Goal: Feedback & Contribution: Contribute content

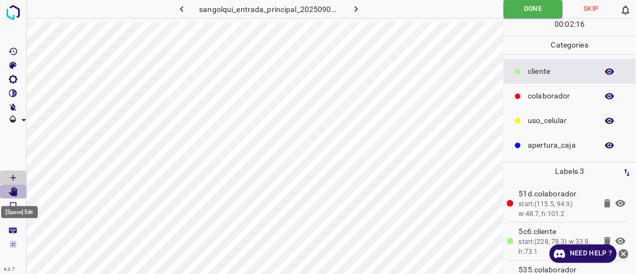
click at [16, 189] on icon "[Space] Edit" at bounding box center [13, 192] width 9 height 10
click at [13, 177] on icon "[Space] Draw" at bounding box center [13, 178] width 10 height 10
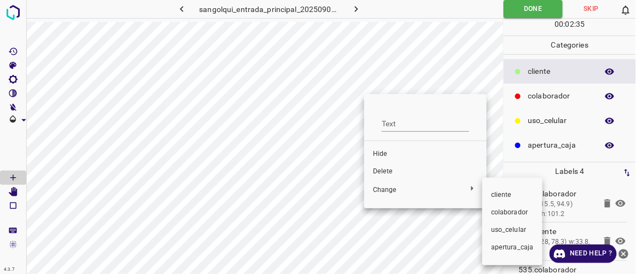
click at [515, 211] on span "colaborador" at bounding box center [512, 213] width 43 height 10
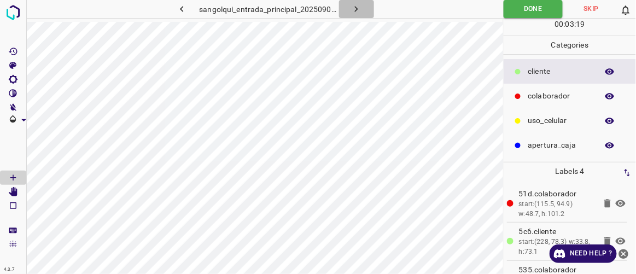
click at [361, 7] on icon "button" at bounding box center [356, 8] width 11 height 11
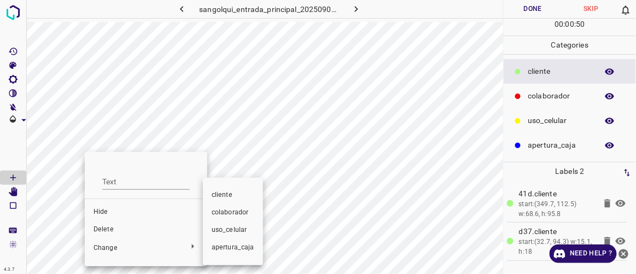
click at [225, 212] on span "colaborador" at bounding box center [233, 213] width 43 height 10
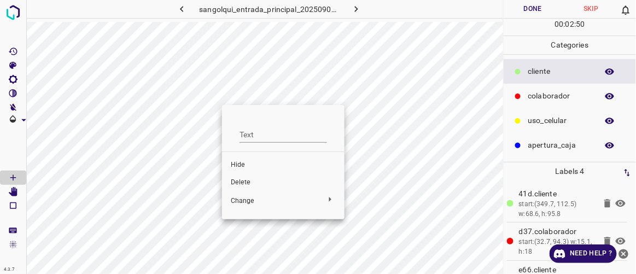
click at [256, 183] on span "Delete" at bounding box center [283, 183] width 105 height 10
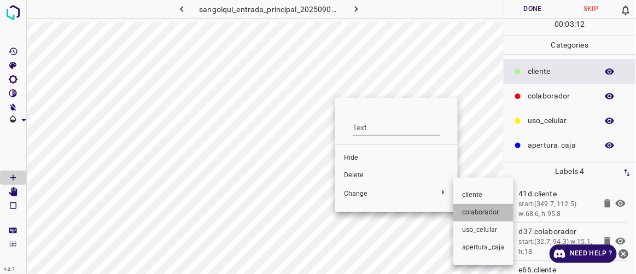
click at [476, 211] on span "colaborador" at bounding box center [483, 213] width 43 height 10
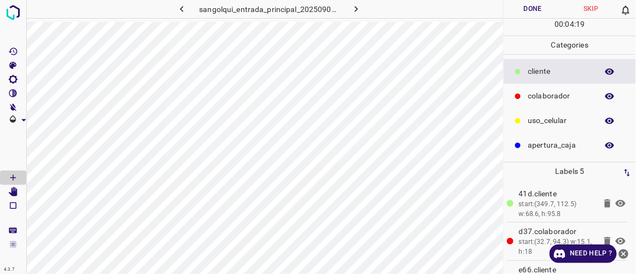
click at [523, 6] on button "Done" at bounding box center [533, 9] width 58 height 18
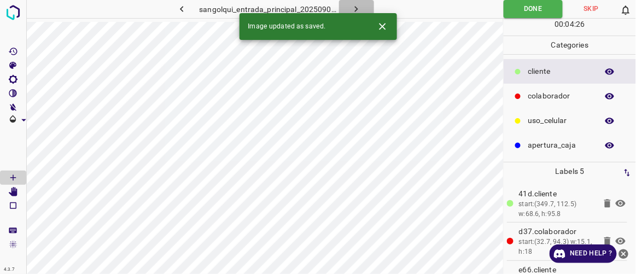
click at [359, 11] on icon "button" at bounding box center [356, 8] width 11 height 11
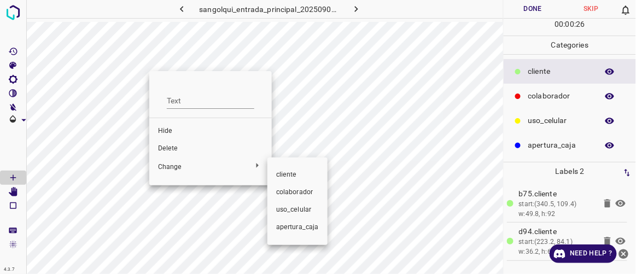
click at [286, 190] on span "colaborador" at bounding box center [297, 193] width 43 height 10
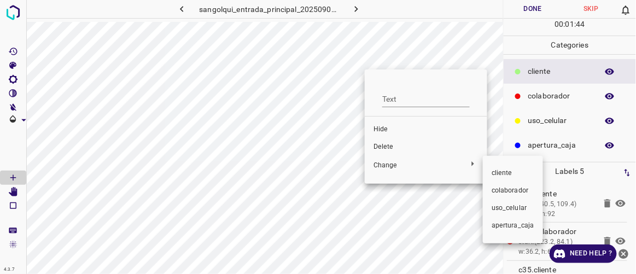
click at [496, 191] on span "colaborador" at bounding box center [513, 191] width 43 height 10
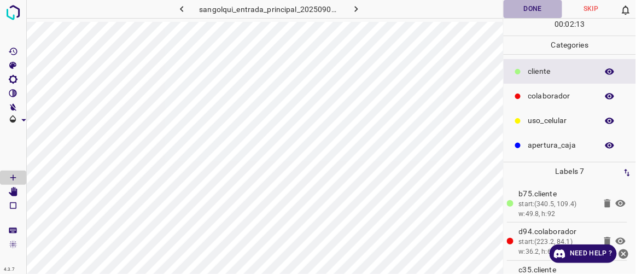
click at [539, 5] on button "Done" at bounding box center [533, 9] width 58 height 18
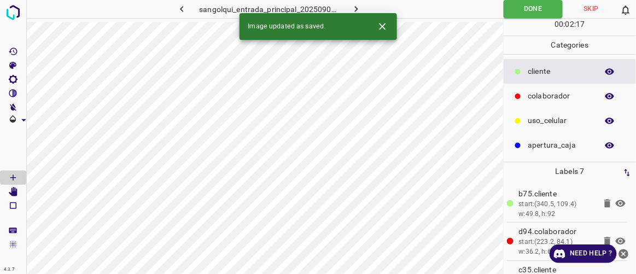
click at [361, 9] on icon "button" at bounding box center [356, 8] width 11 height 11
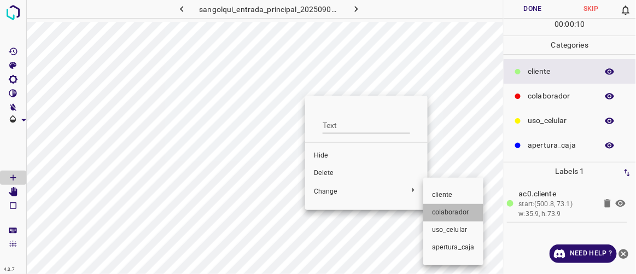
click at [444, 209] on span "colaborador" at bounding box center [453, 213] width 43 height 10
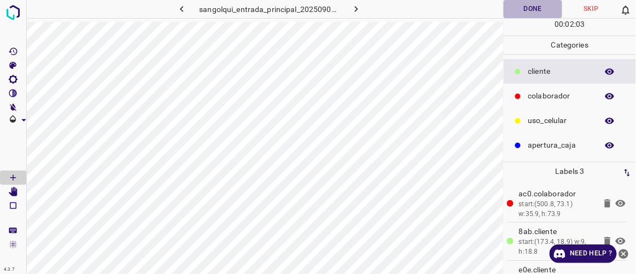
click at [520, 6] on button "Done" at bounding box center [533, 9] width 58 height 18
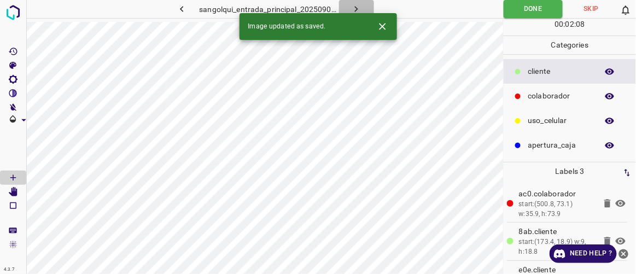
click at [357, 11] on icon "button" at bounding box center [356, 8] width 11 height 11
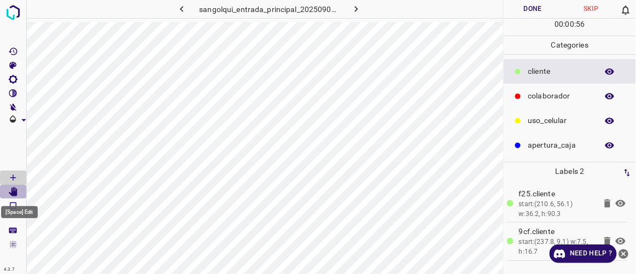
click at [12, 194] on icon "[Space] Edit" at bounding box center [13, 192] width 9 height 10
click at [23, 173] on Draw"] "[Space] Draw" at bounding box center [13, 178] width 26 height 14
click at [528, 10] on button "Done" at bounding box center [533, 9] width 58 height 18
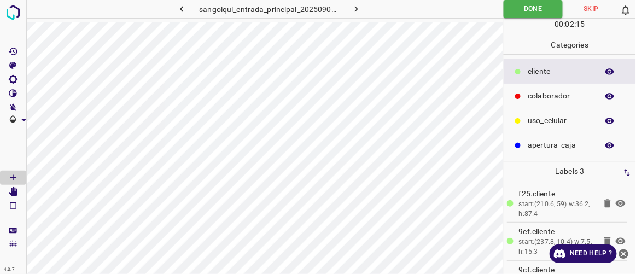
click at [358, 9] on icon "button" at bounding box center [356, 8] width 11 height 11
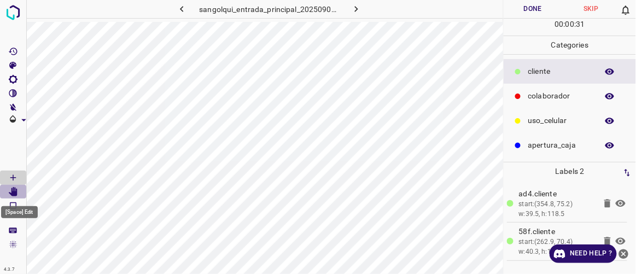
click at [13, 191] on icon "[Space] Edit" at bounding box center [13, 192] width 9 height 10
click at [15, 179] on icon "[Space] Draw" at bounding box center [13, 178] width 10 height 10
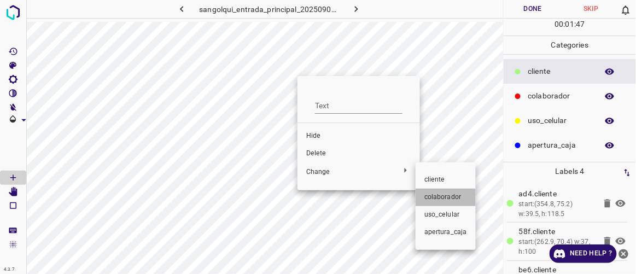
click at [441, 191] on li "colaborador" at bounding box center [446, 198] width 60 height 18
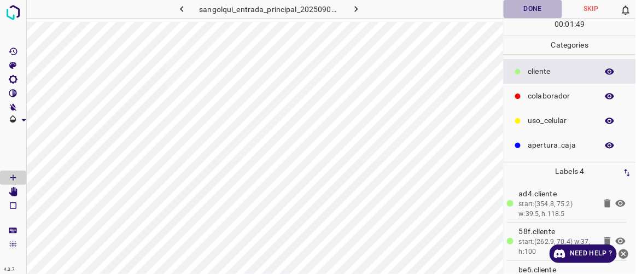
click at [543, 8] on button "Done" at bounding box center [533, 9] width 58 height 18
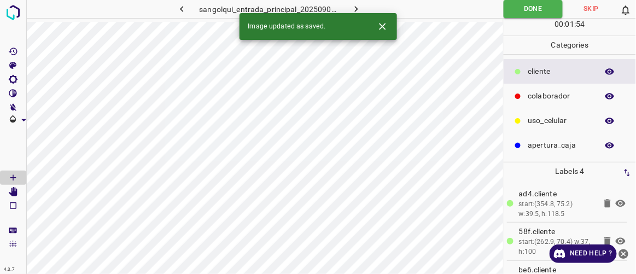
click at [360, 7] on icon "button" at bounding box center [356, 8] width 11 height 11
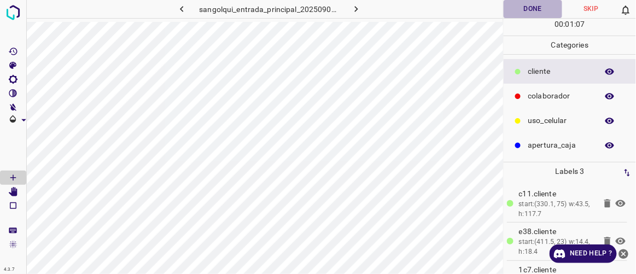
click at [535, 8] on button "Done" at bounding box center [533, 9] width 58 height 18
click at [358, 12] on icon "button" at bounding box center [356, 8] width 11 height 11
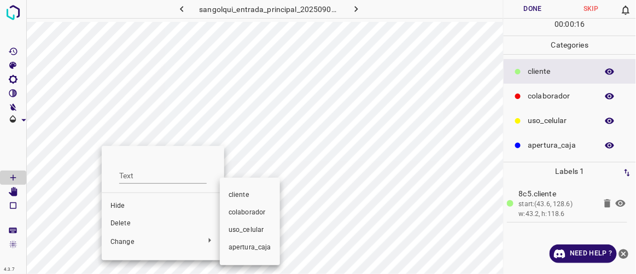
click at [242, 215] on span "colaborador" at bounding box center [250, 213] width 43 height 10
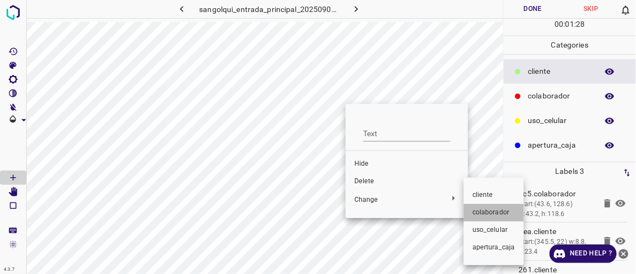
click at [480, 209] on span "colaborador" at bounding box center [494, 213] width 43 height 10
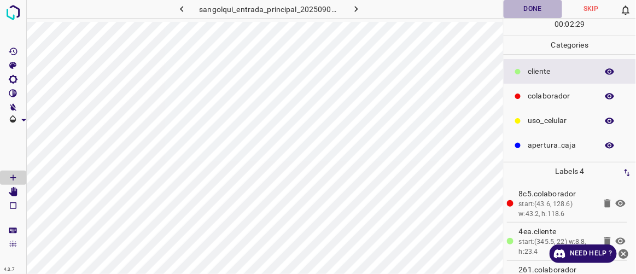
click at [541, 10] on button "Done" at bounding box center [533, 9] width 58 height 18
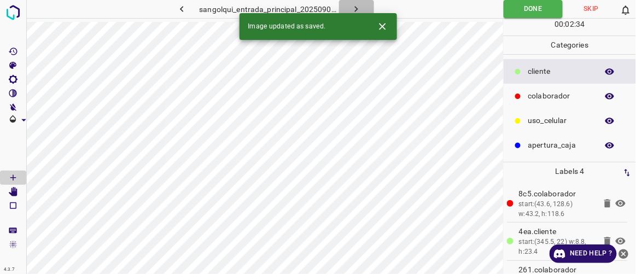
click at [358, 5] on icon "button" at bounding box center [356, 8] width 11 height 11
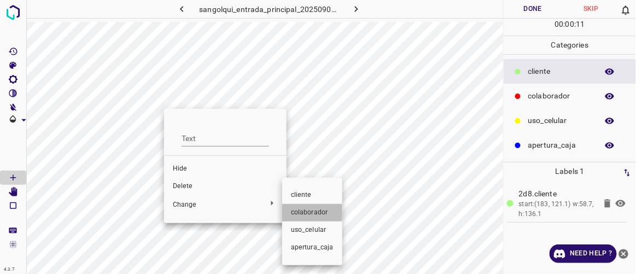
click at [300, 210] on span "colaborador" at bounding box center [312, 213] width 43 height 10
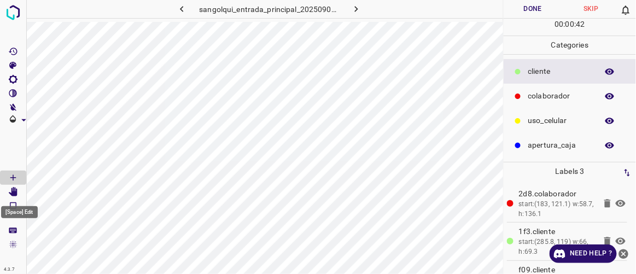
click at [14, 194] on icon "[Space] Edit" at bounding box center [13, 192] width 9 height 10
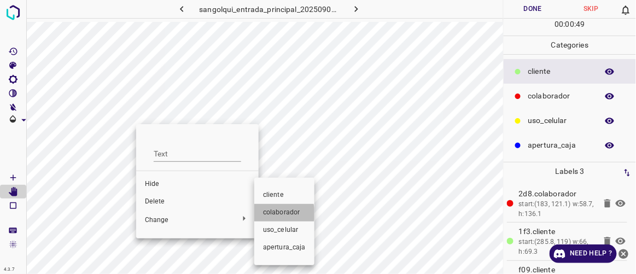
click at [274, 214] on span "colaborador" at bounding box center [284, 213] width 43 height 10
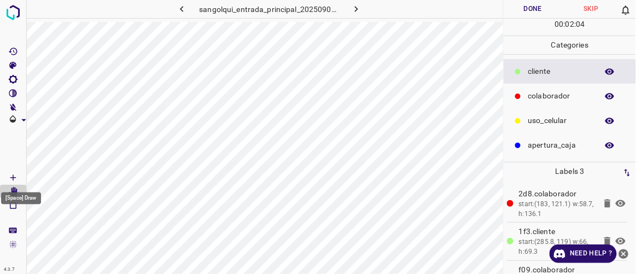
click at [16, 176] on icon "[Space] Draw" at bounding box center [13, 178] width 10 height 10
click at [518, 11] on button "Done" at bounding box center [533, 9] width 58 height 18
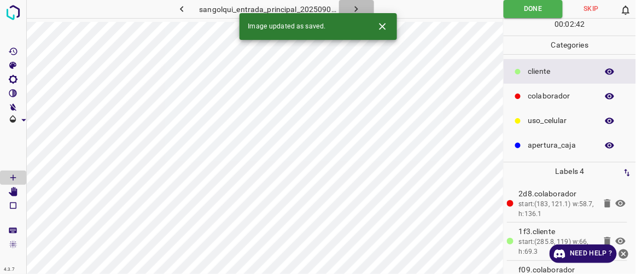
click at [363, 7] on button "button" at bounding box center [356, 9] width 35 height 18
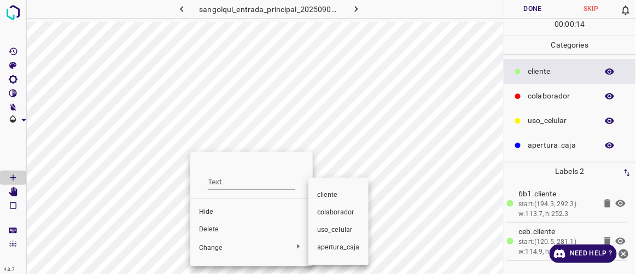
click at [331, 216] on span "colaborador" at bounding box center [338, 213] width 43 height 10
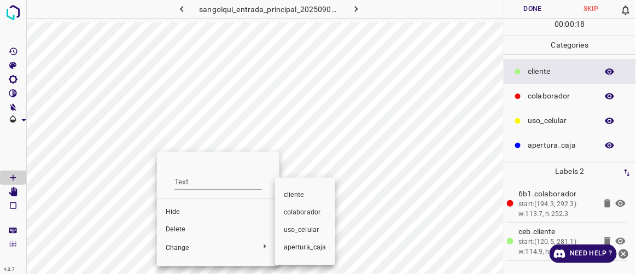
click at [293, 212] on span "colaborador" at bounding box center [305, 213] width 43 height 10
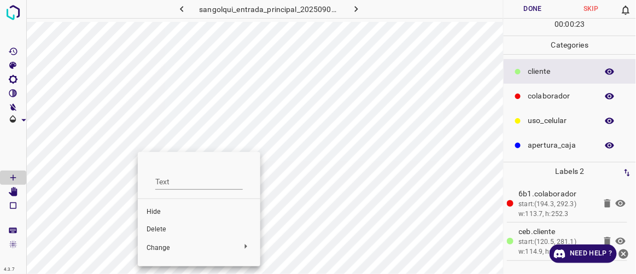
click at [128, 186] on div at bounding box center [318, 137] width 636 height 274
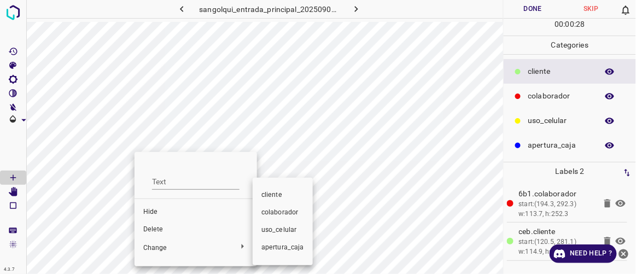
click at [271, 211] on span "colaborador" at bounding box center [283, 213] width 43 height 10
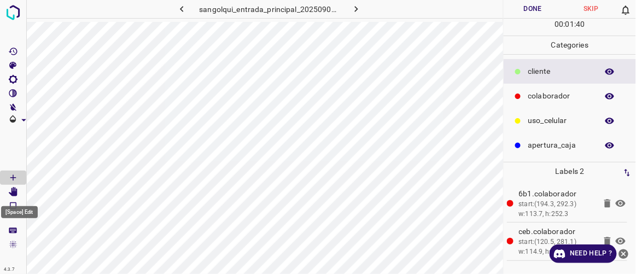
click at [16, 190] on icon "[Space] Edit" at bounding box center [13, 192] width 9 height 10
click at [20, 177] on Draw"] "[Space] Draw" at bounding box center [13, 178] width 26 height 14
click at [530, 11] on button "Done" at bounding box center [533, 9] width 58 height 18
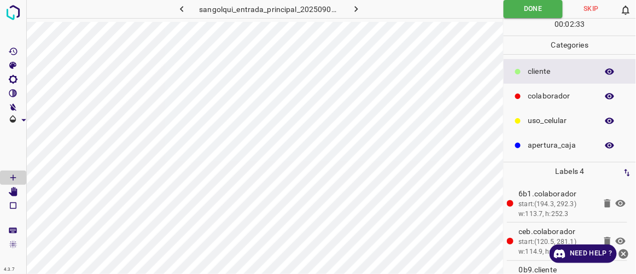
click at [357, 9] on icon "button" at bounding box center [356, 9] width 3 height 6
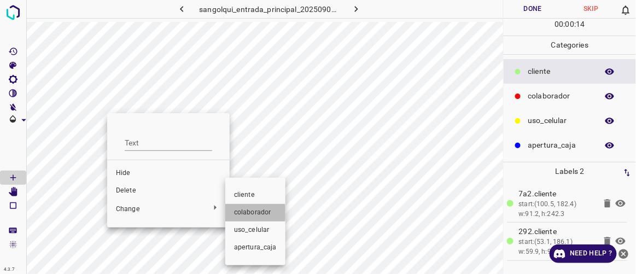
click at [244, 213] on span "colaborador" at bounding box center [255, 213] width 43 height 10
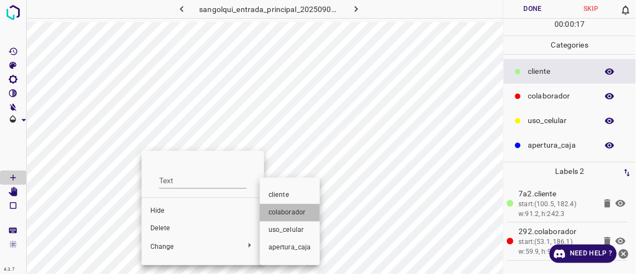
click at [274, 215] on span "colaborador" at bounding box center [290, 213] width 43 height 10
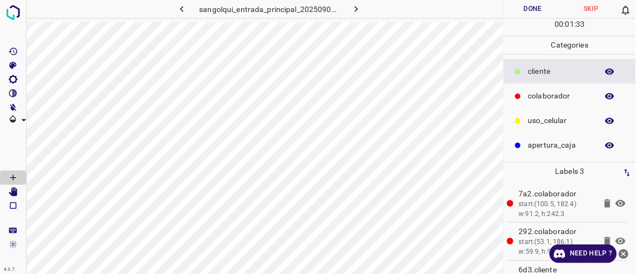
click at [532, 13] on button "Done" at bounding box center [533, 9] width 58 height 18
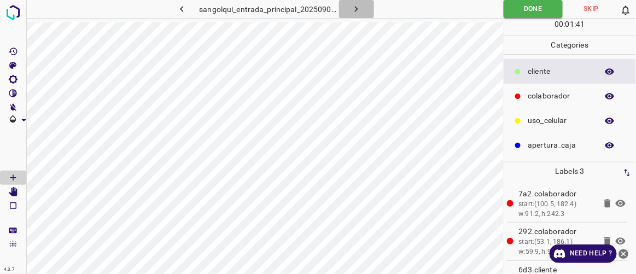
click at [359, 11] on icon "button" at bounding box center [356, 8] width 11 height 11
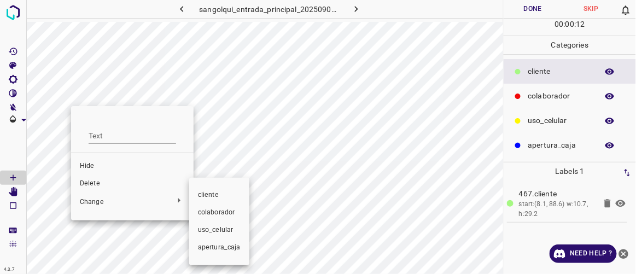
click at [202, 207] on li "colaborador" at bounding box center [219, 213] width 60 height 18
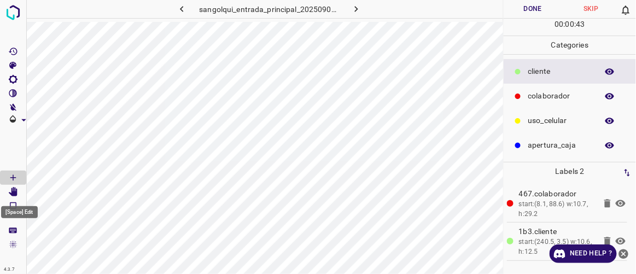
click at [11, 192] on icon "[Space] Edit" at bounding box center [13, 192] width 9 height 10
click at [16, 175] on icon "[Space] Draw" at bounding box center [13, 178] width 10 height 10
click at [14, 194] on icon "[Space] Edit" at bounding box center [13, 192] width 9 height 10
click at [13, 176] on icon "[Space] Draw" at bounding box center [13, 178] width 10 height 10
click at [519, 3] on button "Done" at bounding box center [533, 9] width 58 height 18
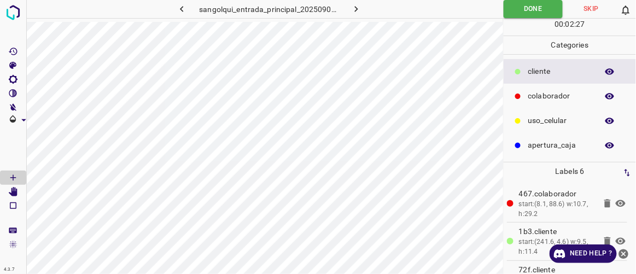
click at [179, 11] on icon "button" at bounding box center [181, 8] width 11 height 11
click at [355, 10] on icon "button" at bounding box center [356, 8] width 11 height 11
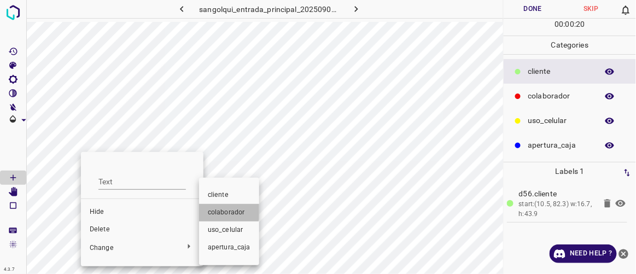
click at [224, 211] on span "colaborador" at bounding box center [229, 213] width 43 height 10
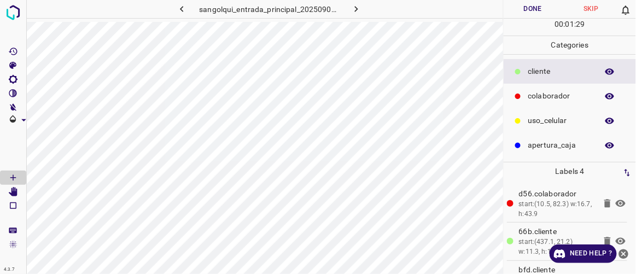
click at [542, 8] on button "Done" at bounding box center [533, 9] width 58 height 18
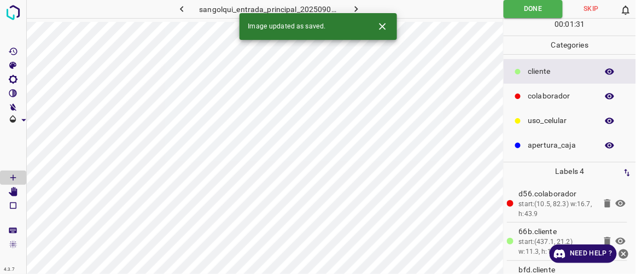
click at [363, 7] on button "button" at bounding box center [356, 9] width 35 height 18
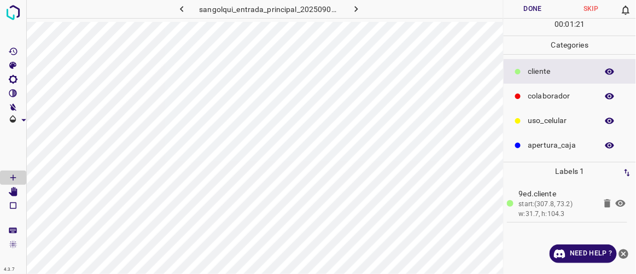
click at [533, 10] on button "Done" at bounding box center [533, 9] width 58 height 18
click at [354, 7] on icon "button" at bounding box center [356, 8] width 11 height 11
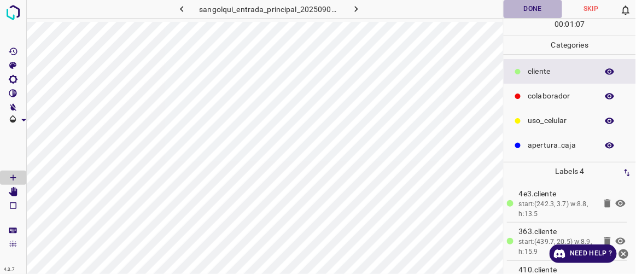
click at [513, 6] on button "Done" at bounding box center [533, 9] width 58 height 18
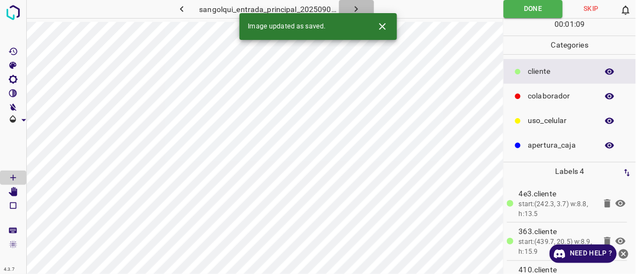
click at [357, 9] on icon "button" at bounding box center [356, 9] width 3 height 6
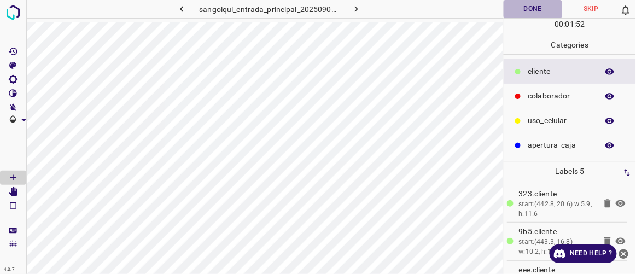
click at [517, 7] on button "Done" at bounding box center [533, 9] width 58 height 18
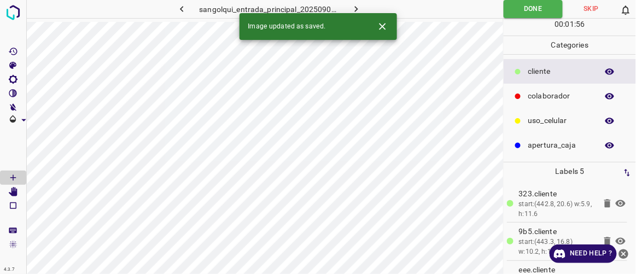
click at [360, 9] on icon "button" at bounding box center [356, 8] width 11 height 11
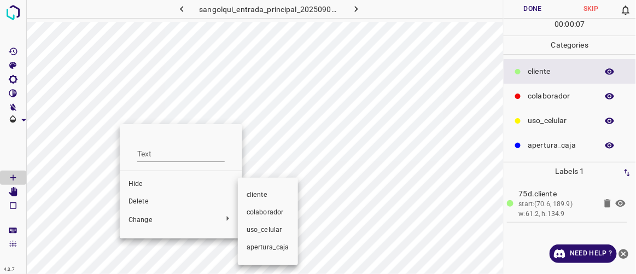
click at [277, 213] on span "colaborador" at bounding box center [268, 213] width 43 height 10
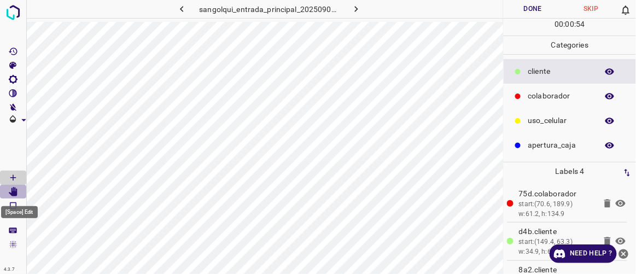
click at [18, 193] on Edit"] "[Space] Edit" at bounding box center [13, 192] width 26 height 14
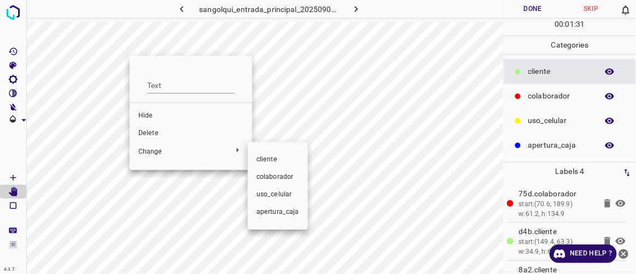
click at [279, 179] on span "colaborador" at bounding box center [278, 177] width 43 height 10
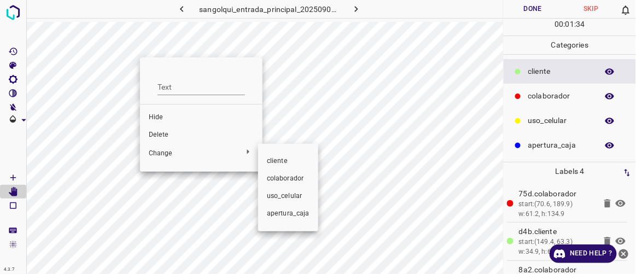
click at [279, 176] on span "colaborador" at bounding box center [288, 179] width 43 height 10
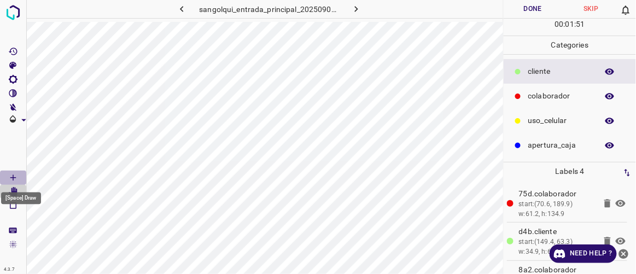
click at [18, 175] on Draw"] "[Space] Draw" at bounding box center [13, 178] width 26 height 14
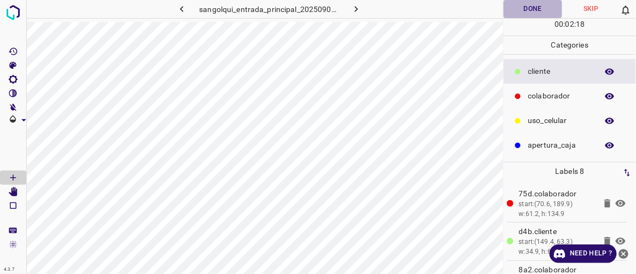
click at [537, 13] on button "Done" at bounding box center [533, 9] width 58 height 18
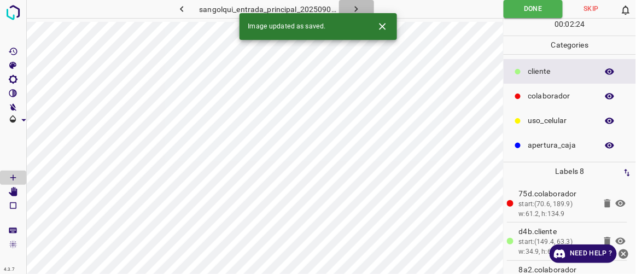
click at [356, 8] on icon "button" at bounding box center [356, 9] width 3 height 6
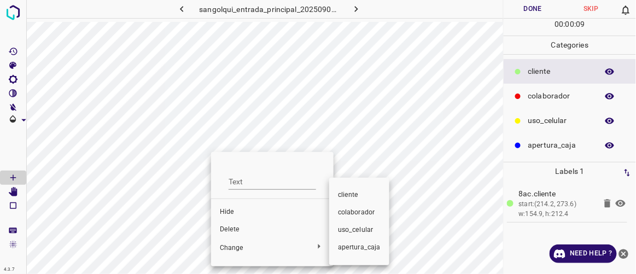
click at [348, 214] on span "colaborador" at bounding box center [359, 213] width 43 height 10
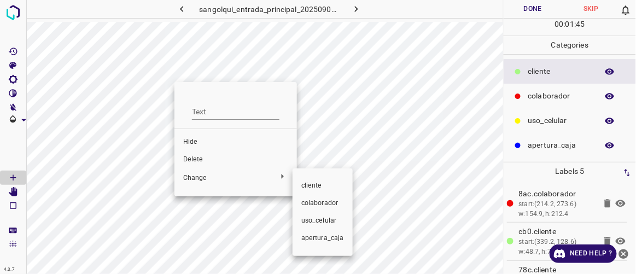
click at [199, 158] on div at bounding box center [318, 137] width 636 height 274
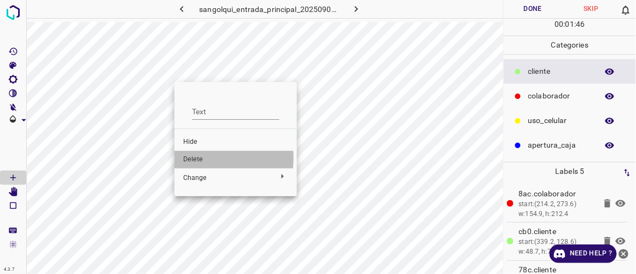
click at [191, 158] on span "Delete" at bounding box center [235, 160] width 105 height 10
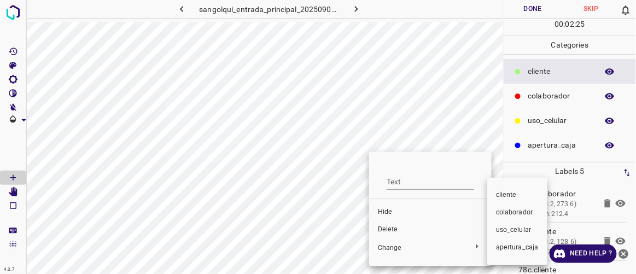
click at [501, 215] on span "colaborador" at bounding box center [517, 213] width 43 height 10
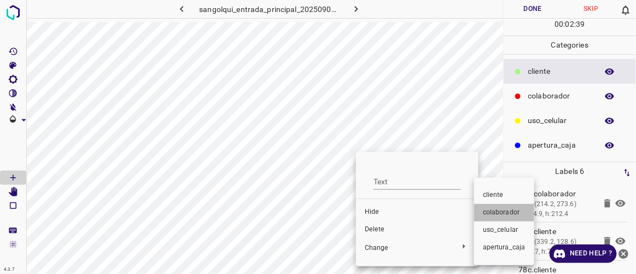
click at [490, 212] on span "colaborador" at bounding box center [504, 213] width 43 height 10
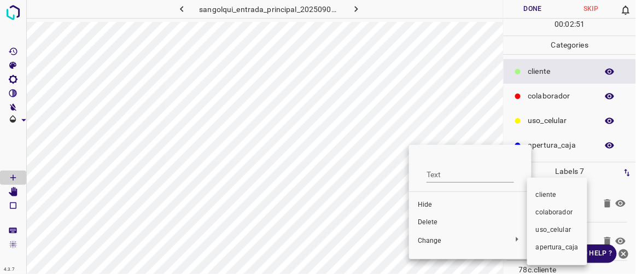
click at [538, 214] on span "colaborador" at bounding box center [557, 213] width 43 height 10
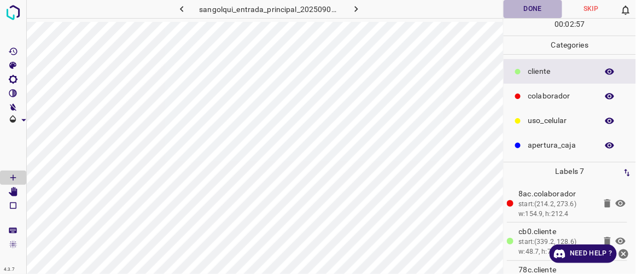
click at [536, 11] on button "Done" at bounding box center [533, 9] width 58 height 18
click at [355, 9] on icon "button" at bounding box center [356, 8] width 11 height 11
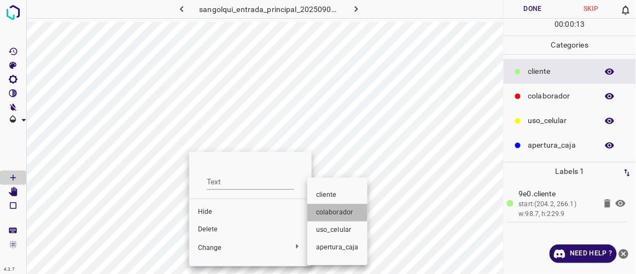
click at [333, 211] on span "colaborador" at bounding box center [337, 213] width 43 height 10
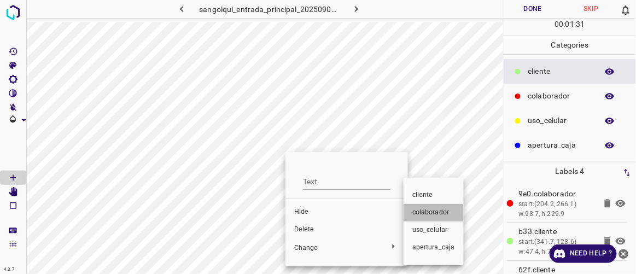
click at [422, 214] on span "colaborador" at bounding box center [434, 213] width 43 height 10
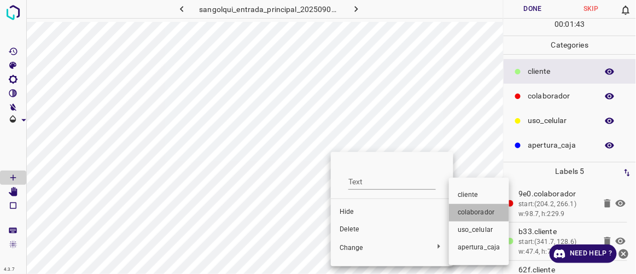
click at [462, 214] on span "colaborador" at bounding box center [479, 213] width 43 height 10
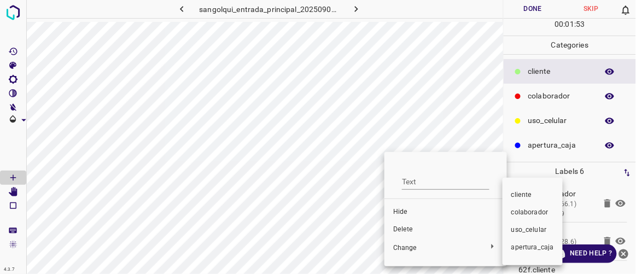
click at [518, 215] on span "colaborador" at bounding box center [533, 213] width 43 height 10
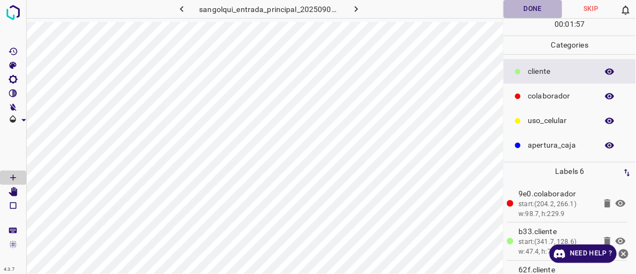
click at [527, 14] on button "Done" at bounding box center [533, 9] width 58 height 18
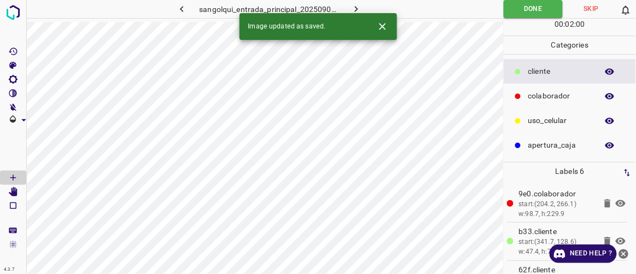
click at [357, 9] on icon "button" at bounding box center [356, 8] width 11 height 11
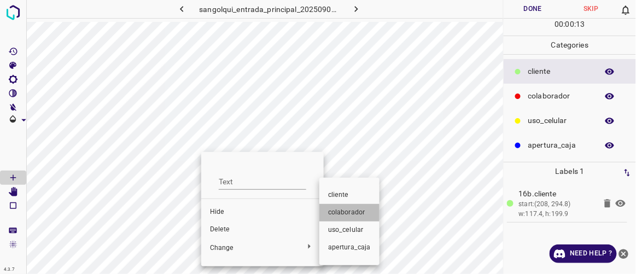
click at [340, 216] on span "colaborador" at bounding box center [349, 213] width 43 height 10
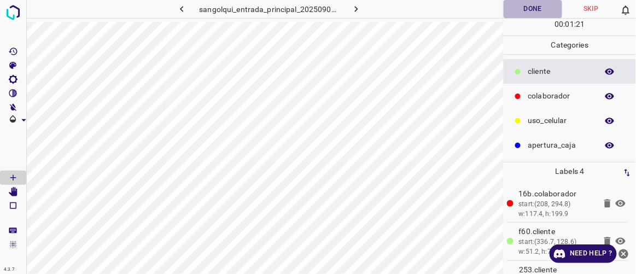
click at [532, 6] on button "Done" at bounding box center [533, 9] width 58 height 18
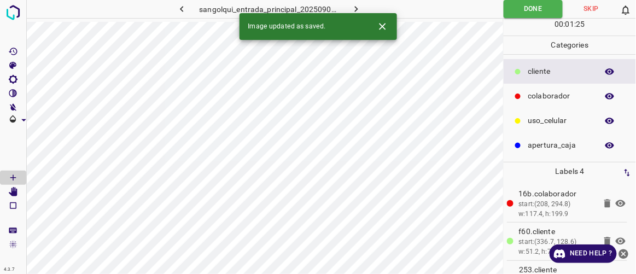
click at [360, 9] on icon "button" at bounding box center [356, 8] width 11 height 11
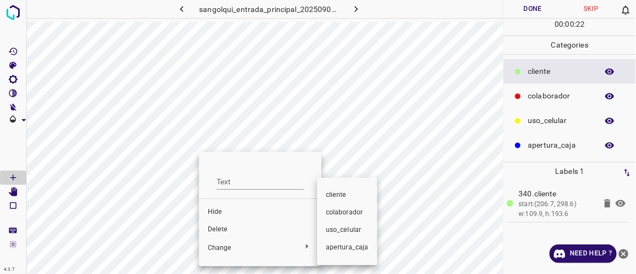
click at [335, 212] on span "colaborador" at bounding box center [347, 213] width 43 height 10
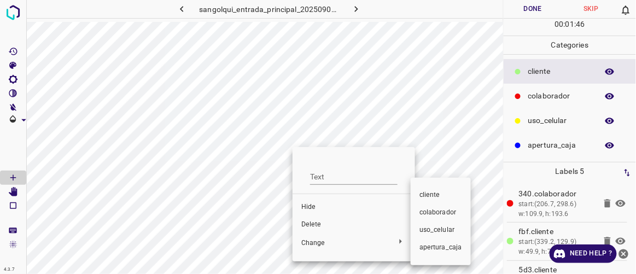
click at [430, 217] on span "colaborador" at bounding box center [441, 213] width 43 height 10
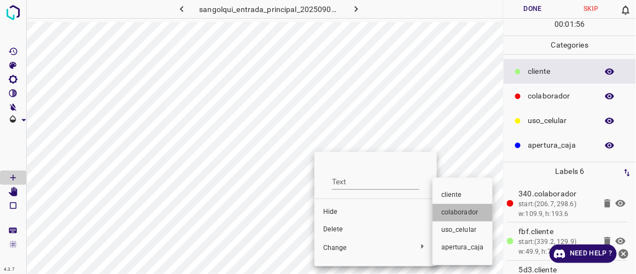
click at [446, 212] on span "colaborador" at bounding box center [463, 213] width 43 height 10
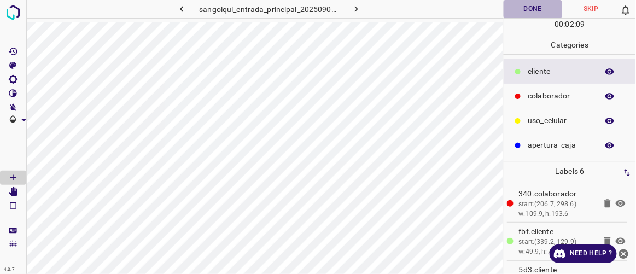
click at [531, 14] on button "Done" at bounding box center [533, 9] width 58 height 18
click at [358, 7] on icon "button" at bounding box center [356, 8] width 11 height 11
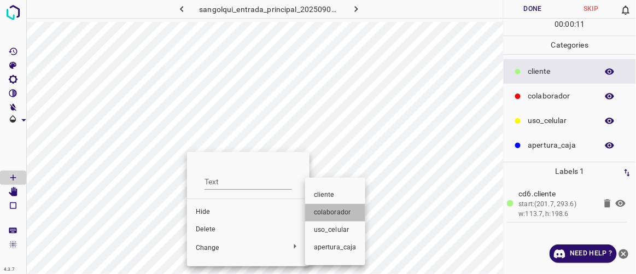
click at [337, 210] on span "colaborador" at bounding box center [335, 213] width 43 height 10
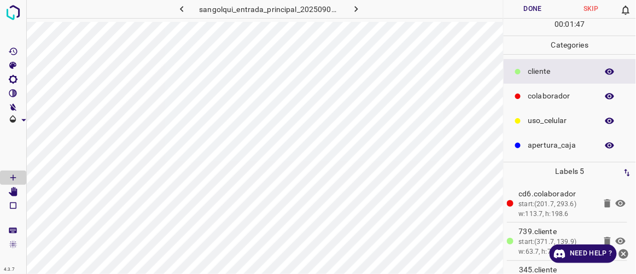
click at [523, 15] on button "Done" at bounding box center [533, 9] width 58 height 18
click at [529, 3] on button "Done" at bounding box center [533, 9] width 59 height 18
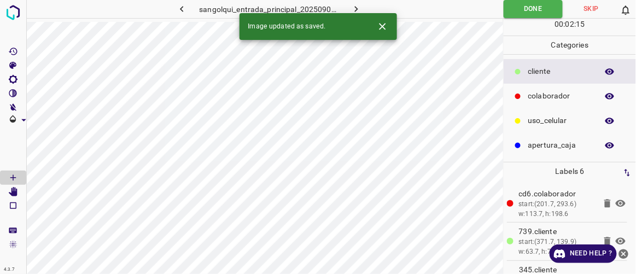
click at [354, 8] on icon "button" at bounding box center [356, 8] width 11 height 11
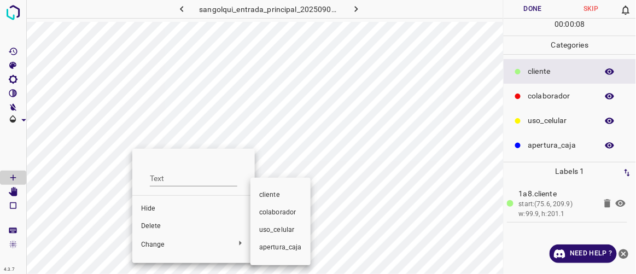
click at [273, 215] on span "colaborador" at bounding box center [280, 213] width 43 height 10
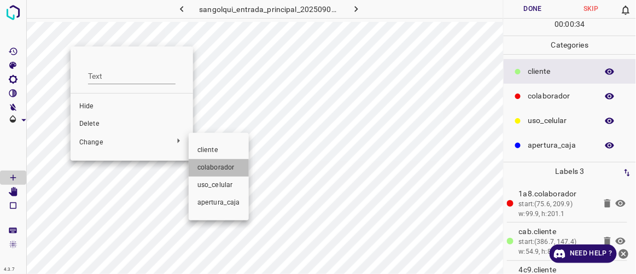
click at [217, 162] on li "colaborador" at bounding box center [219, 168] width 60 height 18
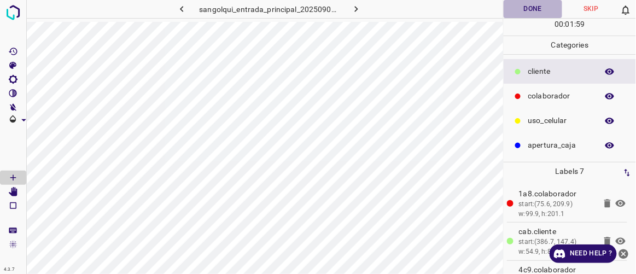
click at [530, 14] on button "Done" at bounding box center [533, 9] width 58 height 18
click at [359, 11] on icon "button" at bounding box center [356, 8] width 11 height 11
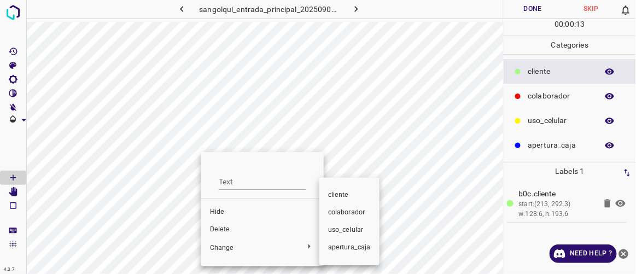
click at [333, 215] on span "colaborador" at bounding box center [349, 213] width 43 height 10
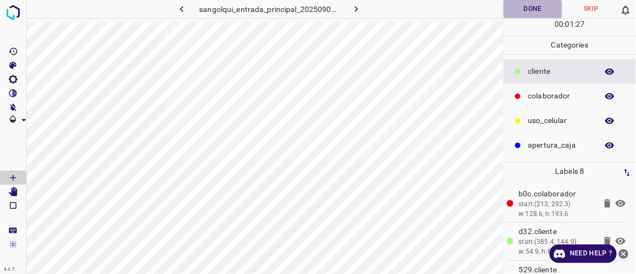
click at [531, 11] on button "Done" at bounding box center [533, 9] width 58 height 18
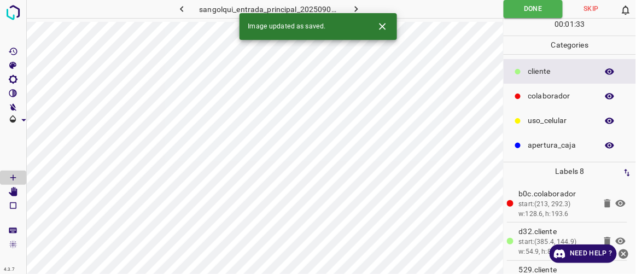
click at [358, 4] on icon "button" at bounding box center [356, 8] width 11 height 11
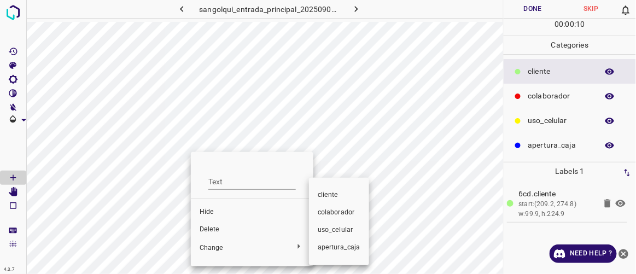
click at [341, 210] on span "colaborador" at bounding box center [339, 213] width 43 height 10
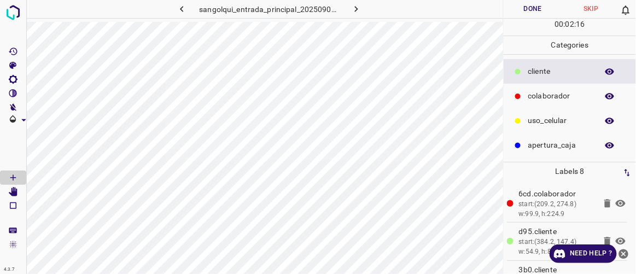
click at [547, 10] on button "Done" at bounding box center [533, 9] width 58 height 18
click at [359, 4] on icon "button" at bounding box center [356, 8] width 11 height 11
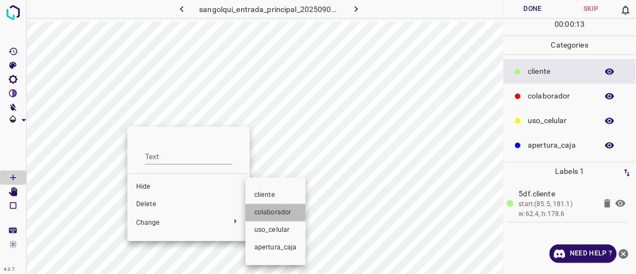
click at [260, 208] on span "colaborador" at bounding box center [275, 213] width 43 height 10
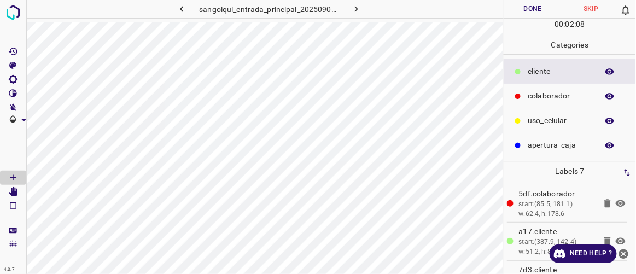
click at [525, 13] on button "Done" at bounding box center [533, 9] width 58 height 18
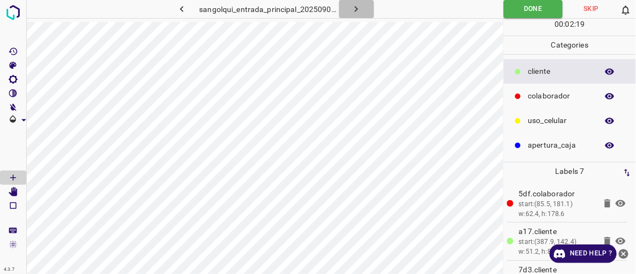
click at [360, 8] on icon "button" at bounding box center [356, 8] width 11 height 11
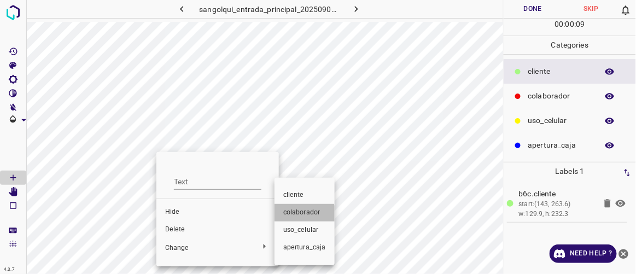
click at [303, 214] on span "colaborador" at bounding box center [304, 213] width 43 height 10
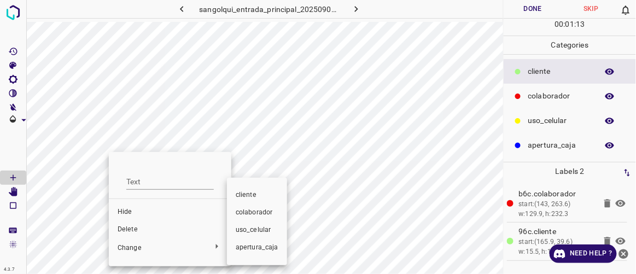
click at [129, 230] on div at bounding box center [318, 137] width 636 height 274
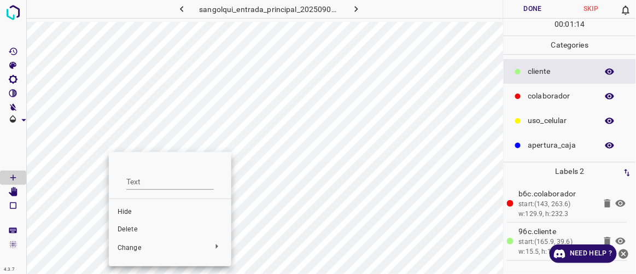
click at [131, 228] on span "Delete" at bounding box center [170, 230] width 105 height 10
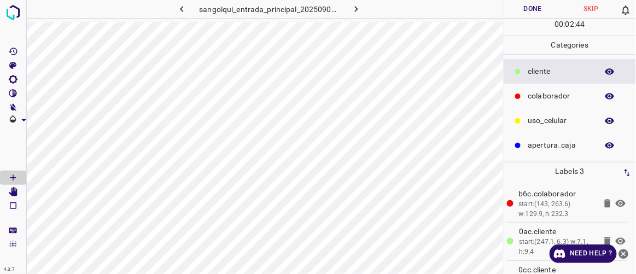
click at [543, 7] on button "Done" at bounding box center [533, 9] width 58 height 18
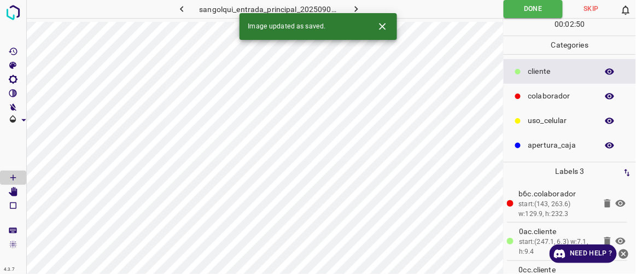
click at [363, 7] on button "button" at bounding box center [356, 9] width 35 height 18
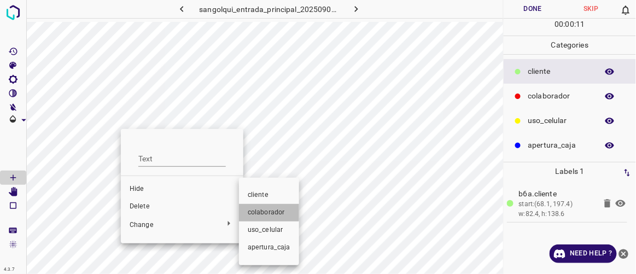
click at [257, 211] on span "colaborador" at bounding box center [269, 213] width 43 height 10
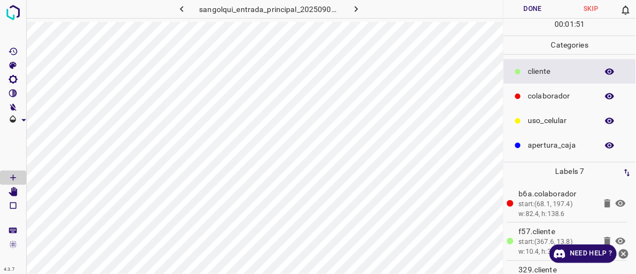
click at [541, 10] on button "Done" at bounding box center [533, 9] width 58 height 18
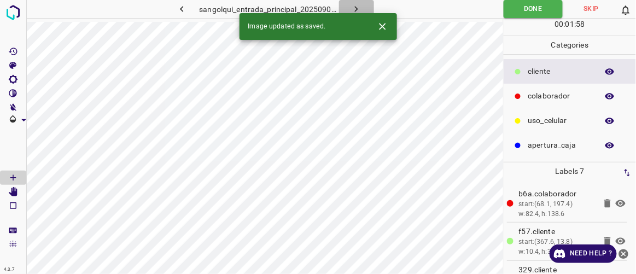
click at [358, 9] on icon "button" at bounding box center [356, 9] width 3 height 6
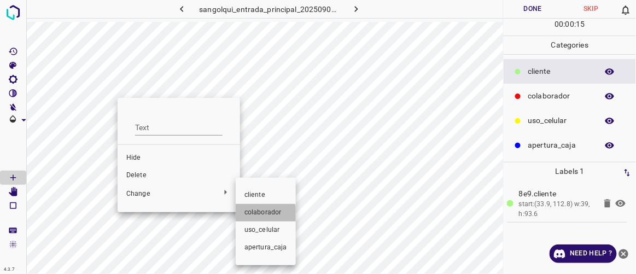
click at [257, 216] on span "colaborador" at bounding box center [266, 213] width 43 height 10
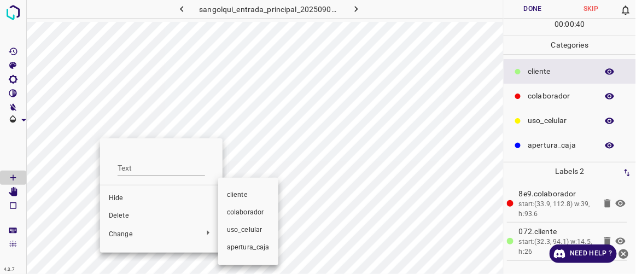
click at [235, 209] on span "colaborador" at bounding box center [248, 213] width 43 height 10
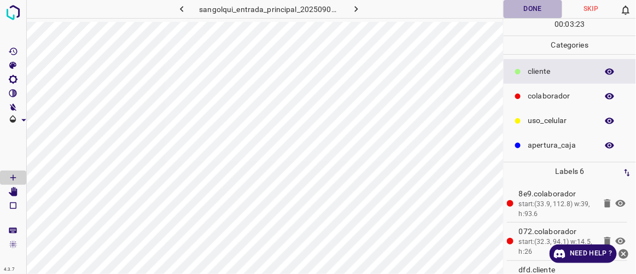
click at [538, 12] on button "Done" at bounding box center [533, 9] width 58 height 18
click at [354, 7] on icon "button" at bounding box center [356, 8] width 11 height 11
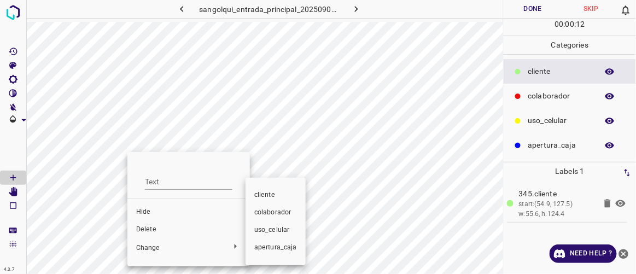
click at [278, 214] on span "colaborador" at bounding box center [275, 213] width 43 height 10
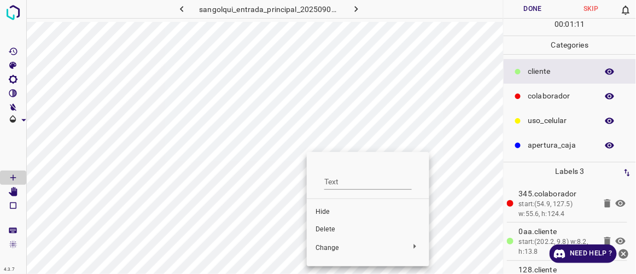
click at [332, 228] on span "Delete" at bounding box center [368, 230] width 105 height 10
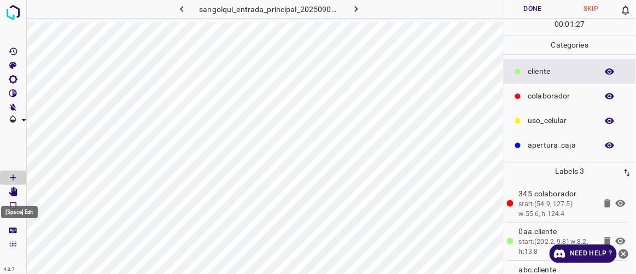
click at [14, 192] on icon "[Space] Edit" at bounding box center [13, 192] width 9 height 10
click at [13, 178] on icon "[Space] Draw" at bounding box center [12, 177] width 5 height 5
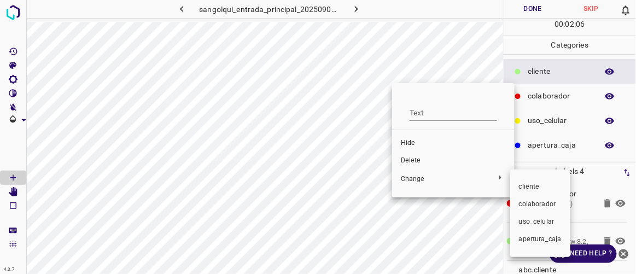
click at [534, 202] on span "colaborador" at bounding box center [540, 205] width 43 height 10
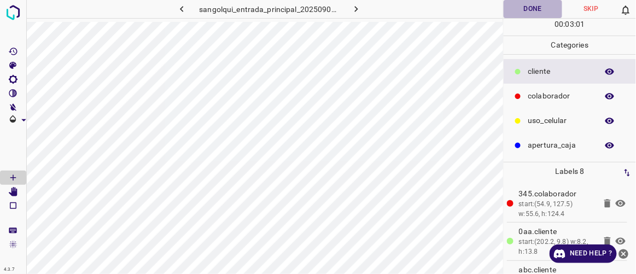
click at [523, 7] on button "Done" at bounding box center [533, 9] width 58 height 18
click at [361, 9] on icon "button" at bounding box center [356, 8] width 11 height 11
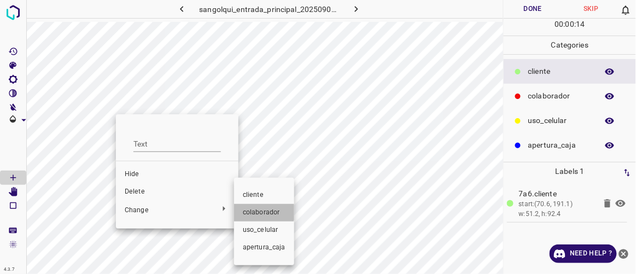
click at [253, 207] on li "colaborador" at bounding box center [264, 213] width 60 height 18
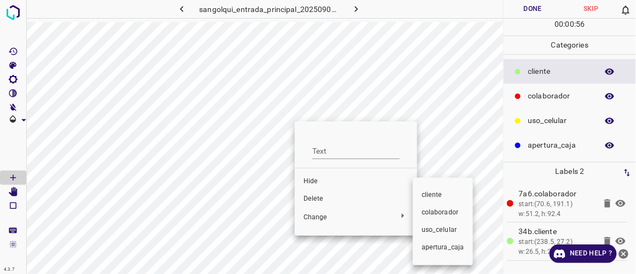
click at [451, 214] on span "colaborador" at bounding box center [443, 213] width 43 height 10
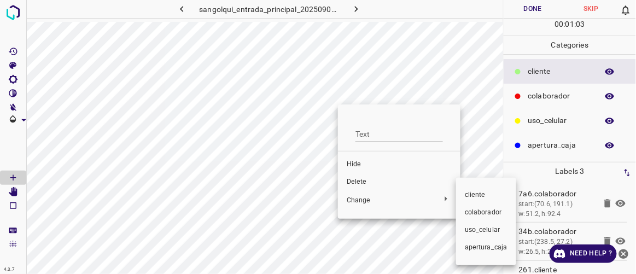
click at [476, 211] on span "colaborador" at bounding box center [486, 213] width 43 height 10
click at [478, 208] on span "colaborador" at bounding box center [485, 213] width 43 height 10
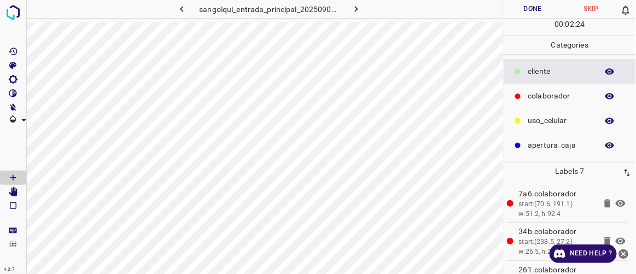
click at [534, 3] on button "Done" at bounding box center [533, 9] width 58 height 18
click at [354, 10] on icon "button" at bounding box center [356, 8] width 11 height 11
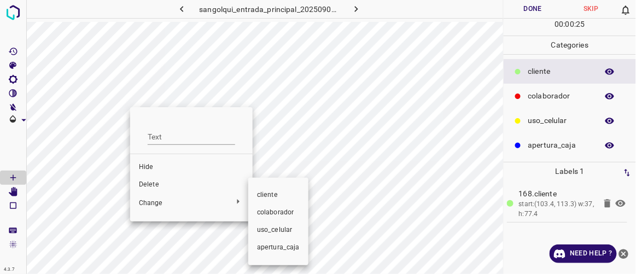
click at [262, 213] on span "colaborador" at bounding box center [278, 213] width 43 height 10
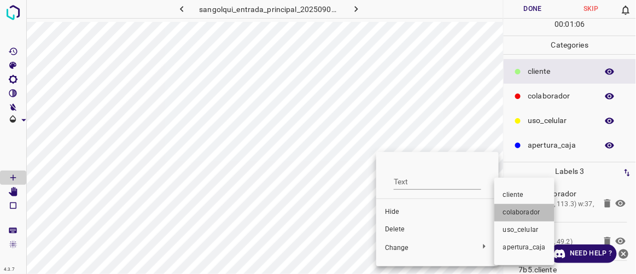
click at [507, 210] on span "colaborador" at bounding box center [524, 213] width 43 height 10
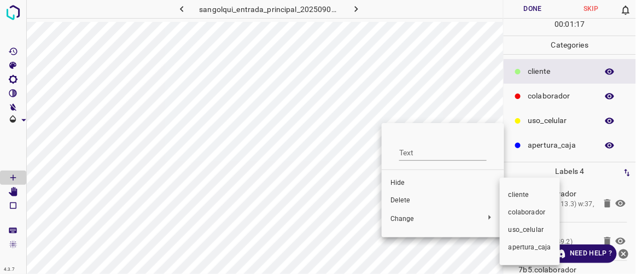
click at [513, 211] on span "colaborador" at bounding box center [530, 213] width 43 height 10
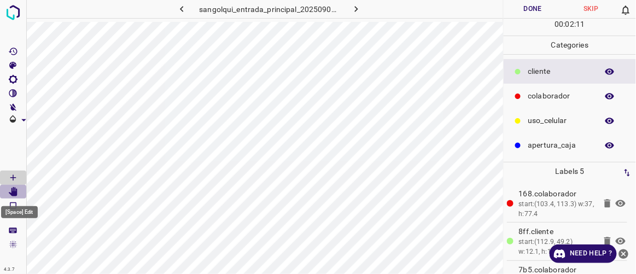
click at [16, 194] on icon "[Space] Edit" at bounding box center [13, 192] width 9 height 10
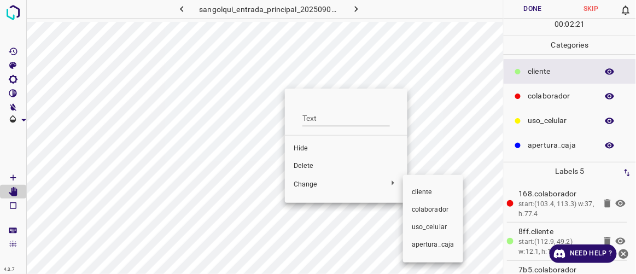
click at [421, 207] on span "colaborador" at bounding box center [433, 210] width 43 height 10
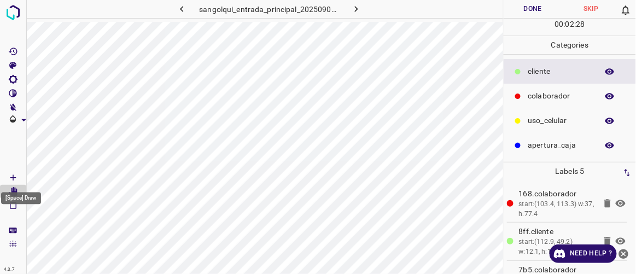
click at [21, 178] on Draw"] "[Space] Draw" at bounding box center [13, 178] width 26 height 14
click at [548, 12] on button "Done" at bounding box center [533, 9] width 58 height 18
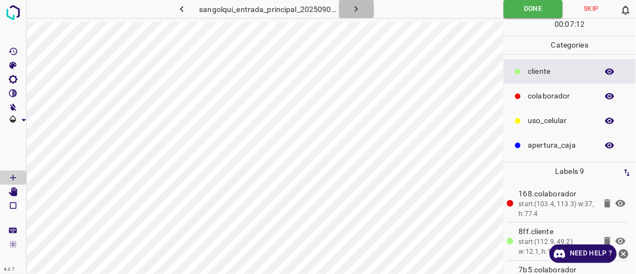
click at [361, 7] on icon "button" at bounding box center [356, 8] width 11 height 11
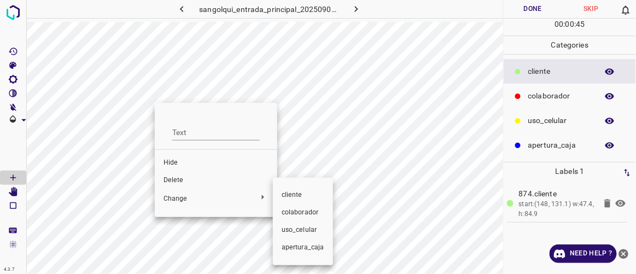
click at [293, 212] on span "colaborador" at bounding box center [303, 213] width 43 height 10
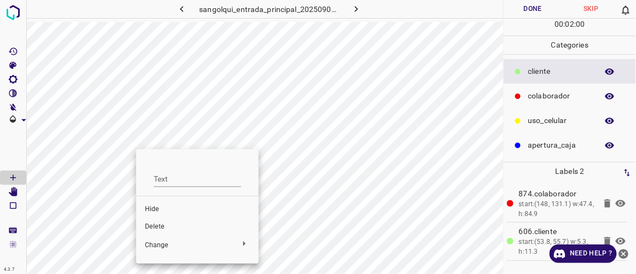
click at [172, 229] on span "Delete" at bounding box center [197, 227] width 105 height 10
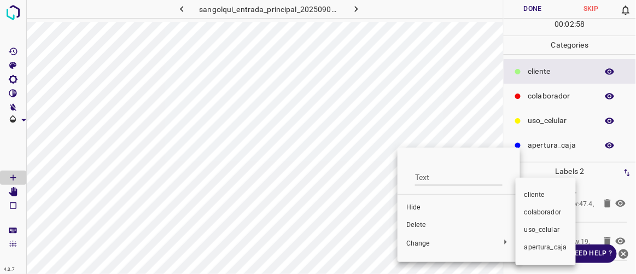
click at [531, 193] on span "cliente" at bounding box center [546, 195] width 43 height 10
click at [530, 216] on span "colaborador" at bounding box center [544, 213] width 43 height 10
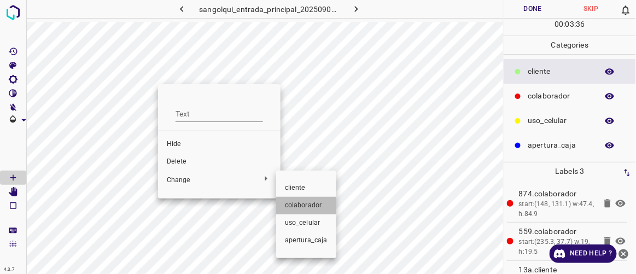
click at [298, 204] on span "colaborador" at bounding box center [306, 206] width 43 height 10
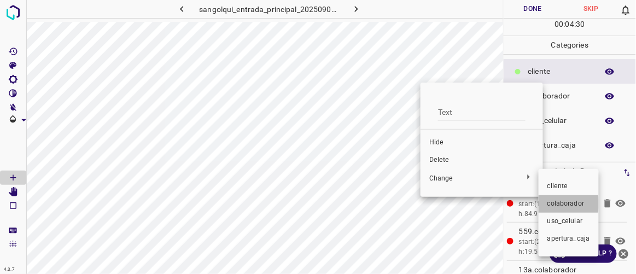
click at [562, 204] on span "colaborador" at bounding box center [569, 204] width 43 height 10
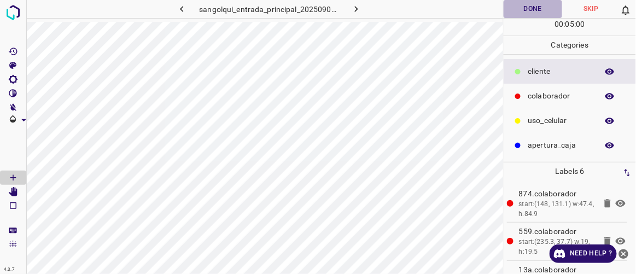
click at [536, 7] on button "Done" at bounding box center [533, 9] width 58 height 18
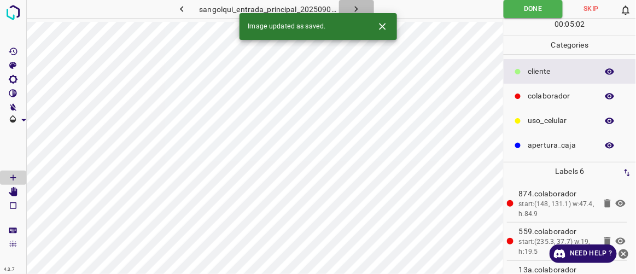
click at [363, 10] on button "button" at bounding box center [356, 9] width 35 height 18
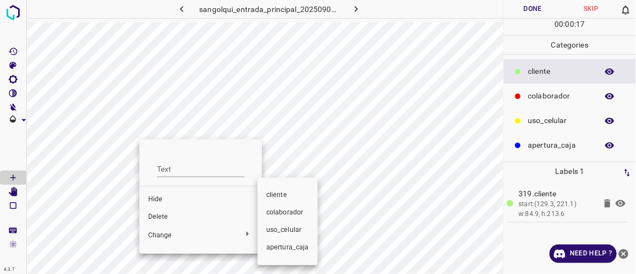
click at [278, 216] on span "colaborador" at bounding box center [288, 213] width 43 height 10
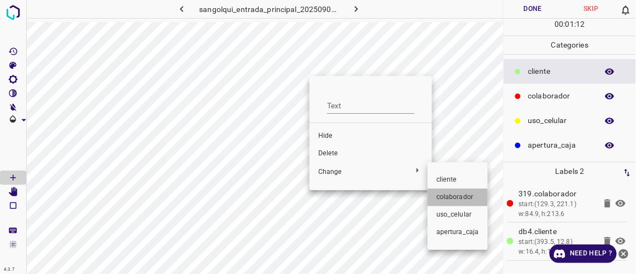
click at [450, 195] on span "colaborador" at bounding box center [458, 198] width 43 height 10
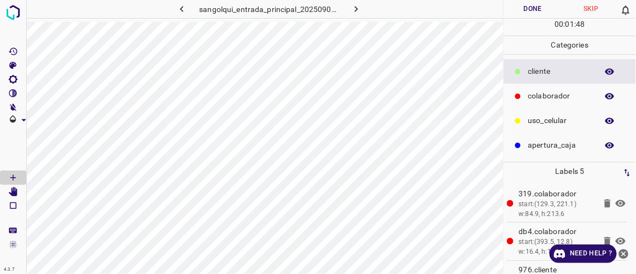
click at [534, 14] on button "Done" at bounding box center [533, 9] width 58 height 18
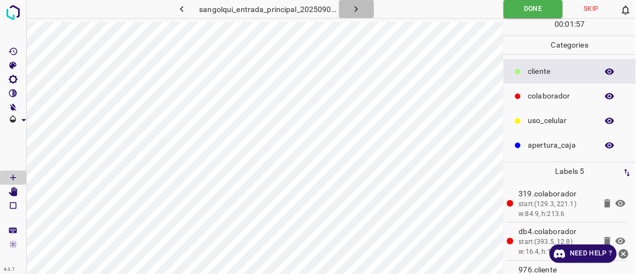
click at [363, 8] on button "button" at bounding box center [356, 9] width 35 height 18
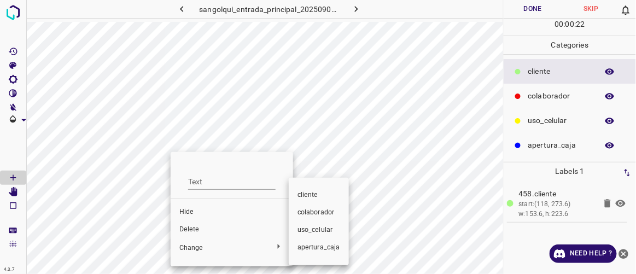
click at [304, 215] on span "colaborador" at bounding box center [319, 213] width 43 height 10
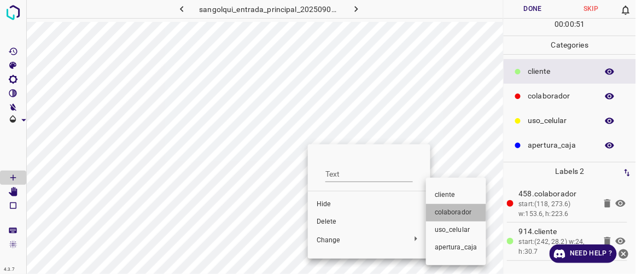
click at [452, 208] on span "colaborador" at bounding box center [456, 213] width 43 height 10
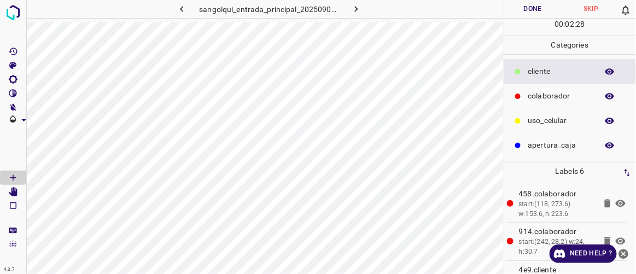
click at [540, 4] on button "Done" at bounding box center [533, 9] width 58 height 18
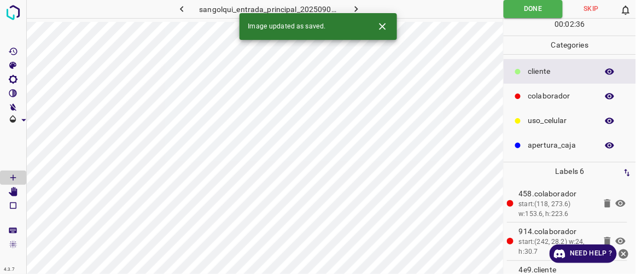
click at [183, 11] on icon "button" at bounding box center [181, 9] width 3 height 6
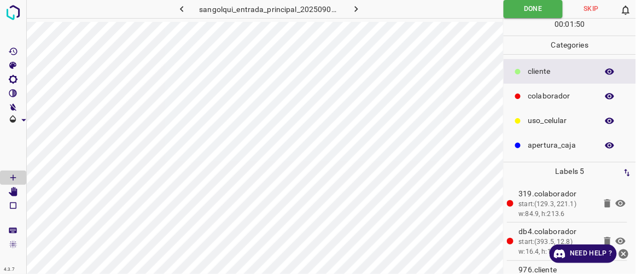
click at [354, 11] on icon "button" at bounding box center [356, 8] width 11 height 11
click at [359, 8] on icon "button" at bounding box center [356, 8] width 11 height 11
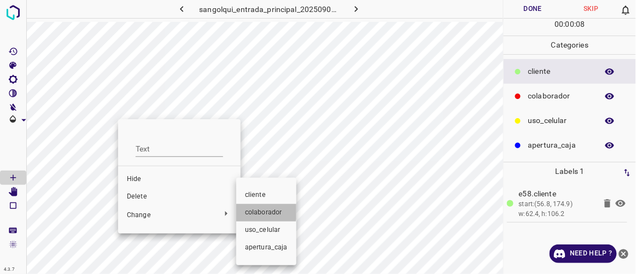
click at [257, 208] on span "colaborador" at bounding box center [266, 213] width 43 height 10
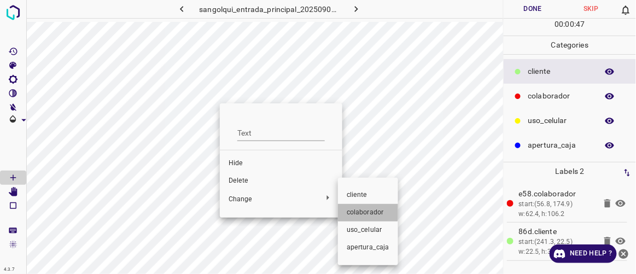
click at [362, 211] on span "colaborador" at bounding box center [368, 213] width 43 height 10
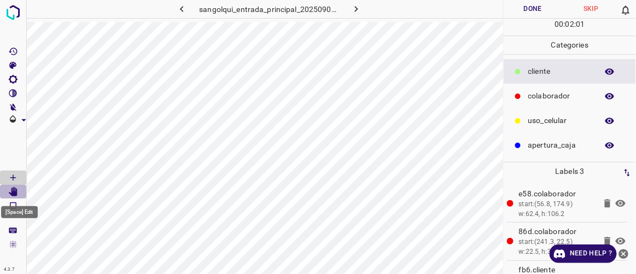
click at [13, 192] on icon "[Space] Edit" at bounding box center [13, 192] width 9 height 10
click at [13, 177] on icon "[Space] Draw" at bounding box center [12, 177] width 5 height 5
click at [529, 7] on button "Done" at bounding box center [533, 9] width 58 height 18
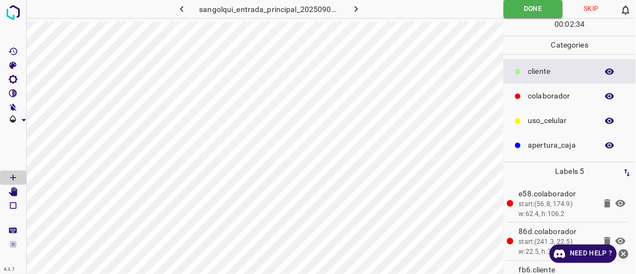
click at [355, 9] on icon "button" at bounding box center [356, 8] width 11 height 11
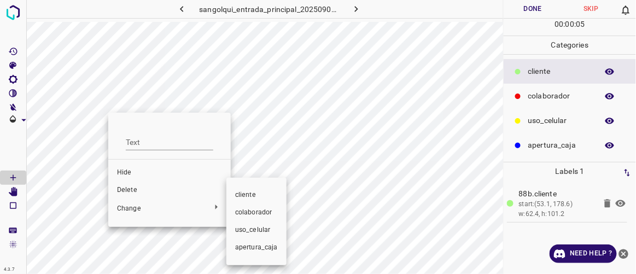
click at [252, 215] on span "colaborador" at bounding box center [256, 213] width 43 height 10
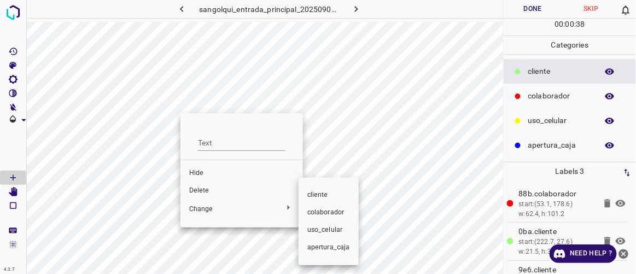
click at [314, 213] on span "colaborador" at bounding box center [329, 213] width 43 height 10
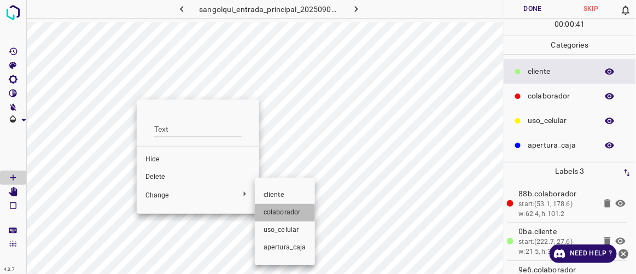
click at [271, 212] on span "colaborador" at bounding box center [285, 213] width 43 height 10
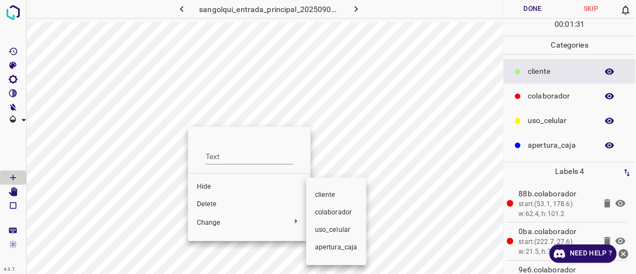
click at [218, 206] on div at bounding box center [318, 137] width 636 height 274
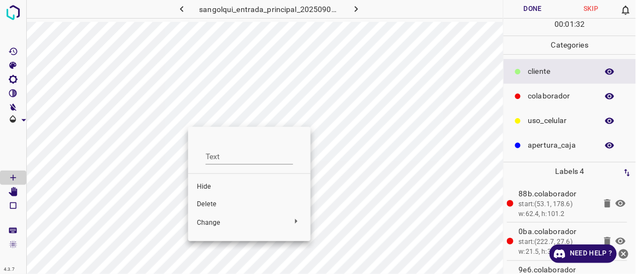
click at [207, 203] on span "Delete" at bounding box center [249, 205] width 105 height 10
click at [533, 11] on button "Done" at bounding box center [533, 9] width 58 height 18
click at [358, 6] on icon "button" at bounding box center [356, 8] width 11 height 11
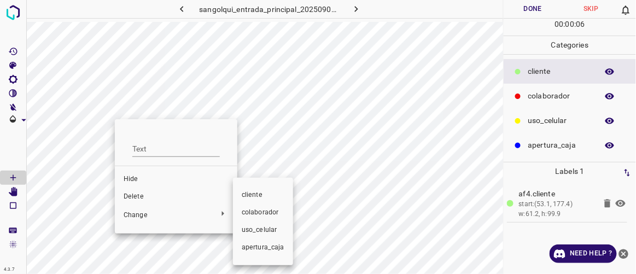
click at [251, 216] on span "colaborador" at bounding box center [263, 213] width 43 height 10
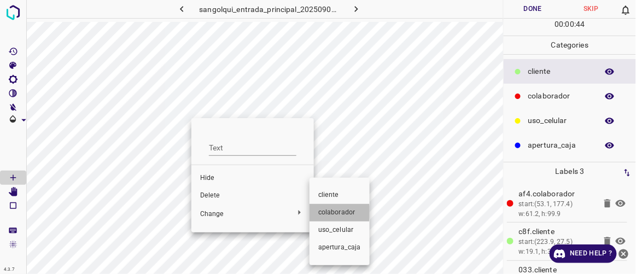
click at [325, 212] on span "colaborador" at bounding box center [339, 213] width 43 height 10
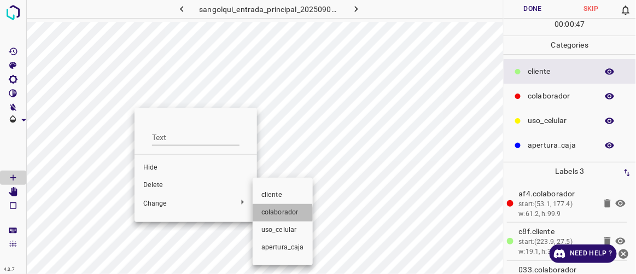
click at [267, 214] on span "colaborador" at bounding box center [283, 213] width 43 height 10
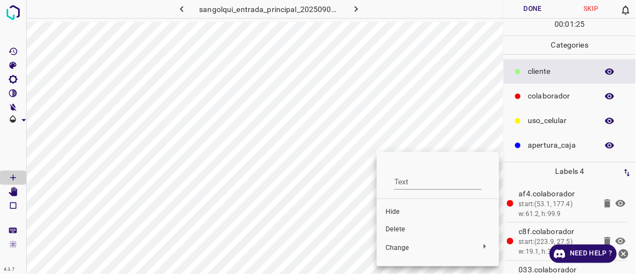
click at [438, 138] on div at bounding box center [318, 137] width 636 height 274
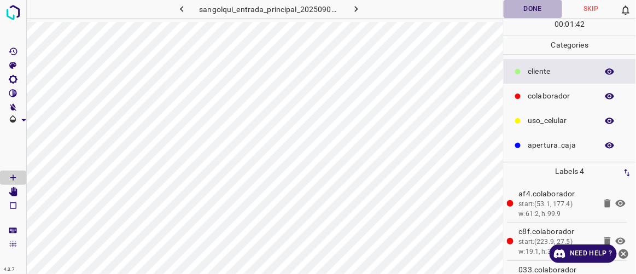
click at [529, 5] on button "Done" at bounding box center [533, 9] width 58 height 18
click at [362, 6] on button "button" at bounding box center [356, 9] width 35 height 18
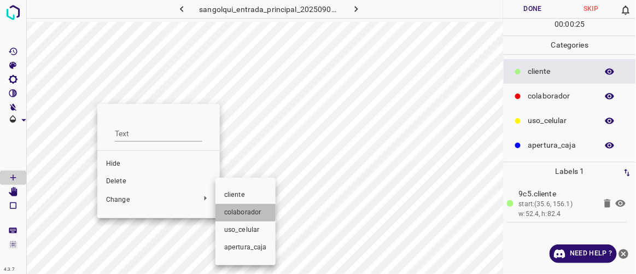
click at [240, 211] on span "colaborador" at bounding box center [245, 213] width 43 height 10
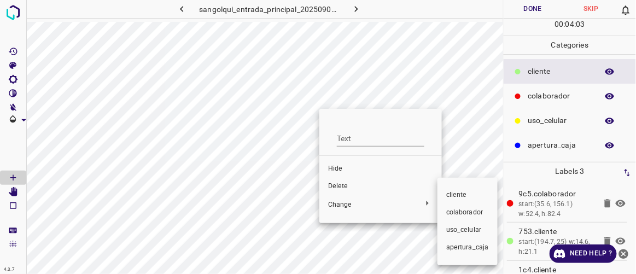
click at [458, 214] on span "colaborador" at bounding box center [468, 213] width 43 height 10
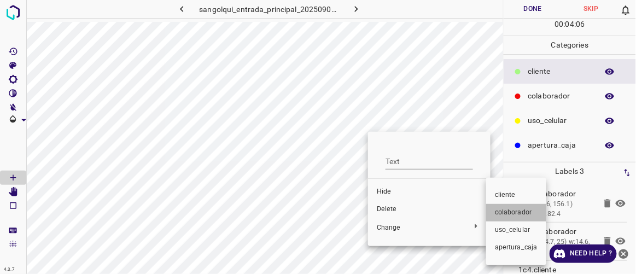
click at [504, 209] on span "colaborador" at bounding box center [516, 213] width 43 height 10
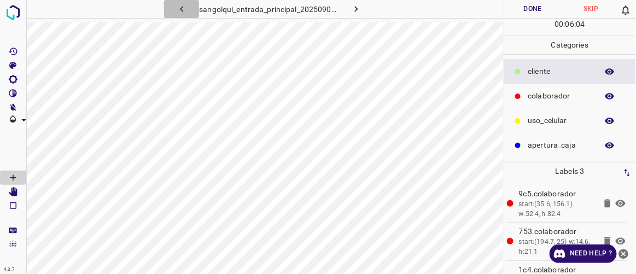
click at [182, 8] on icon "button" at bounding box center [181, 9] width 3 height 6
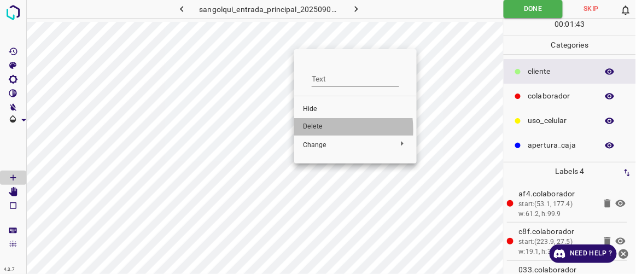
click at [317, 130] on span "Delete" at bounding box center [355, 127] width 105 height 10
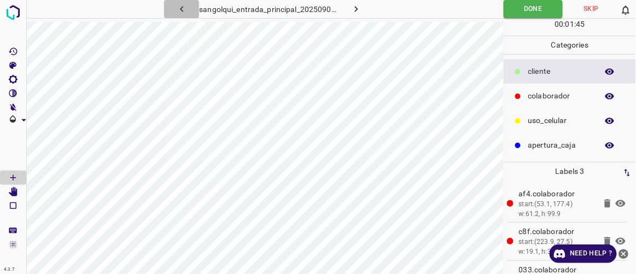
click at [186, 8] on icon "button" at bounding box center [181, 8] width 11 height 11
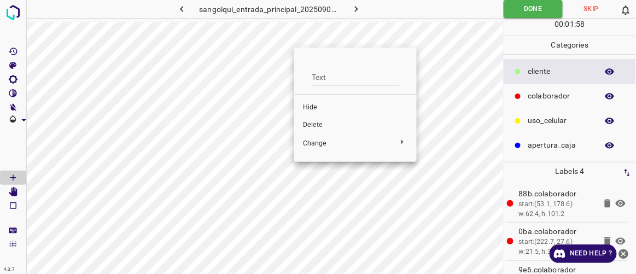
click at [312, 124] on span "Delete" at bounding box center [355, 125] width 105 height 10
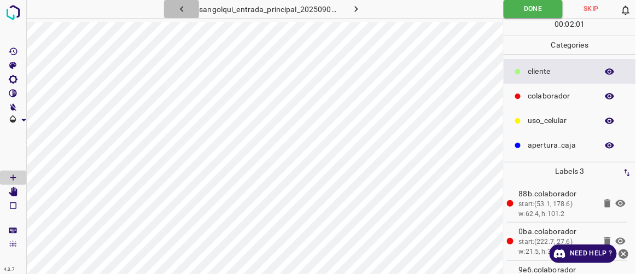
click at [183, 10] on icon "button" at bounding box center [181, 8] width 11 height 11
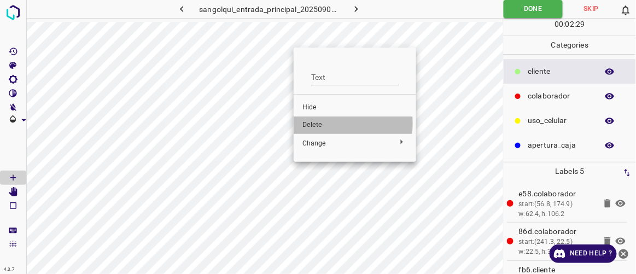
click at [320, 124] on span "Delete" at bounding box center [355, 125] width 105 height 10
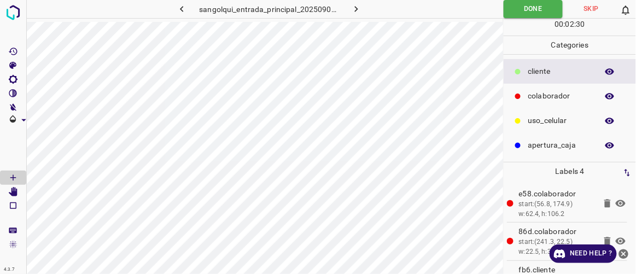
click at [181, 6] on icon "button" at bounding box center [181, 8] width 11 height 11
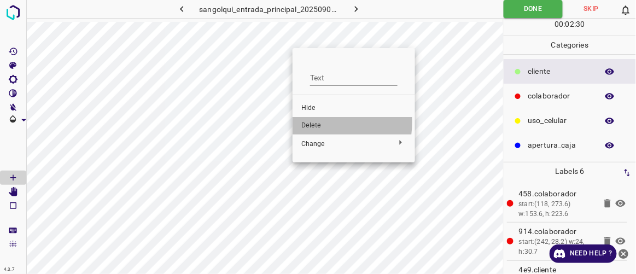
click at [312, 122] on span "Delete" at bounding box center [354, 126] width 105 height 10
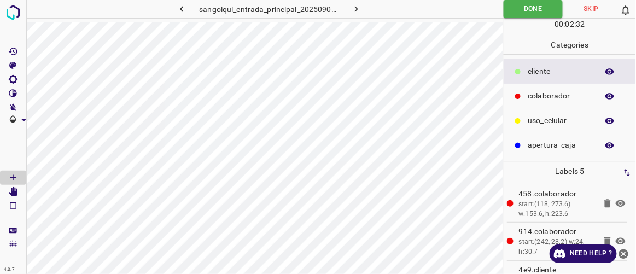
click at [182, 9] on icon "button" at bounding box center [181, 9] width 3 height 6
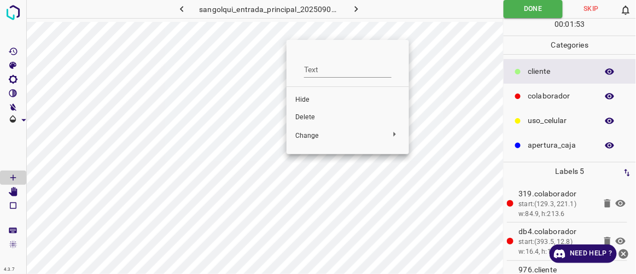
click at [309, 120] on span "Delete" at bounding box center [348, 118] width 105 height 10
click at [184, 7] on icon "button" at bounding box center [181, 8] width 11 height 11
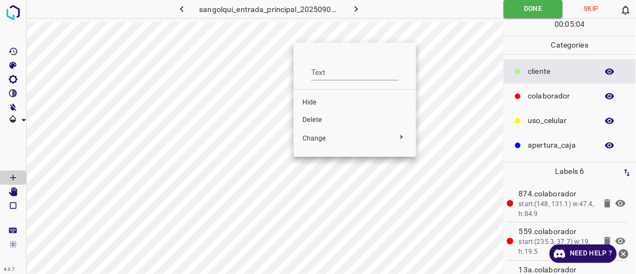
click at [318, 121] on span "Delete" at bounding box center [355, 120] width 105 height 10
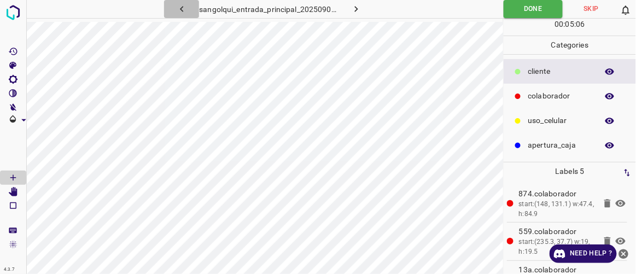
click at [181, 9] on icon "button" at bounding box center [181, 8] width 11 height 11
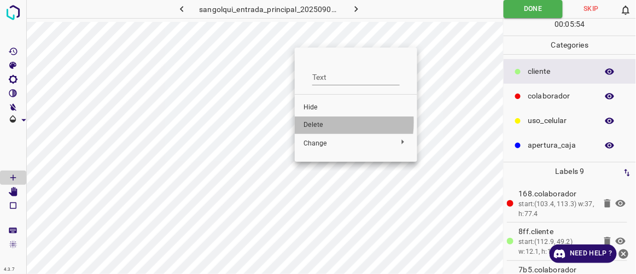
click at [316, 122] on span "Delete" at bounding box center [356, 125] width 105 height 10
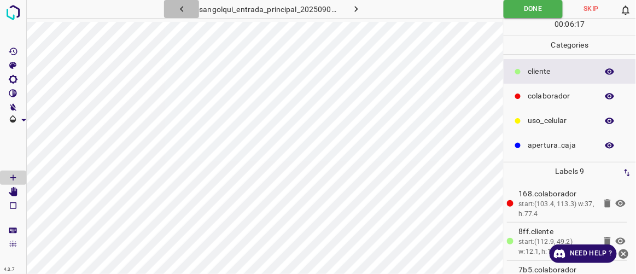
click at [182, 9] on icon "button" at bounding box center [181, 9] width 3 height 6
click at [187, 9] on icon "button" at bounding box center [181, 8] width 11 height 11
click at [188, 11] on button "button" at bounding box center [181, 9] width 35 height 18
click at [185, 11] on icon "button" at bounding box center [181, 8] width 11 height 11
click at [182, 10] on icon "button" at bounding box center [181, 9] width 3 height 6
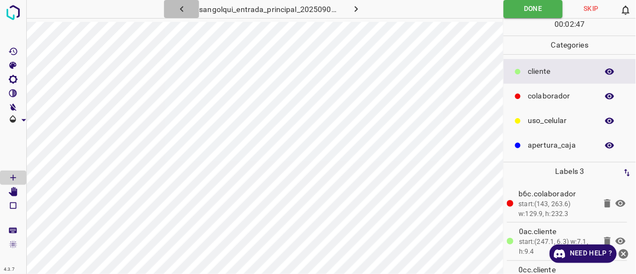
click at [185, 12] on icon "button" at bounding box center [181, 8] width 11 height 11
click at [185, 7] on icon "button" at bounding box center [181, 8] width 11 height 11
click at [185, 8] on icon "button" at bounding box center [181, 8] width 11 height 11
click at [184, 11] on icon "button" at bounding box center [181, 8] width 11 height 11
click at [182, 8] on icon "button" at bounding box center [181, 9] width 3 height 6
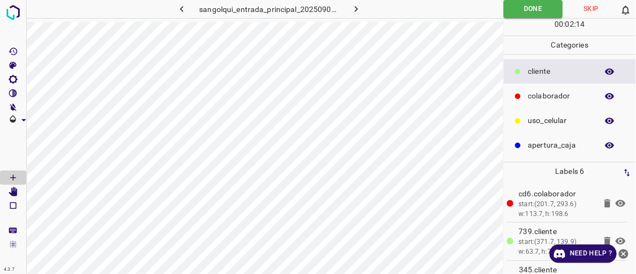
click at [188, 7] on icon "button" at bounding box center [181, 8] width 11 height 11
click at [184, 8] on icon "button" at bounding box center [181, 8] width 11 height 11
click at [358, 10] on icon "button" at bounding box center [356, 8] width 11 height 11
click at [360, 12] on icon "button" at bounding box center [356, 8] width 11 height 11
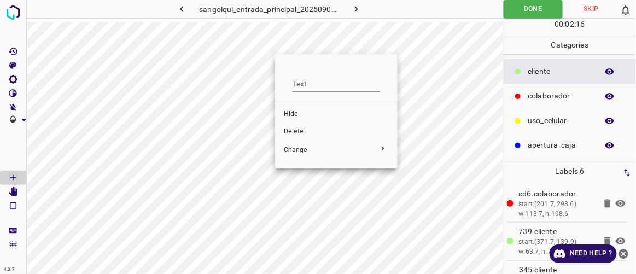
click at [314, 128] on span "Delete" at bounding box center [336, 132] width 105 height 10
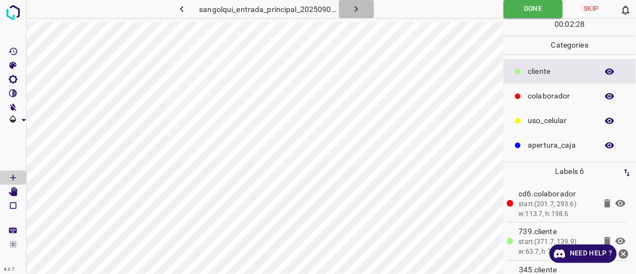
click at [362, 12] on icon "button" at bounding box center [356, 8] width 11 height 11
click at [357, 14] on icon "button" at bounding box center [356, 8] width 11 height 11
click at [361, 9] on icon "button" at bounding box center [356, 8] width 11 height 11
click at [356, 11] on icon "button" at bounding box center [356, 8] width 11 height 11
click at [360, 12] on icon "button" at bounding box center [356, 8] width 11 height 11
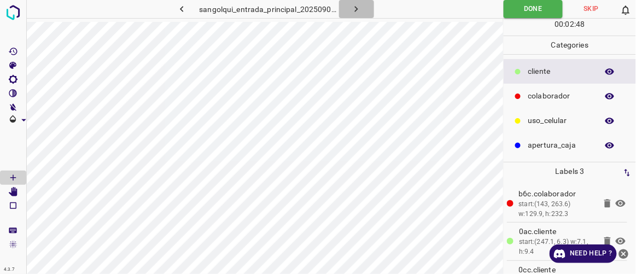
click at [358, 8] on icon "button" at bounding box center [356, 8] width 11 height 11
click at [354, 10] on icon "button" at bounding box center [356, 8] width 11 height 11
click at [357, 13] on icon "button" at bounding box center [356, 8] width 11 height 11
click at [356, 8] on icon "button" at bounding box center [356, 9] width 3 height 6
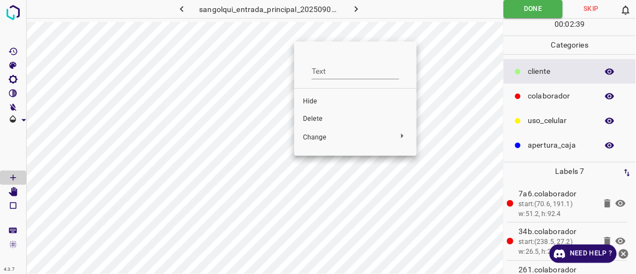
click at [316, 120] on span "Delete" at bounding box center [355, 119] width 105 height 10
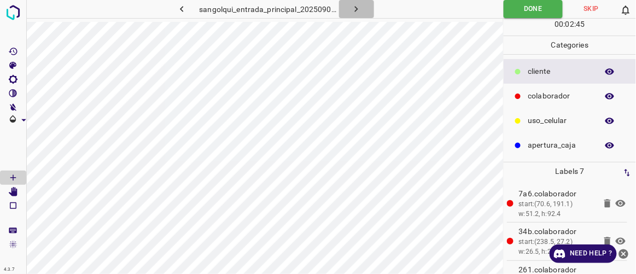
click at [357, 9] on icon "button" at bounding box center [356, 9] width 3 height 6
click at [354, 13] on icon "button" at bounding box center [356, 8] width 11 height 11
click at [360, 9] on icon "button" at bounding box center [356, 8] width 11 height 11
click at [361, 8] on icon "button" at bounding box center [356, 8] width 11 height 11
click at [359, 14] on icon "button" at bounding box center [356, 8] width 11 height 11
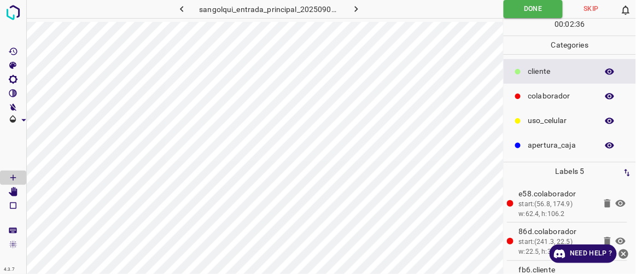
click at [355, 11] on icon "button" at bounding box center [356, 8] width 11 height 11
click at [357, 15] on button "button" at bounding box center [356, 9] width 35 height 18
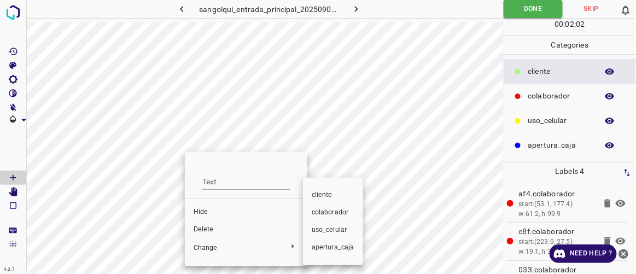
click at [326, 216] on span "colaborador" at bounding box center [333, 213] width 43 height 10
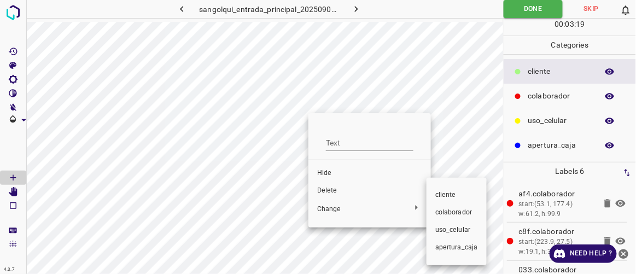
click at [448, 215] on span "colaborador" at bounding box center [457, 213] width 43 height 10
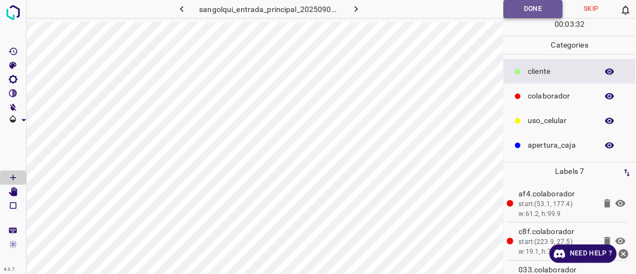
click at [523, 11] on button "Done" at bounding box center [533, 9] width 59 height 18
click at [359, 6] on icon "button" at bounding box center [356, 8] width 11 height 11
click at [535, 8] on button "Done" at bounding box center [533, 9] width 58 height 18
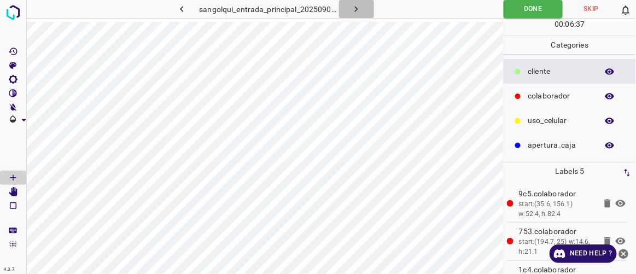
click at [360, 10] on icon "button" at bounding box center [356, 8] width 11 height 11
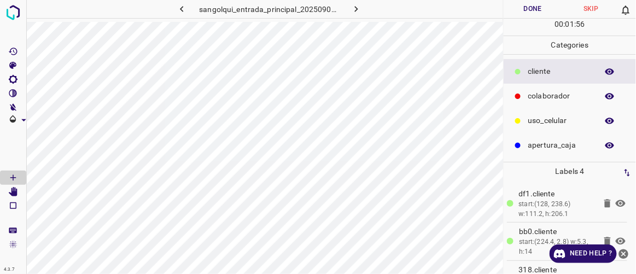
click at [184, 9] on icon "button" at bounding box center [181, 8] width 11 height 11
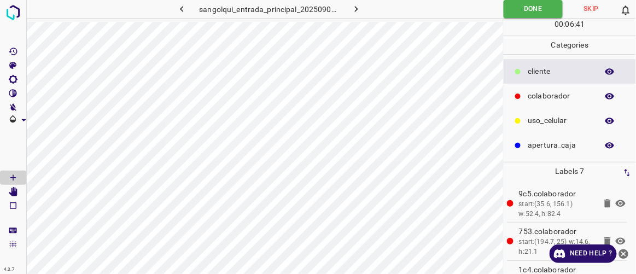
click at [185, 7] on icon "button" at bounding box center [181, 8] width 11 height 11
click at [363, 5] on button "button" at bounding box center [356, 9] width 35 height 18
click at [354, 9] on icon "button" at bounding box center [356, 8] width 11 height 11
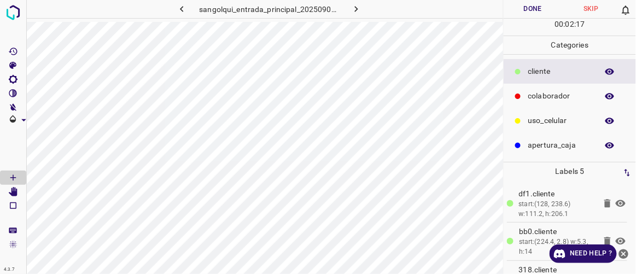
click at [525, 9] on button "Done" at bounding box center [533, 9] width 58 height 18
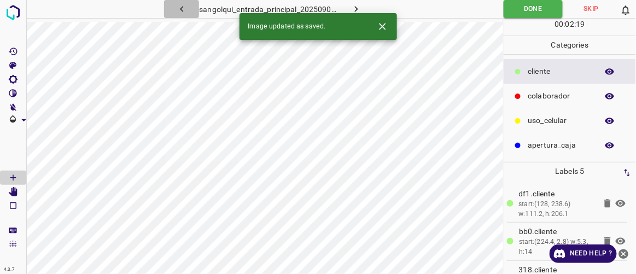
click at [183, 13] on icon "button" at bounding box center [181, 8] width 11 height 11
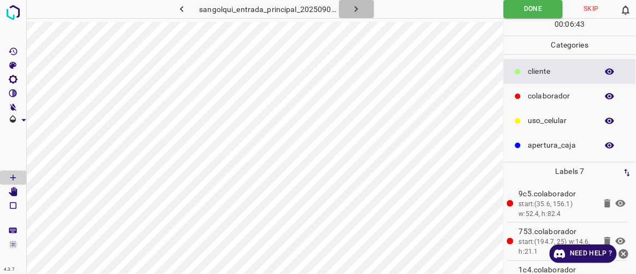
click at [351, 11] on icon "button" at bounding box center [356, 8] width 11 height 11
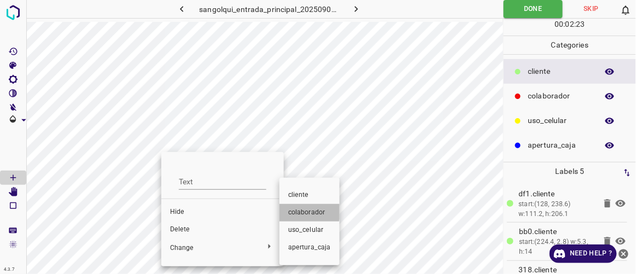
click at [302, 211] on span "colaborador" at bounding box center [309, 213] width 43 height 10
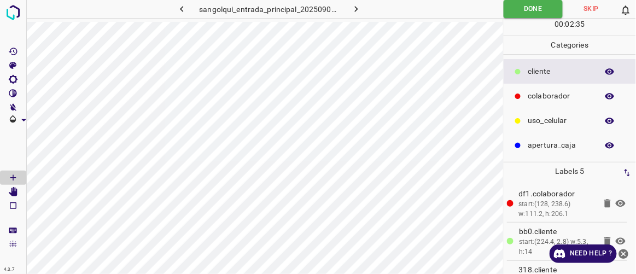
click at [352, 7] on icon "button" at bounding box center [356, 8] width 11 height 11
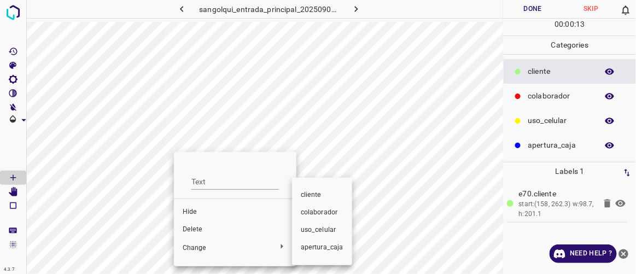
click at [311, 212] on span "colaborador" at bounding box center [322, 213] width 43 height 10
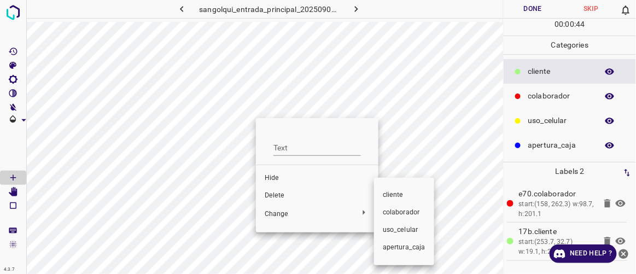
click at [395, 216] on span "colaborador" at bounding box center [404, 213] width 43 height 10
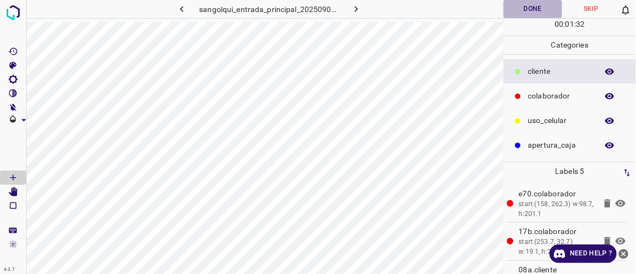
click at [535, 8] on button "Done" at bounding box center [533, 9] width 58 height 18
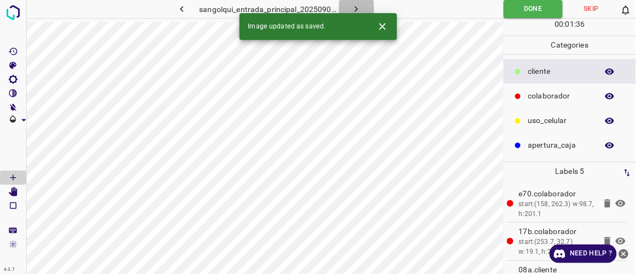
click at [358, 7] on icon "button" at bounding box center [356, 8] width 11 height 11
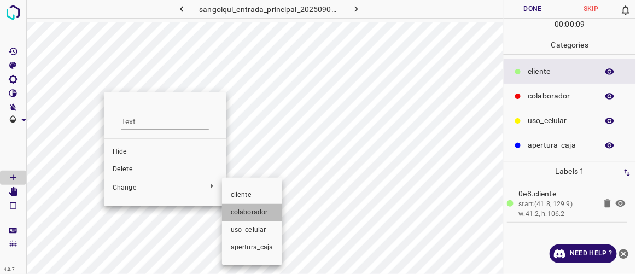
click at [247, 208] on span "colaborador" at bounding box center [252, 213] width 43 height 10
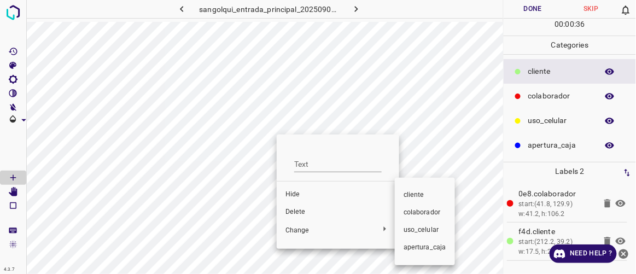
click at [413, 215] on span "colaborador" at bounding box center [425, 213] width 43 height 10
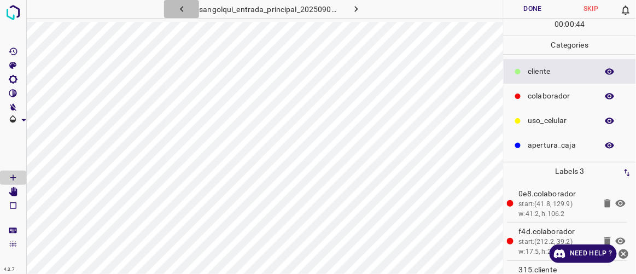
click at [187, 10] on icon "button" at bounding box center [181, 8] width 11 height 11
click at [186, 8] on icon "button" at bounding box center [181, 8] width 11 height 11
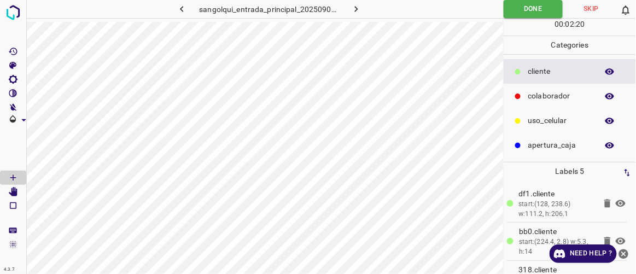
click at [180, 10] on icon "button" at bounding box center [181, 8] width 11 height 11
click at [182, 12] on icon "button" at bounding box center [181, 8] width 11 height 11
click at [352, 7] on icon "button" at bounding box center [356, 8] width 11 height 11
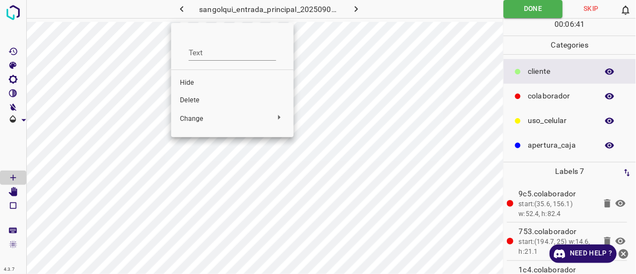
click at [209, 100] on span "Delete" at bounding box center [232, 101] width 105 height 10
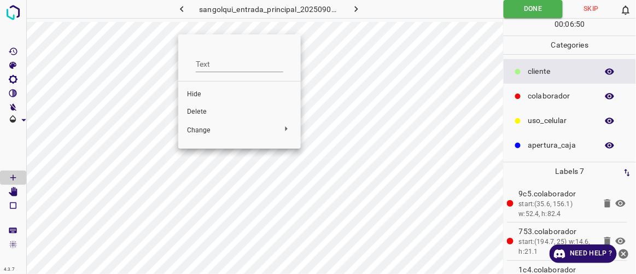
click at [204, 113] on span "Delete" at bounding box center [239, 112] width 105 height 10
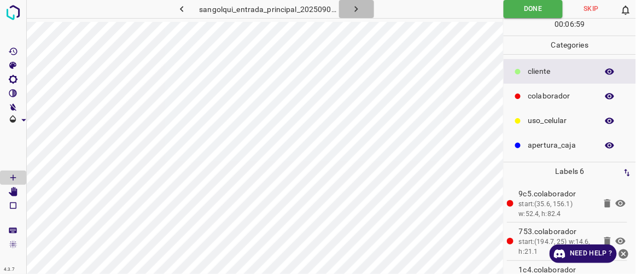
click at [355, 9] on icon "button" at bounding box center [356, 8] width 11 height 11
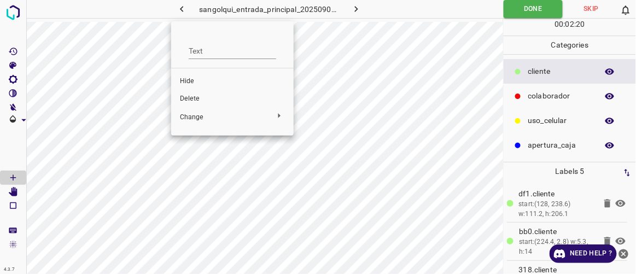
click at [198, 97] on span "Delete" at bounding box center [232, 99] width 105 height 10
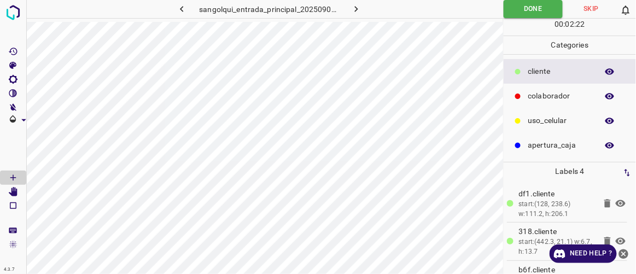
click at [355, 10] on icon "button" at bounding box center [356, 8] width 11 height 11
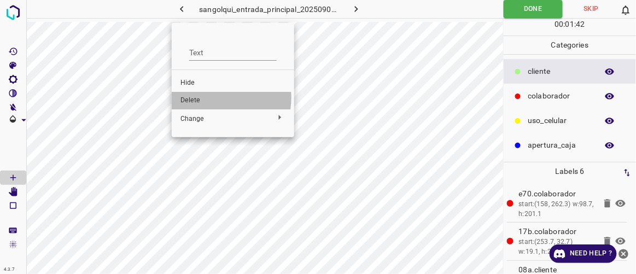
click at [218, 98] on span "Delete" at bounding box center [233, 101] width 105 height 10
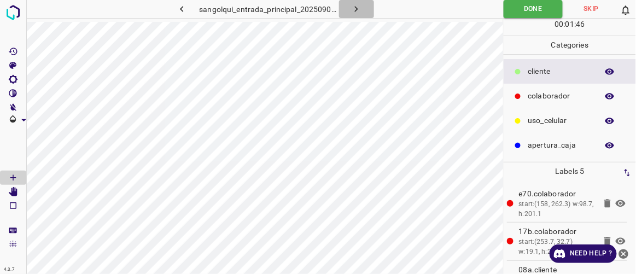
click at [357, 8] on icon "button" at bounding box center [356, 8] width 11 height 11
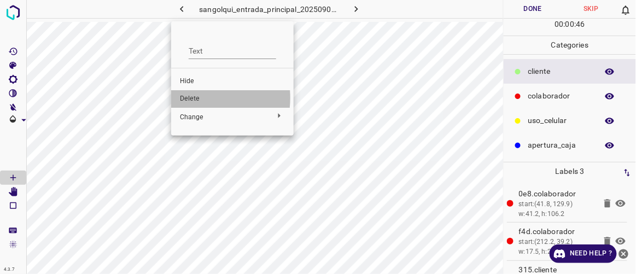
click at [192, 98] on span "Delete" at bounding box center [232, 99] width 105 height 10
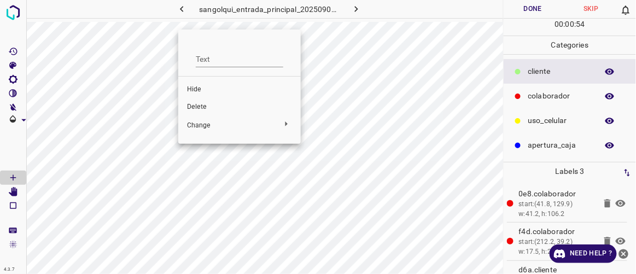
click at [201, 103] on span "Delete" at bounding box center [239, 107] width 105 height 10
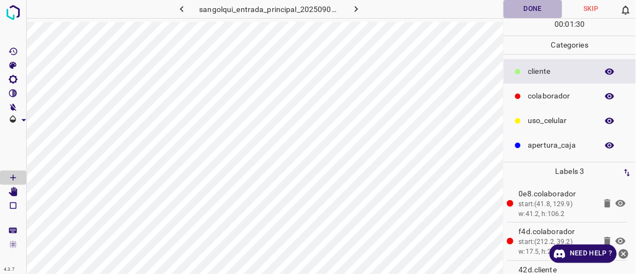
click at [535, 9] on button "Done" at bounding box center [533, 9] width 58 height 18
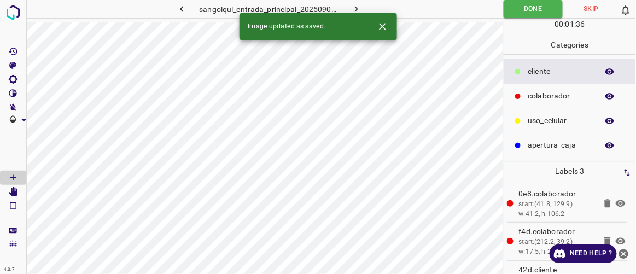
click at [356, 8] on icon "button" at bounding box center [356, 9] width 3 height 6
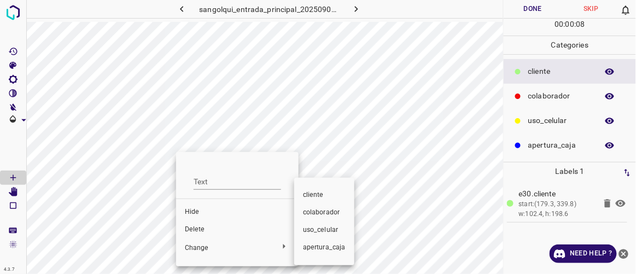
click at [325, 213] on span "colaborador" at bounding box center [324, 213] width 43 height 10
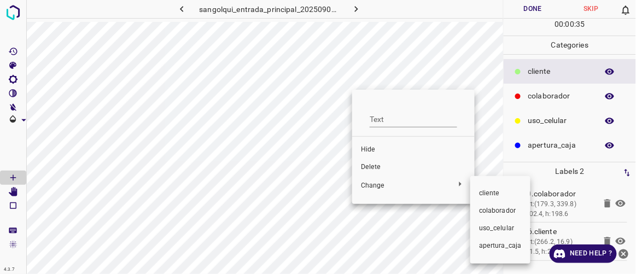
click at [502, 213] on span "colaborador" at bounding box center [500, 211] width 43 height 10
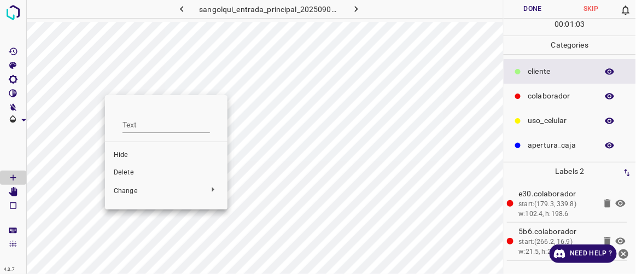
click at [129, 175] on span "Delete" at bounding box center [166, 173] width 105 height 10
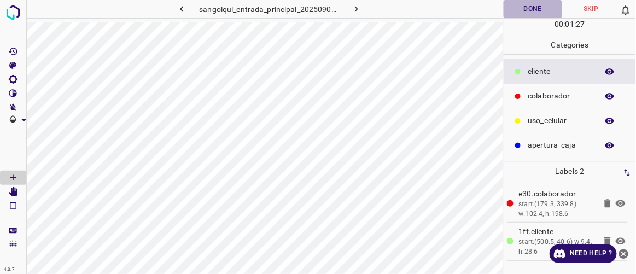
click at [544, 9] on button "Done" at bounding box center [533, 9] width 58 height 18
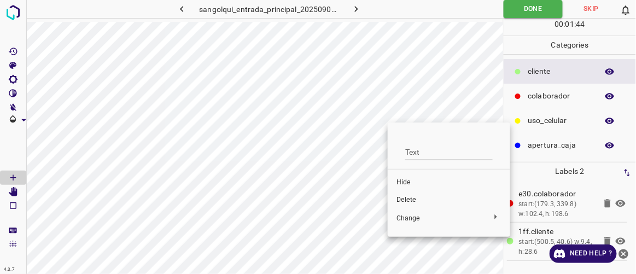
click at [421, 203] on span "Delete" at bounding box center [449, 200] width 105 height 10
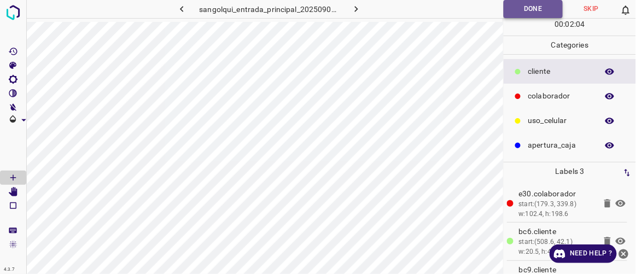
click at [534, 14] on button "Done" at bounding box center [533, 9] width 59 height 18
click at [352, 9] on icon "button" at bounding box center [356, 8] width 11 height 11
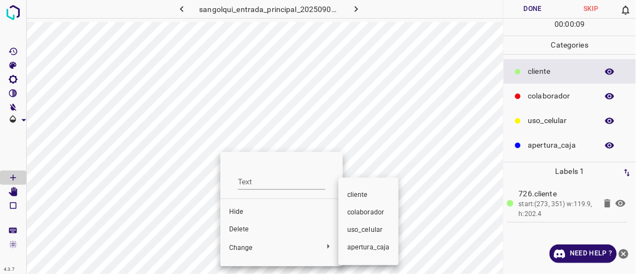
click at [359, 211] on span "colaborador" at bounding box center [368, 213] width 43 height 10
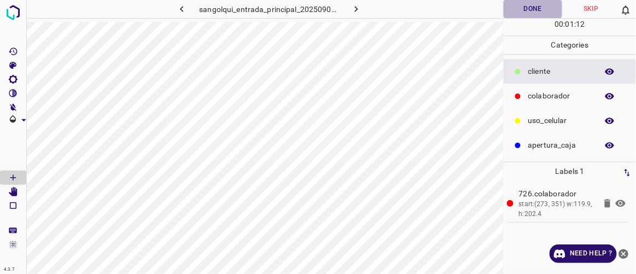
click at [527, 9] on button "Done" at bounding box center [533, 9] width 58 height 18
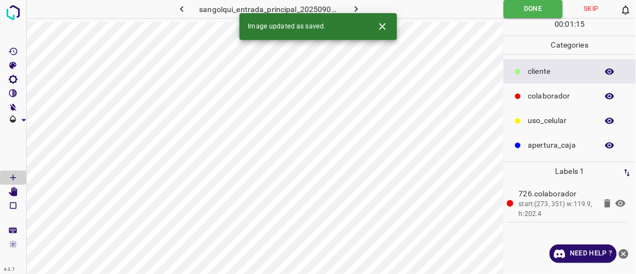
click at [357, 11] on icon "button" at bounding box center [356, 8] width 11 height 11
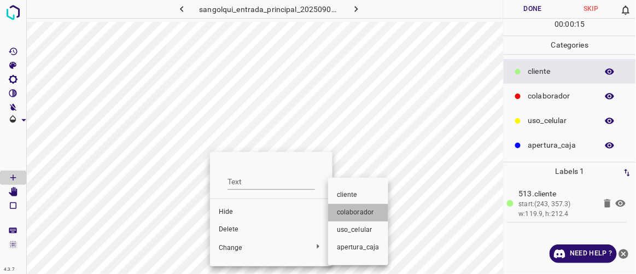
click at [354, 212] on span "colaborador" at bounding box center [358, 213] width 43 height 10
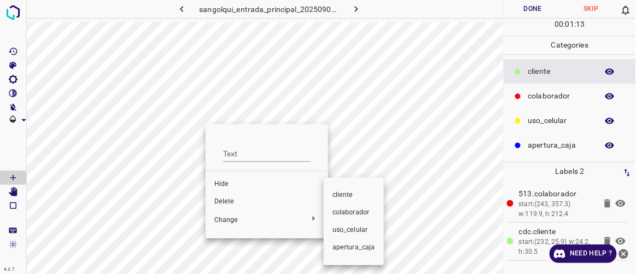
click at [350, 215] on span "colaborador" at bounding box center [354, 213] width 43 height 10
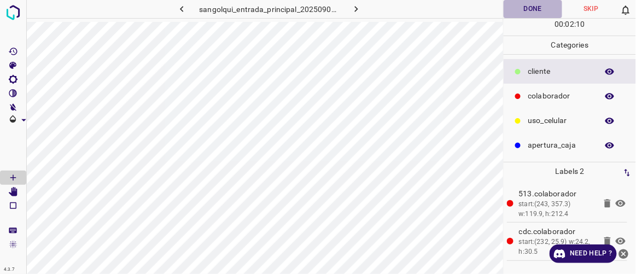
click at [551, 10] on button "Done" at bounding box center [533, 9] width 58 height 18
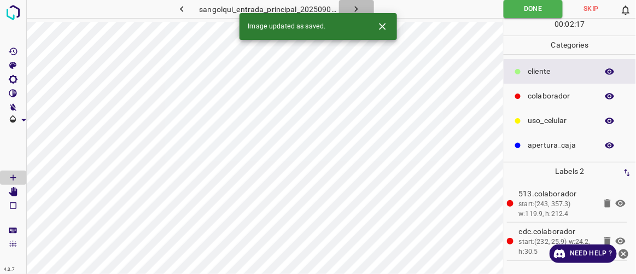
click at [354, 7] on icon "button" at bounding box center [356, 8] width 11 height 11
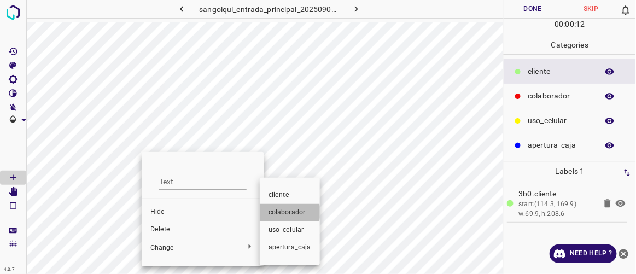
click at [279, 212] on span "colaborador" at bounding box center [290, 213] width 43 height 10
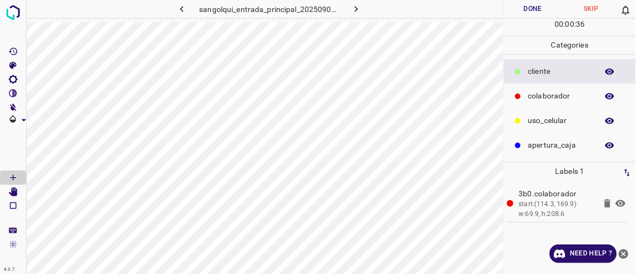
click at [180, 7] on icon "button" at bounding box center [181, 8] width 11 height 11
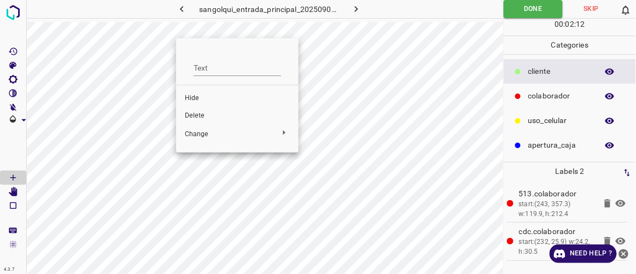
click at [195, 118] on span "Delete" at bounding box center [237, 116] width 105 height 10
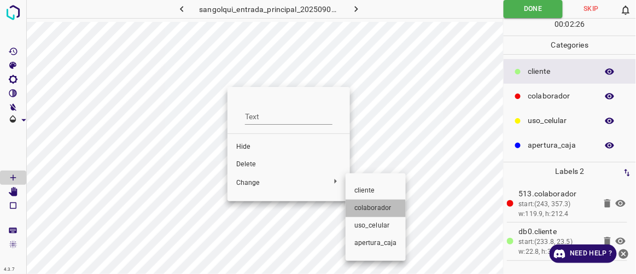
click at [365, 211] on span "colaborador" at bounding box center [376, 209] width 43 height 10
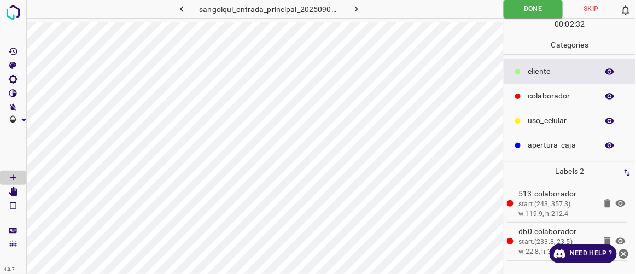
click at [356, 5] on icon "button" at bounding box center [356, 8] width 11 height 11
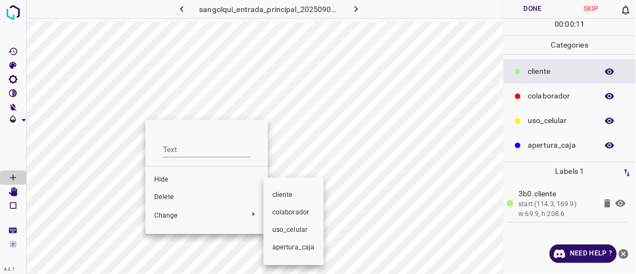
click at [283, 212] on span "colaborador" at bounding box center [294, 213] width 43 height 10
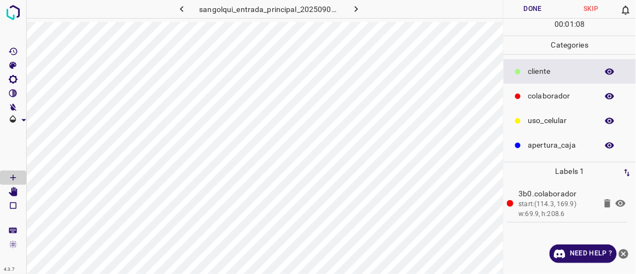
click at [178, 11] on icon "button" at bounding box center [181, 8] width 11 height 11
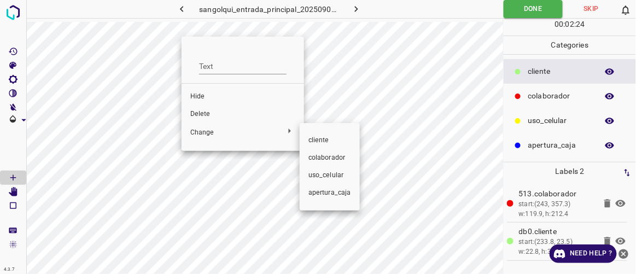
click at [203, 115] on div at bounding box center [318, 137] width 636 height 274
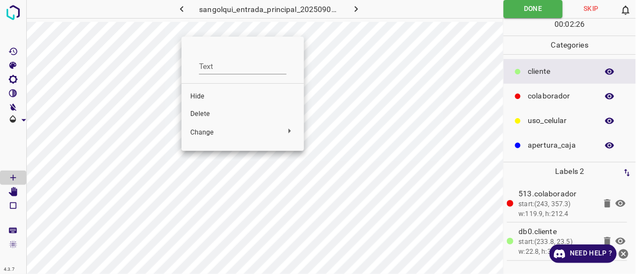
click at [195, 114] on span "Delete" at bounding box center [242, 114] width 105 height 10
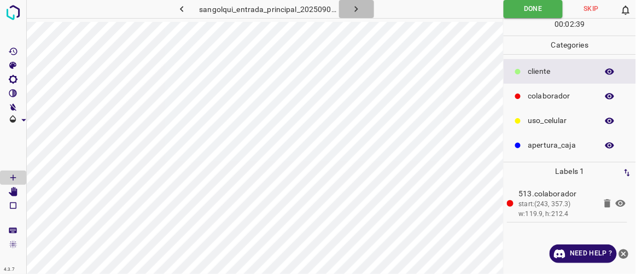
click at [354, 9] on icon "button" at bounding box center [356, 8] width 11 height 11
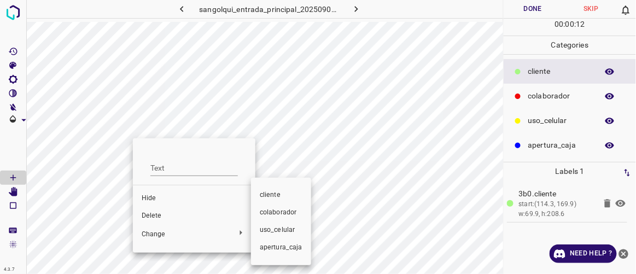
click at [279, 211] on span "colaborador" at bounding box center [281, 213] width 43 height 10
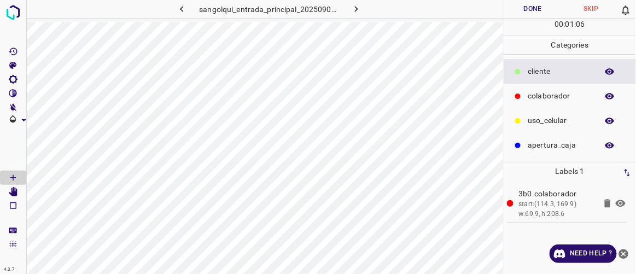
click at [526, 9] on button "Done" at bounding box center [533, 9] width 58 height 18
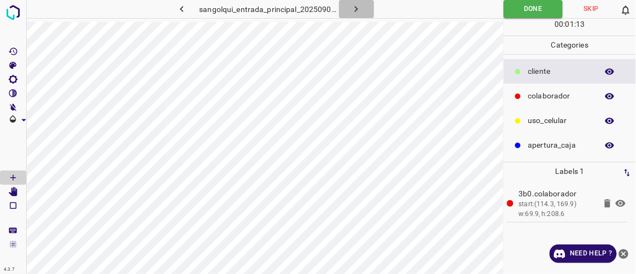
click at [357, 9] on icon "button" at bounding box center [356, 9] width 3 height 6
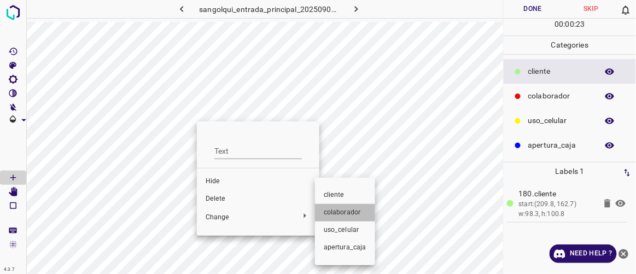
click at [341, 210] on span "colaborador" at bounding box center [345, 213] width 43 height 10
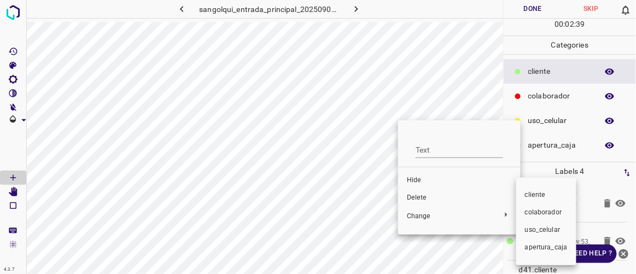
click at [530, 210] on span "colaborador" at bounding box center [546, 213] width 43 height 10
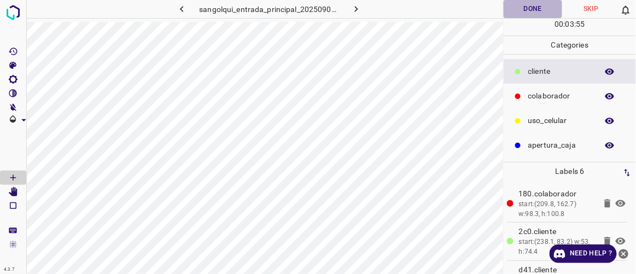
click at [529, 7] on button "Done" at bounding box center [533, 9] width 58 height 18
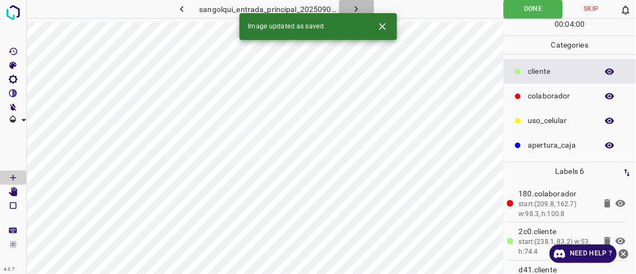
click at [361, 9] on icon "button" at bounding box center [356, 8] width 11 height 11
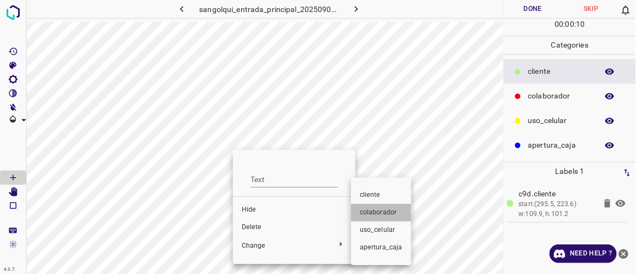
click at [376, 217] on span "colaborador" at bounding box center [381, 213] width 43 height 10
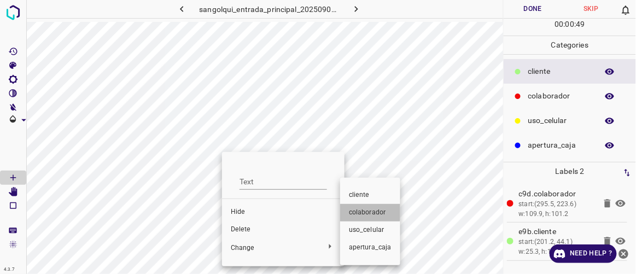
click at [357, 211] on span "colaborador" at bounding box center [370, 213] width 43 height 10
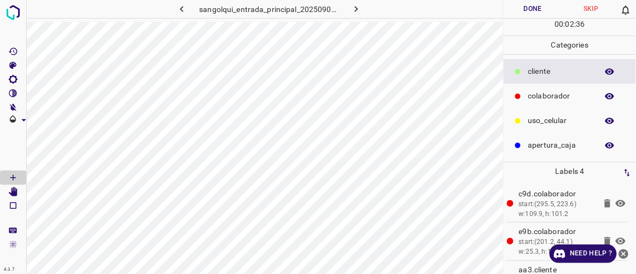
click at [543, 9] on button "Done" at bounding box center [533, 9] width 58 height 18
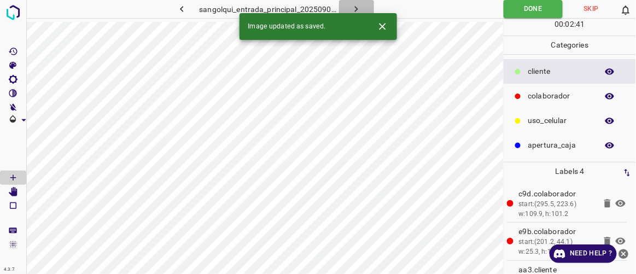
click at [359, 9] on icon "button" at bounding box center [356, 8] width 11 height 11
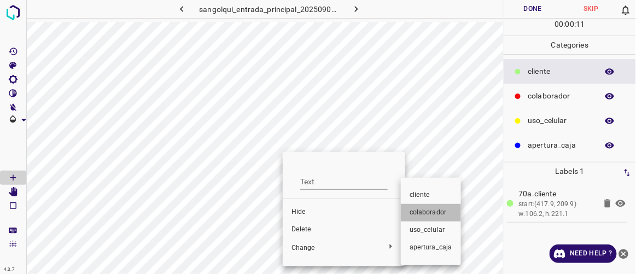
click at [431, 217] on span "colaborador" at bounding box center [431, 213] width 43 height 10
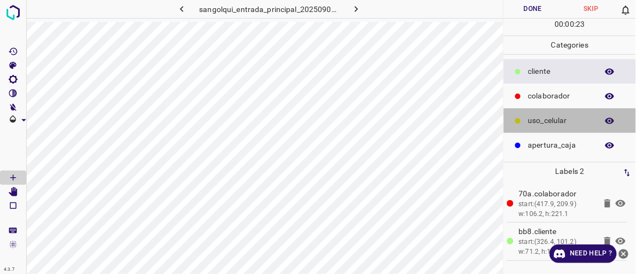
click at [552, 116] on p "uso_celular" at bounding box center [561, 120] width 64 height 11
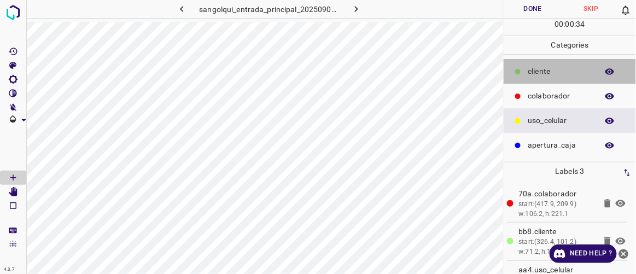
click at [542, 70] on p "cliente" at bounding box center [561, 71] width 64 height 11
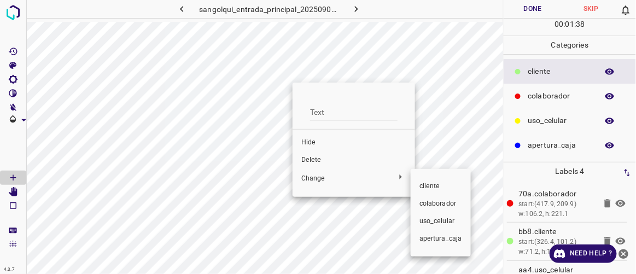
click at [316, 158] on div at bounding box center [318, 137] width 636 height 274
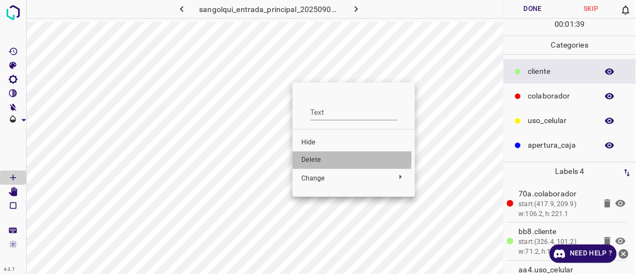
click at [316, 159] on span "Delete" at bounding box center [354, 160] width 105 height 10
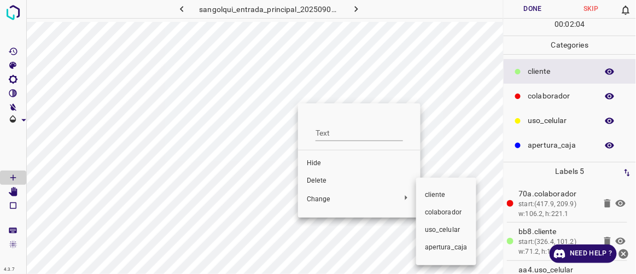
click at [425, 211] on span "colaborador" at bounding box center [446, 213] width 43 height 10
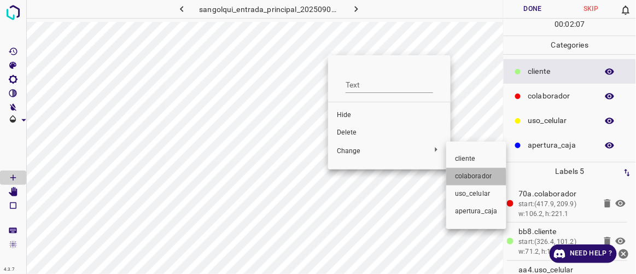
click at [461, 178] on span "colaborador" at bounding box center [476, 177] width 43 height 10
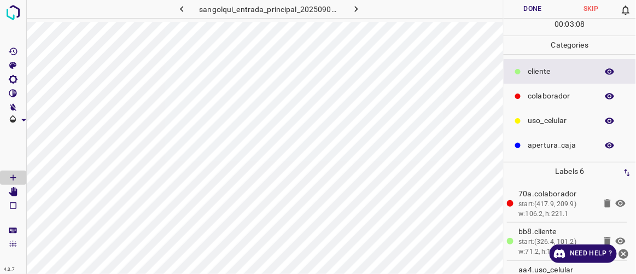
click at [532, 9] on button "Done" at bounding box center [533, 9] width 58 height 18
click at [361, 9] on icon "button" at bounding box center [356, 8] width 11 height 11
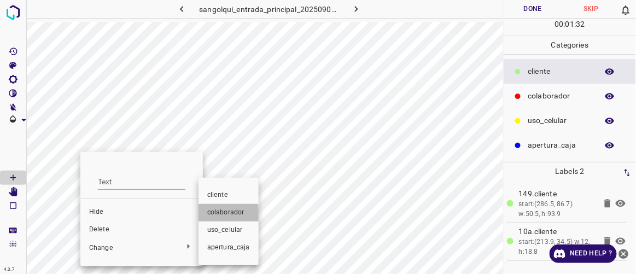
click at [211, 214] on span "colaborador" at bounding box center [228, 213] width 43 height 10
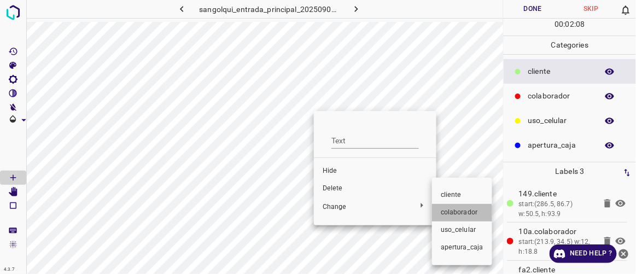
click at [454, 217] on span "colaborador" at bounding box center [462, 213] width 43 height 10
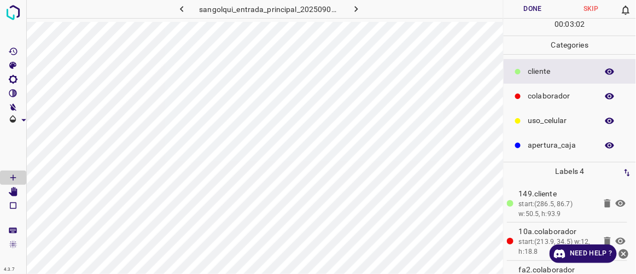
click at [530, 4] on button "Done" at bounding box center [533, 9] width 58 height 18
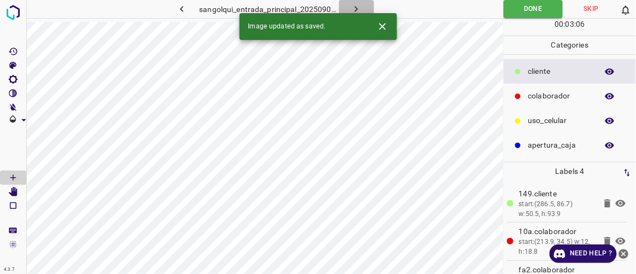
click at [361, 8] on icon "button" at bounding box center [356, 8] width 11 height 11
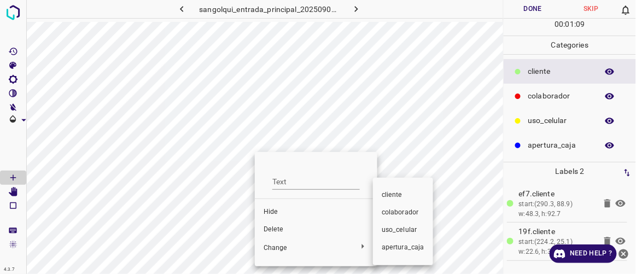
click at [393, 215] on span "colaborador" at bounding box center [403, 213] width 43 height 10
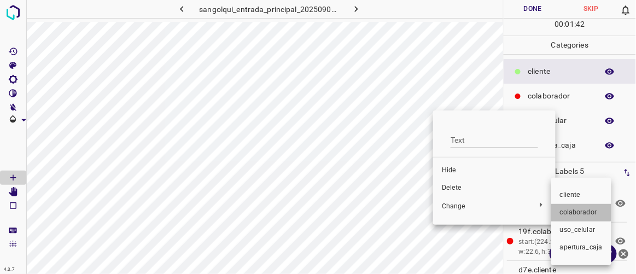
click at [572, 211] on span "colaborador" at bounding box center [581, 213] width 43 height 10
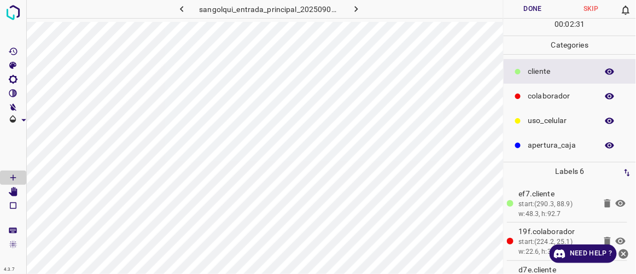
click at [531, 5] on button "Done" at bounding box center [533, 9] width 58 height 18
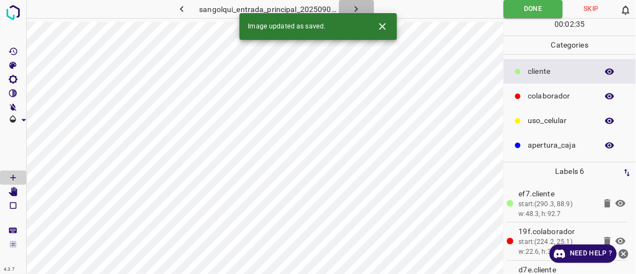
click at [357, 9] on icon "button" at bounding box center [356, 9] width 3 height 6
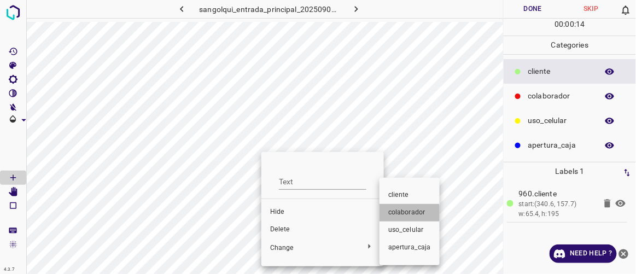
click at [399, 215] on span "colaborador" at bounding box center [410, 213] width 43 height 10
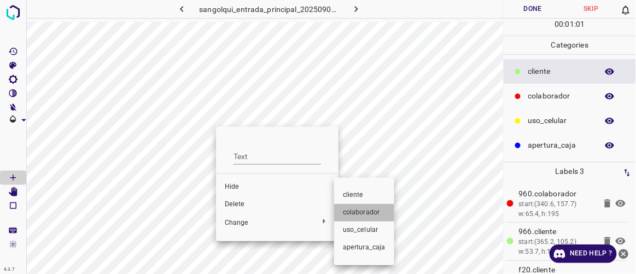
click at [346, 212] on span "colaborador" at bounding box center [364, 213] width 43 height 10
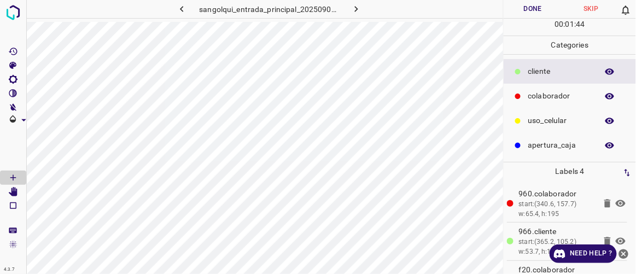
click at [185, 12] on icon "button" at bounding box center [181, 8] width 11 height 11
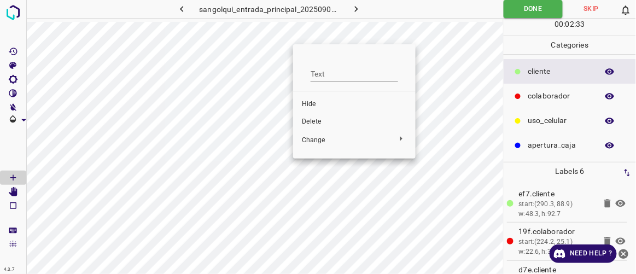
click at [308, 123] on span "Delete" at bounding box center [354, 122] width 105 height 10
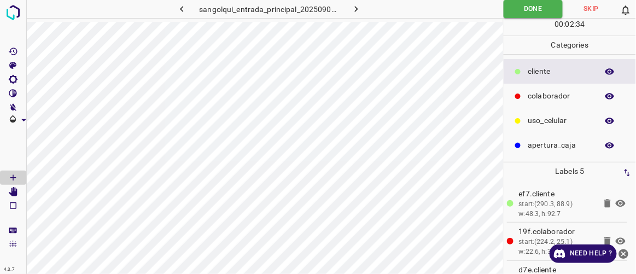
click at [185, 10] on icon "button" at bounding box center [181, 8] width 11 height 11
click at [355, 9] on icon "button" at bounding box center [356, 8] width 11 height 11
click at [361, 11] on icon "button" at bounding box center [356, 8] width 11 height 11
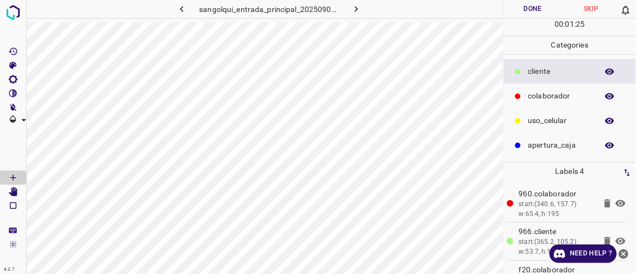
click at [538, 12] on button "Done" at bounding box center [533, 9] width 58 height 18
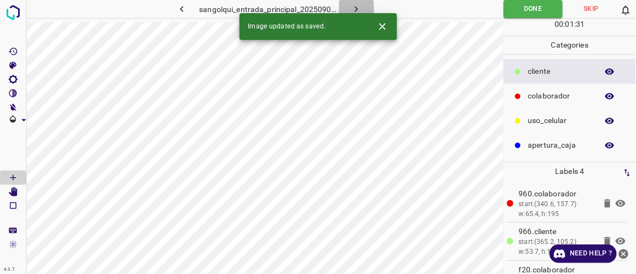
click at [356, 7] on icon "button" at bounding box center [356, 9] width 3 height 6
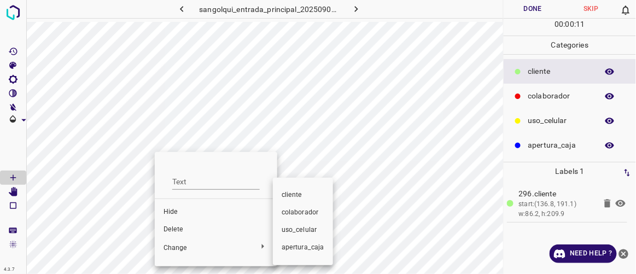
click at [298, 217] on span "colaborador" at bounding box center [303, 213] width 43 height 10
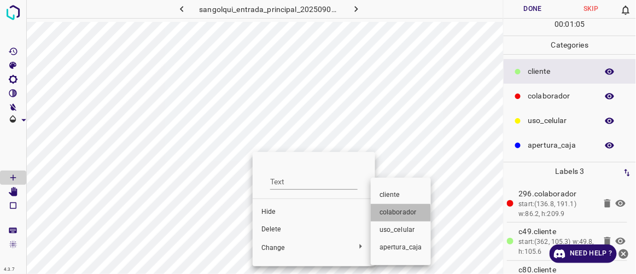
click at [387, 214] on span "colaborador" at bounding box center [401, 213] width 43 height 10
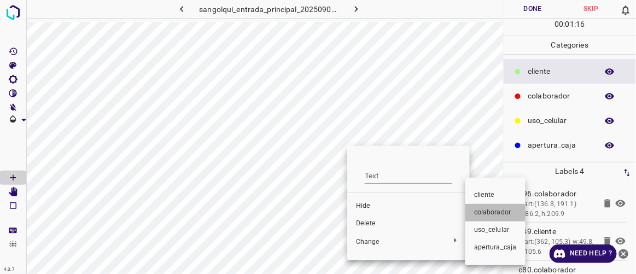
click at [490, 213] on span "colaborador" at bounding box center [495, 213] width 43 height 10
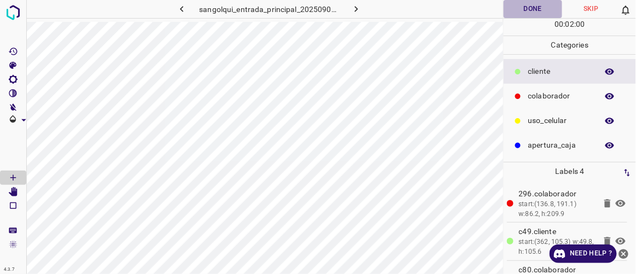
click at [536, 9] on button "Done" at bounding box center [533, 9] width 58 height 18
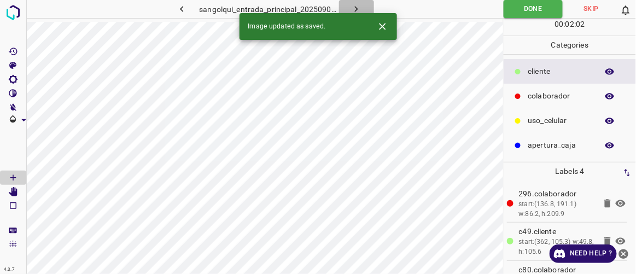
click at [356, 7] on icon "button" at bounding box center [356, 8] width 11 height 11
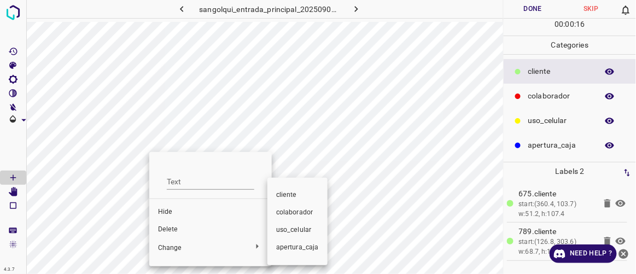
click at [296, 212] on span "colaborador" at bounding box center [297, 213] width 43 height 10
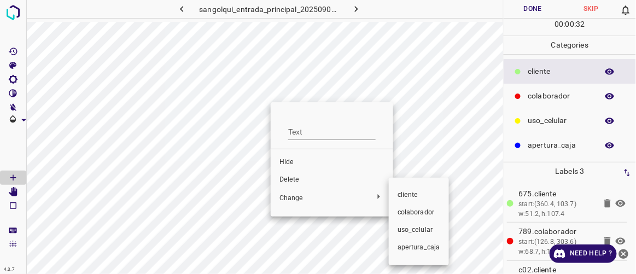
click at [407, 209] on span "colaborador" at bounding box center [419, 213] width 43 height 10
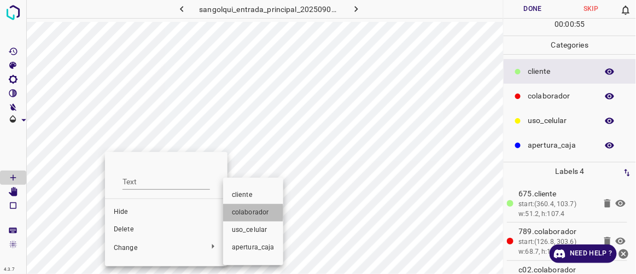
click at [240, 212] on span "colaborador" at bounding box center [253, 213] width 43 height 10
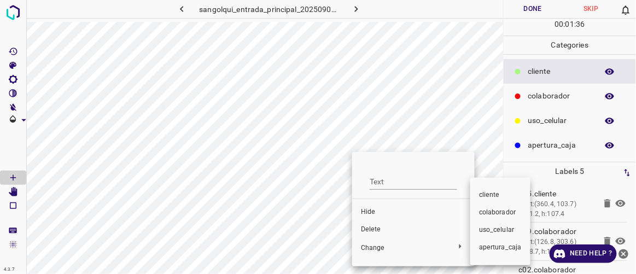
click at [492, 215] on span "colaborador" at bounding box center [500, 213] width 43 height 10
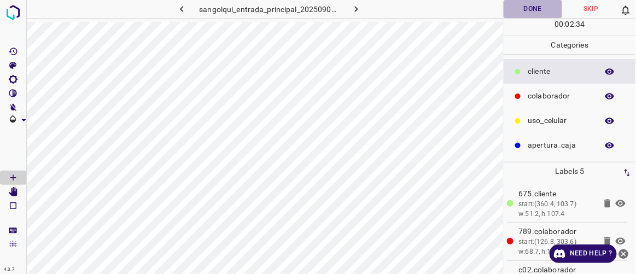
click at [531, 14] on button "Done" at bounding box center [533, 9] width 58 height 18
click at [358, 9] on icon "button" at bounding box center [356, 8] width 11 height 11
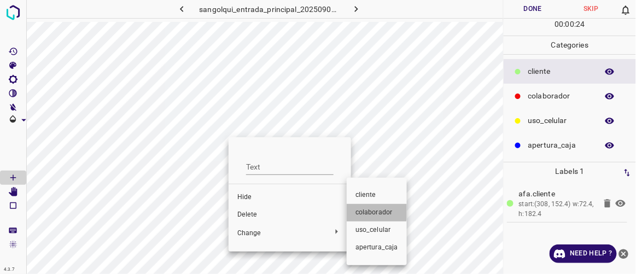
click at [369, 211] on span "colaborador" at bounding box center [377, 213] width 43 height 10
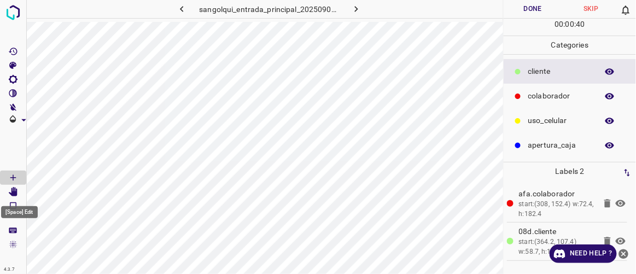
click at [13, 189] on icon "[Space] Edit" at bounding box center [13, 192] width 9 height 10
click at [13, 176] on icon "[Space] Draw" at bounding box center [13, 178] width 10 height 10
click at [16, 193] on icon "[Space] Edit" at bounding box center [13, 192] width 9 height 10
click at [13, 175] on icon "[Space] Draw" at bounding box center [12, 177] width 5 height 5
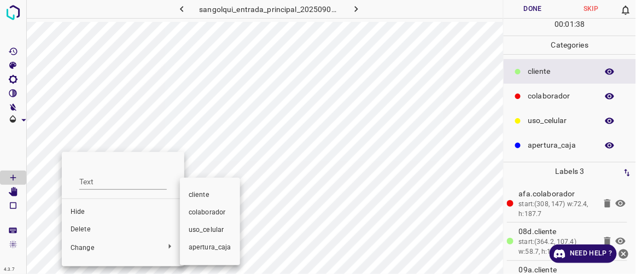
click at [210, 212] on span "colaborador" at bounding box center [210, 213] width 43 height 10
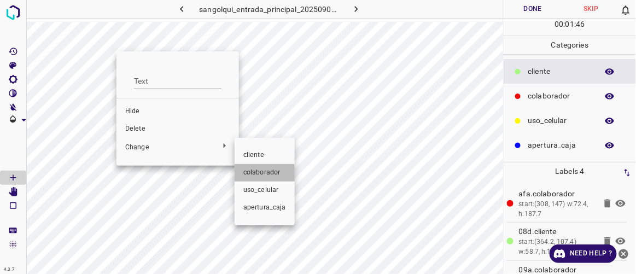
click at [260, 175] on span "colaborador" at bounding box center [265, 173] width 43 height 10
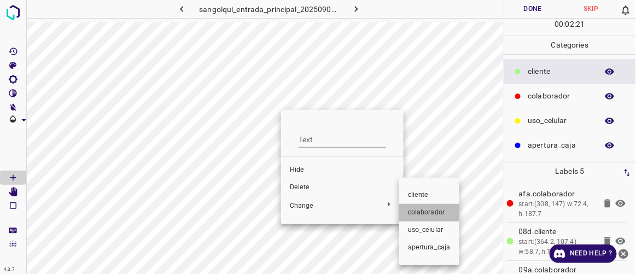
click at [418, 210] on span "colaborador" at bounding box center [429, 213] width 43 height 10
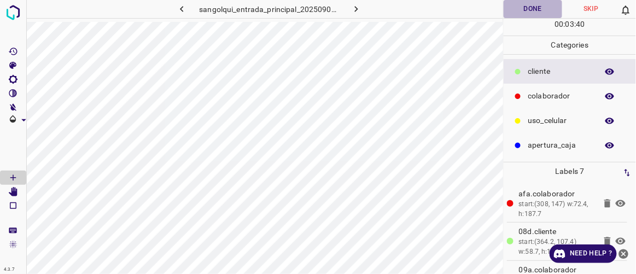
click at [540, 14] on button "Done" at bounding box center [533, 9] width 58 height 18
click at [357, 10] on icon "button" at bounding box center [356, 8] width 11 height 11
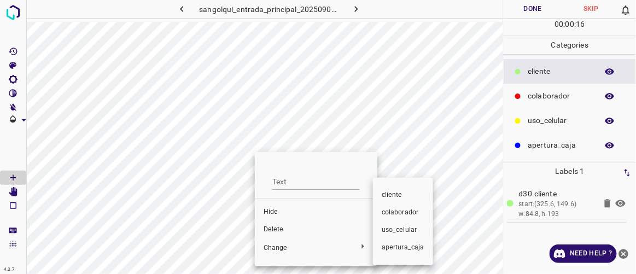
click at [396, 213] on span "colaborador" at bounding box center [403, 213] width 43 height 10
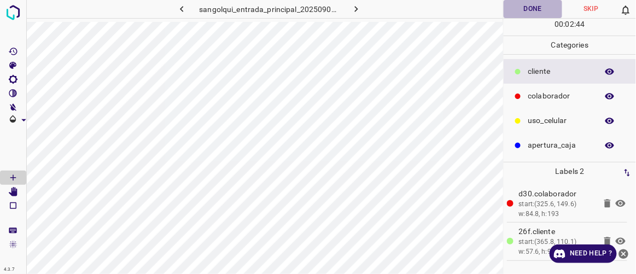
click at [541, 8] on button "Done" at bounding box center [533, 9] width 58 height 18
click at [359, 12] on icon "button" at bounding box center [356, 8] width 11 height 11
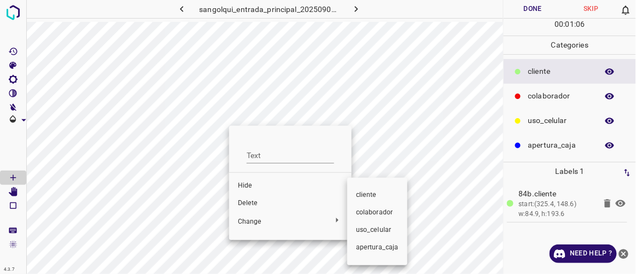
click at [365, 212] on span "colaborador" at bounding box center [377, 213] width 43 height 10
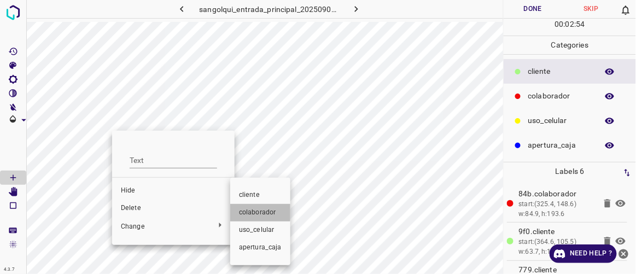
click at [258, 212] on span "colaborador" at bounding box center [260, 213] width 43 height 10
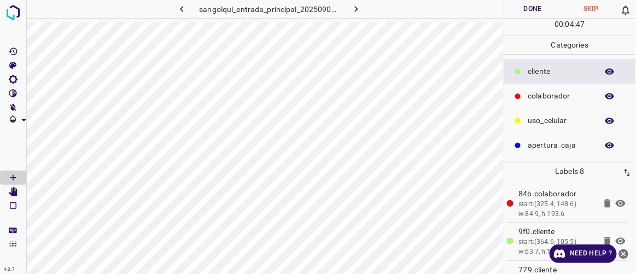
click at [531, 9] on button "Done" at bounding box center [533, 9] width 58 height 18
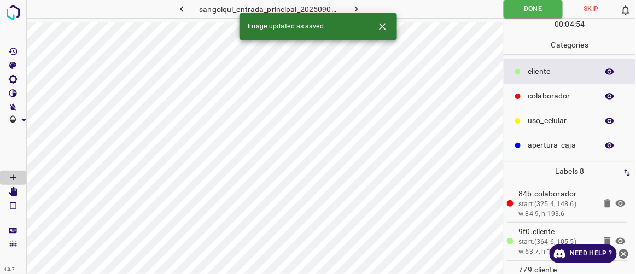
click at [363, 8] on button "button" at bounding box center [356, 9] width 35 height 18
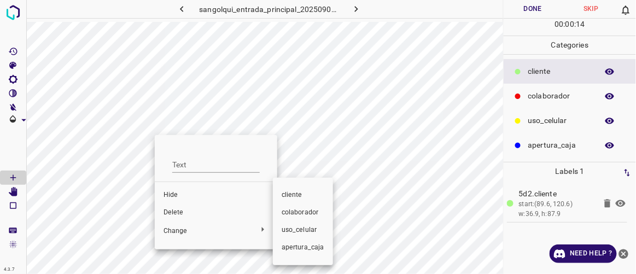
click at [294, 214] on span "colaborador" at bounding box center [303, 213] width 43 height 10
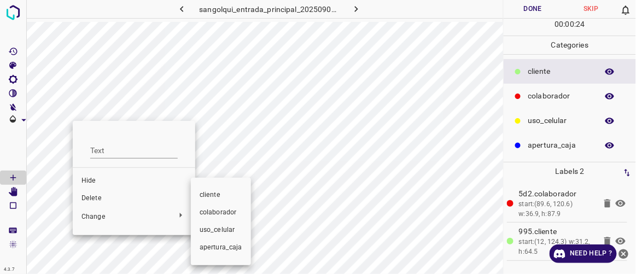
click at [213, 211] on span "colaborador" at bounding box center [221, 213] width 43 height 10
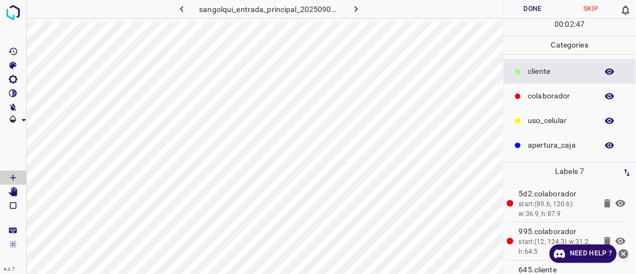
click at [531, 9] on button "Done" at bounding box center [533, 9] width 58 height 18
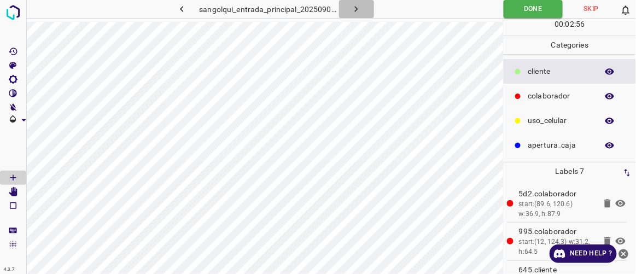
click at [364, 9] on button "button" at bounding box center [356, 9] width 35 height 18
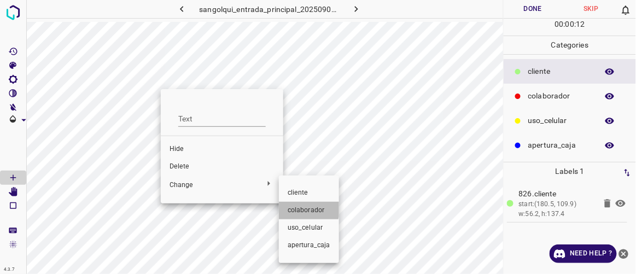
click at [300, 208] on span "colaborador" at bounding box center [309, 211] width 43 height 10
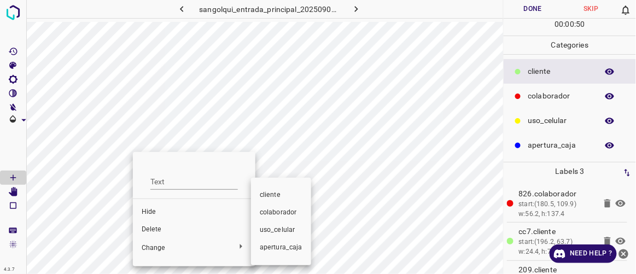
click at [288, 212] on span "colaborador" at bounding box center [281, 213] width 43 height 10
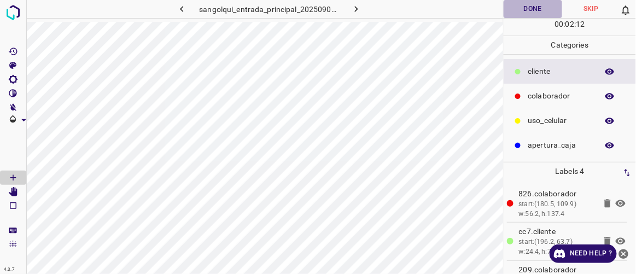
click at [532, 8] on button "Done" at bounding box center [533, 9] width 58 height 18
click at [357, 6] on icon "button" at bounding box center [356, 8] width 11 height 11
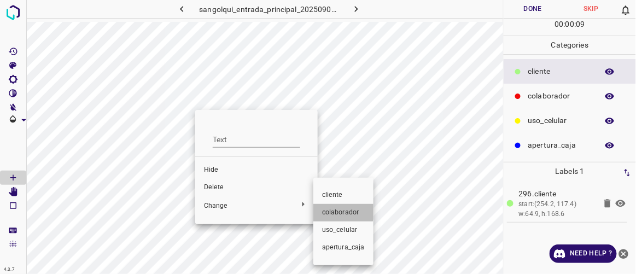
click at [326, 208] on span "colaborador" at bounding box center [343, 213] width 43 height 10
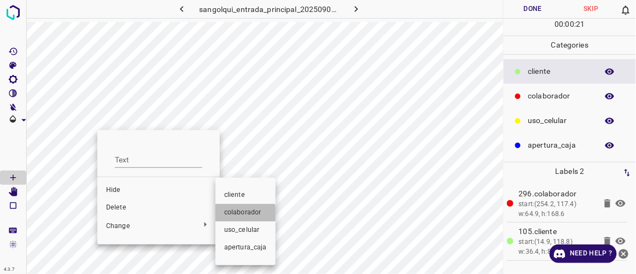
click at [236, 214] on span "colaborador" at bounding box center [245, 213] width 43 height 10
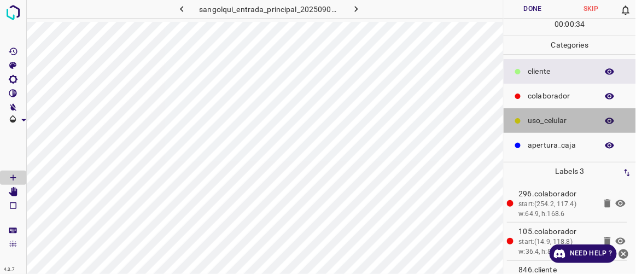
click at [532, 123] on p "uso_celular" at bounding box center [561, 120] width 64 height 11
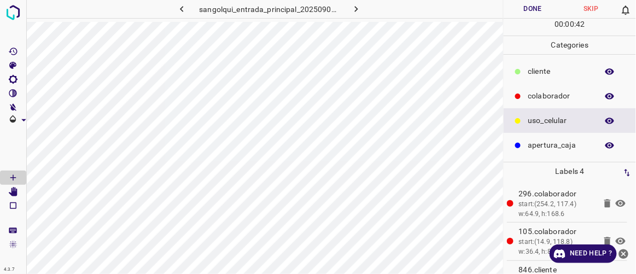
click at [524, 71] on div at bounding box center [518, 71] width 11 height 11
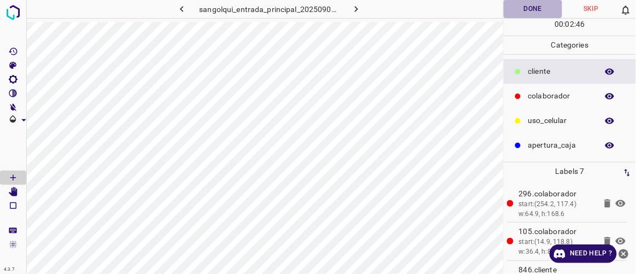
click at [545, 9] on button "Done" at bounding box center [533, 9] width 58 height 18
click at [360, 7] on icon "button" at bounding box center [356, 8] width 11 height 11
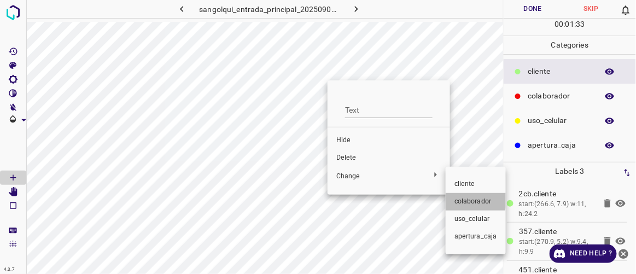
click at [468, 199] on span "colaborador" at bounding box center [476, 202] width 43 height 10
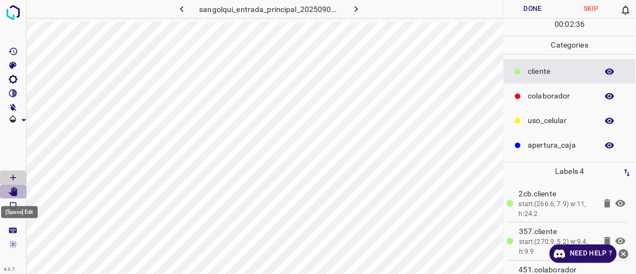
click at [14, 191] on icon "[Space] Edit" at bounding box center [13, 192] width 9 height 10
click at [15, 175] on icon "[Space] Draw" at bounding box center [13, 178] width 10 height 10
click at [15, 193] on icon "[Space] Edit" at bounding box center [13, 192] width 9 height 10
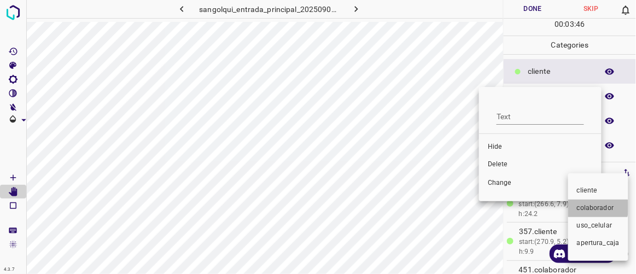
click at [589, 207] on span "colaborador" at bounding box center [598, 209] width 43 height 10
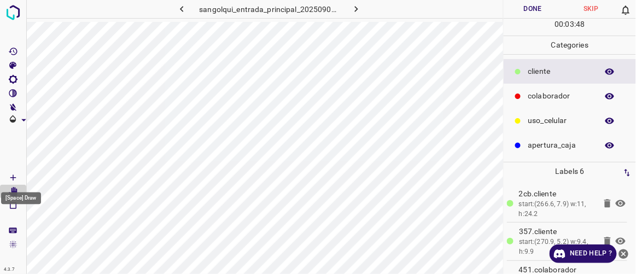
click at [18, 175] on Draw"] "[Space] Draw" at bounding box center [13, 178] width 26 height 14
click at [15, 178] on icon "[Space] Draw" at bounding box center [13, 178] width 10 height 10
click at [13, 189] on icon "[Space] Edit" at bounding box center [13, 192] width 9 height 10
click at [518, 8] on button "Done" at bounding box center [533, 9] width 58 height 18
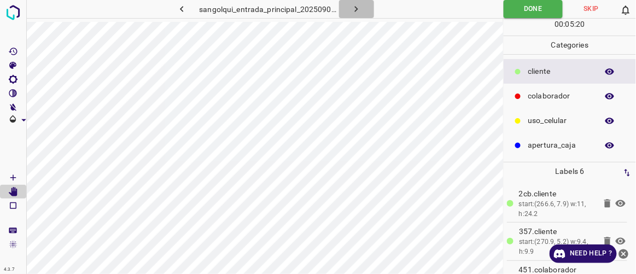
click at [359, 7] on icon "button" at bounding box center [356, 8] width 11 height 11
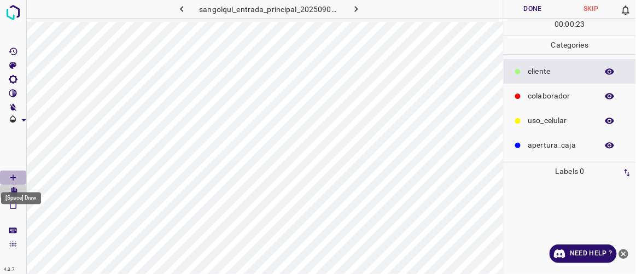
click at [19, 176] on Draw"] "[Space] Draw" at bounding box center [13, 178] width 26 height 14
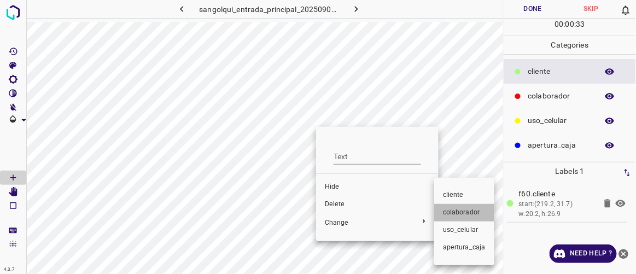
click at [466, 212] on span "colaborador" at bounding box center [464, 213] width 43 height 10
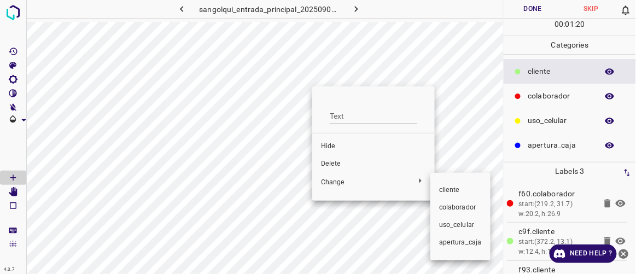
click at [450, 205] on span "colaborador" at bounding box center [460, 208] width 43 height 10
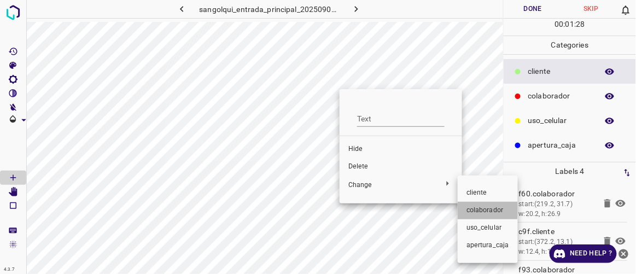
click at [470, 210] on span "colaborador" at bounding box center [488, 211] width 43 height 10
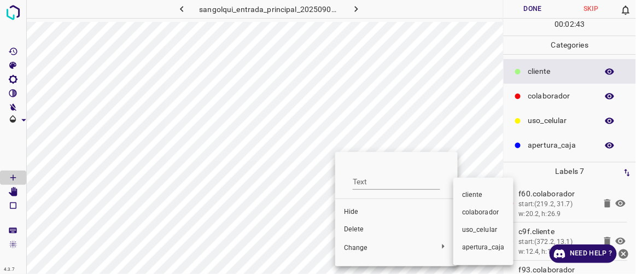
click at [474, 215] on span "colaborador" at bounding box center [483, 213] width 43 height 10
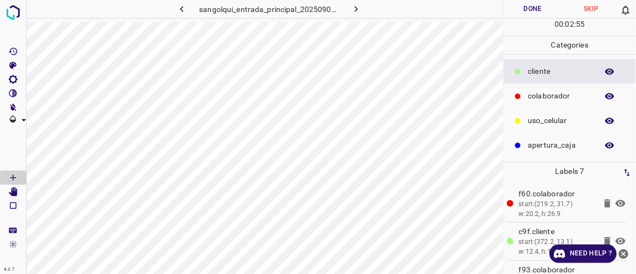
click at [540, 9] on button "Done" at bounding box center [533, 9] width 58 height 18
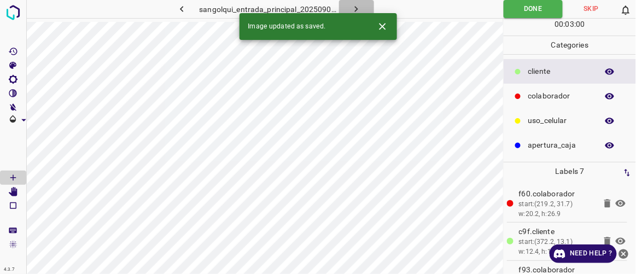
click at [364, 7] on button "button" at bounding box center [356, 9] width 35 height 18
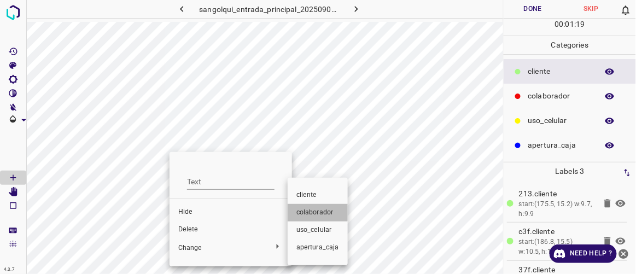
click at [308, 210] on span "colaborador" at bounding box center [318, 213] width 43 height 10
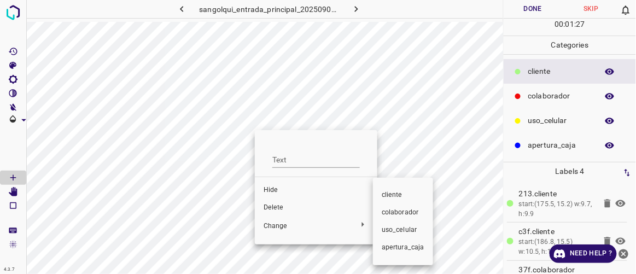
click at [391, 216] on span "colaborador" at bounding box center [403, 213] width 43 height 10
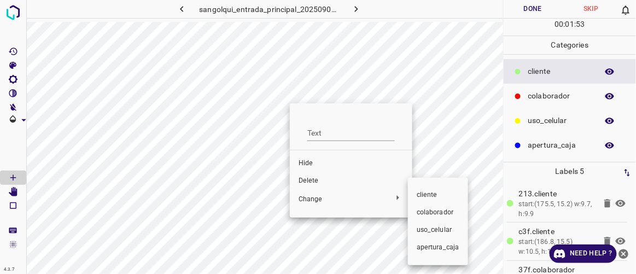
click at [432, 211] on span "colaborador" at bounding box center [438, 213] width 43 height 10
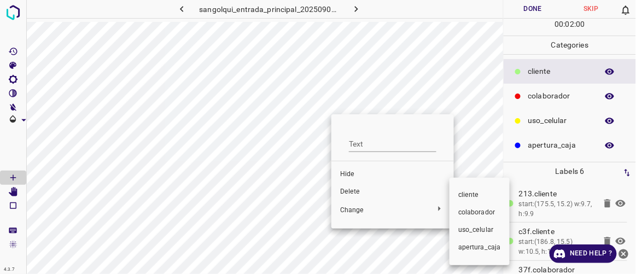
click at [457, 211] on li "colaborador" at bounding box center [480, 213] width 60 height 18
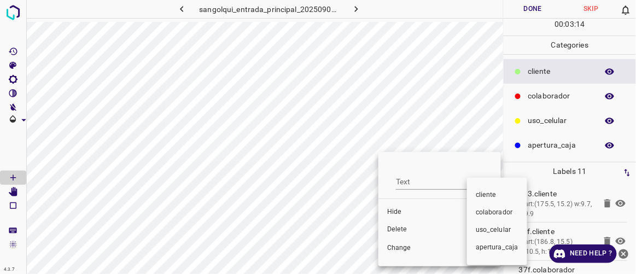
click at [489, 212] on span "colaborador" at bounding box center [497, 213] width 43 height 10
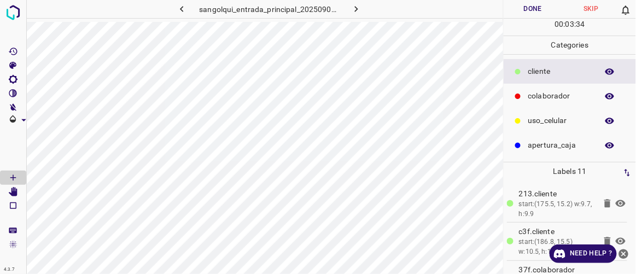
click at [516, 12] on button "Done" at bounding box center [533, 9] width 58 height 18
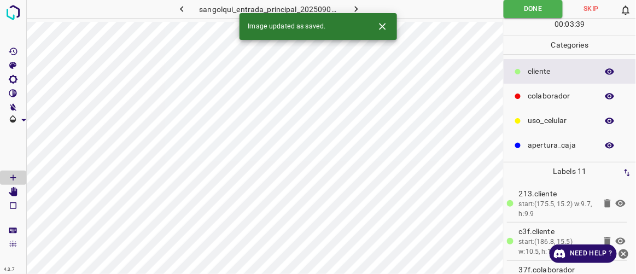
click at [361, 7] on icon "button" at bounding box center [356, 8] width 11 height 11
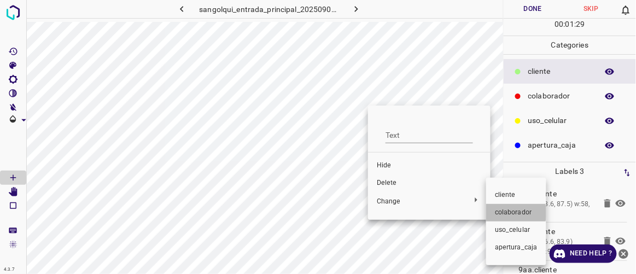
click at [512, 213] on span "colaborador" at bounding box center [516, 213] width 43 height 10
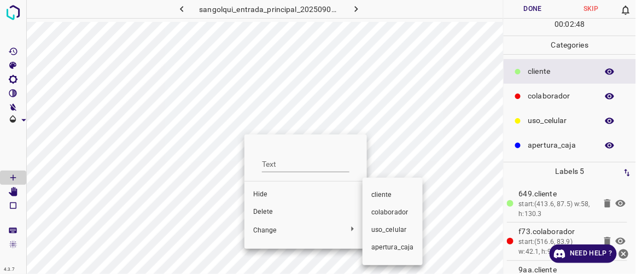
click at [390, 215] on span "colaborador" at bounding box center [393, 213] width 43 height 10
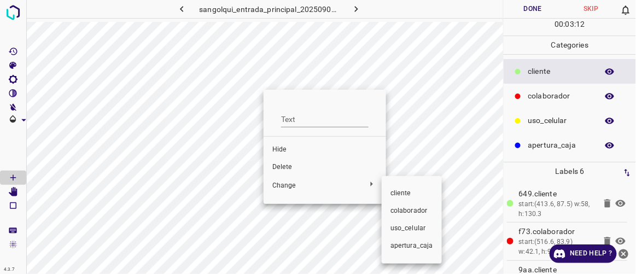
click at [414, 209] on span "colaborador" at bounding box center [412, 211] width 43 height 10
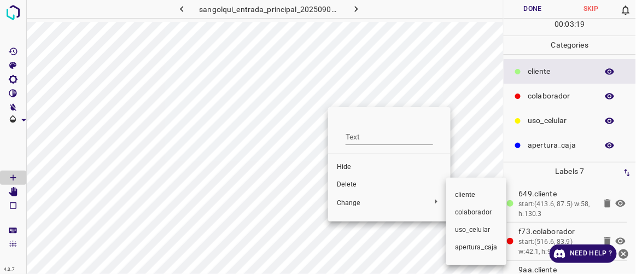
click at [458, 213] on span "colaborador" at bounding box center [476, 213] width 43 height 10
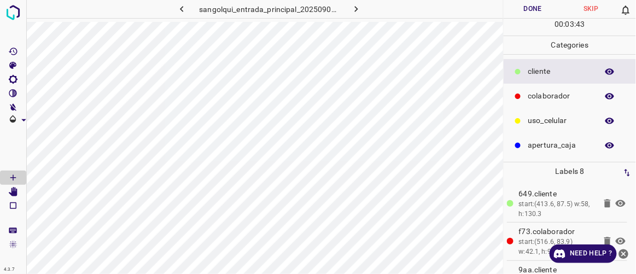
click at [541, 14] on button "Done" at bounding box center [533, 9] width 58 height 18
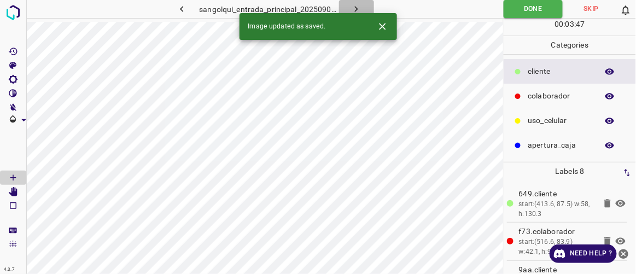
click at [356, 7] on icon "button" at bounding box center [356, 9] width 3 height 6
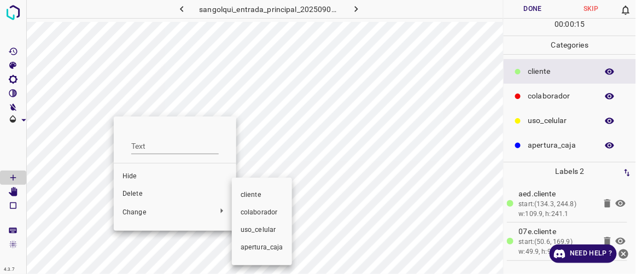
click at [247, 211] on span "colaborador" at bounding box center [262, 213] width 43 height 10
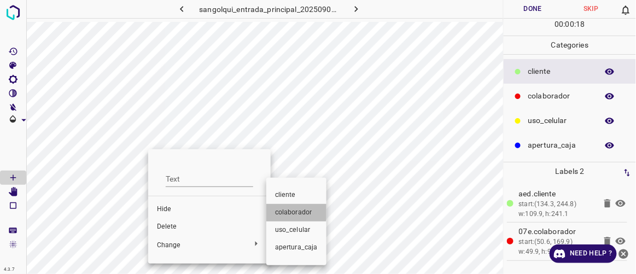
click at [294, 212] on span "colaborador" at bounding box center [296, 213] width 43 height 10
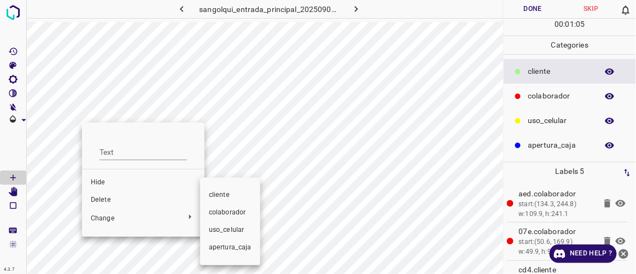
click at [217, 209] on span "colaborador" at bounding box center [230, 213] width 43 height 10
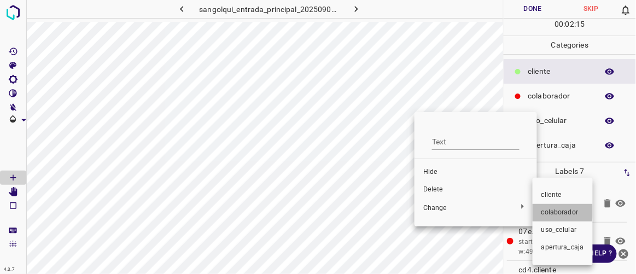
click at [543, 211] on span "colaborador" at bounding box center [563, 213] width 43 height 10
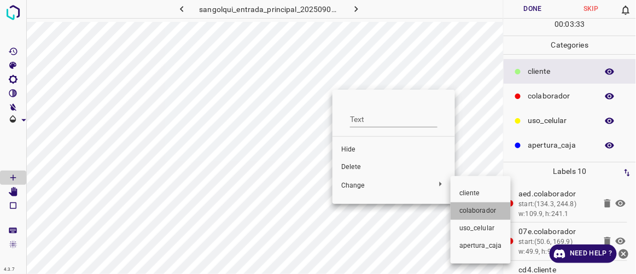
click at [457, 212] on li "colaborador" at bounding box center [481, 211] width 60 height 18
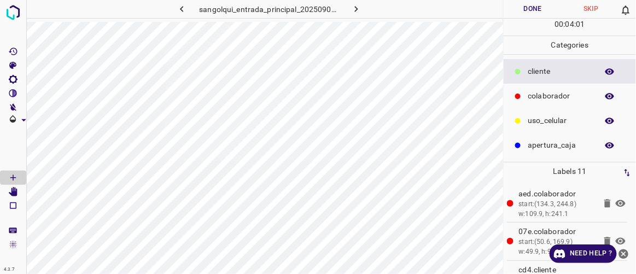
click at [545, 11] on button "Done" at bounding box center [533, 9] width 58 height 18
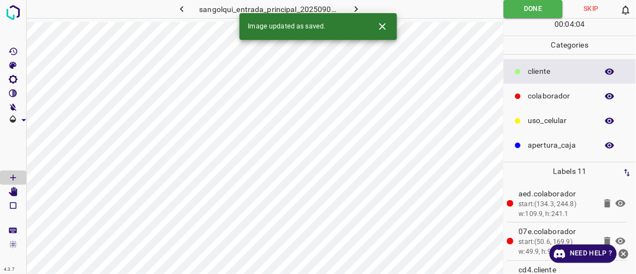
click at [355, 9] on icon "button" at bounding box center [356, 8] width 11 height 11
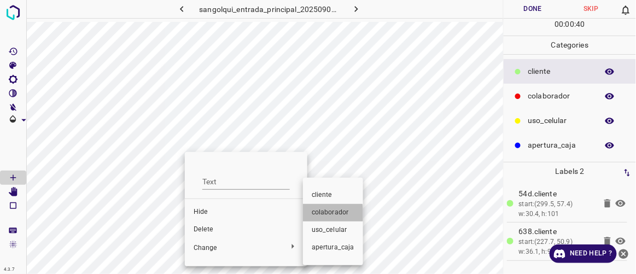
click at [314, 215] on span "colaborador" at bounding box center [333, 213] width 43 height 10
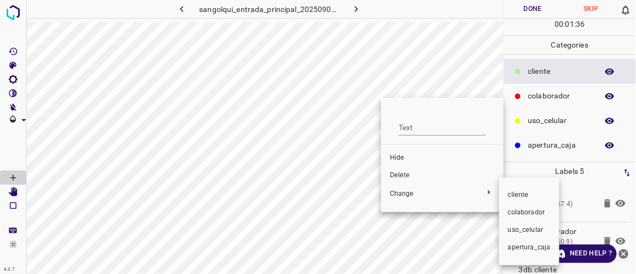
click at [513, 211] on span "colaborador" at bounding box center [529, 213] width 43 height 10
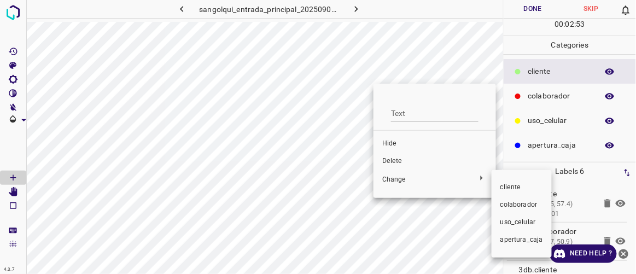
click at [517, 202] on span "colaborador" at bounding box center [522, 205] width 43 height 10
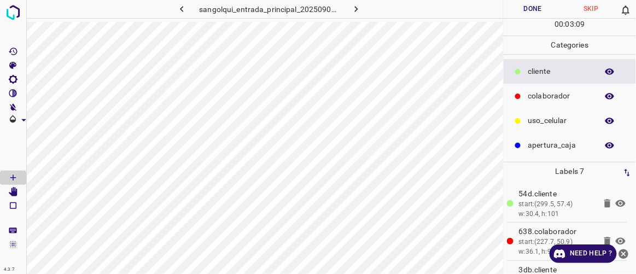
click at [540, 9] on button "Done" at bounding box center [533, 9] width 58 height 18
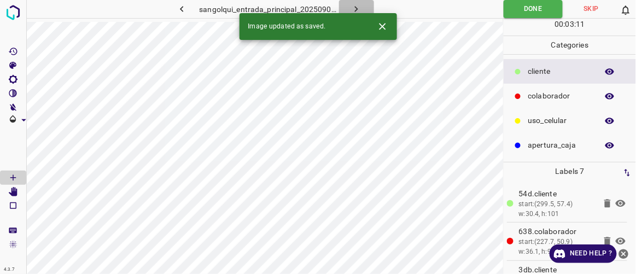
click at [357, 9] on icon "button" at bounding box center [356, 9] width 3 height 6
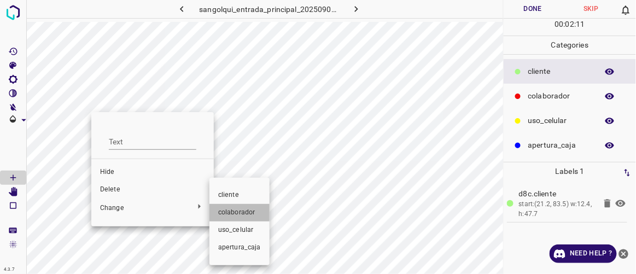
click at [228, 209] on span "colaborador" at bounding box center [239, 213] width 43 height 10
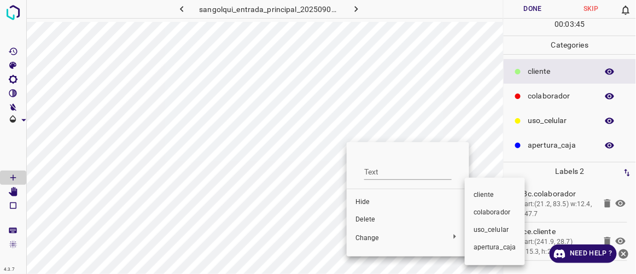
click at [484, 210] on span "colaborador" at bounding box center [495, 213] width 43 height 10
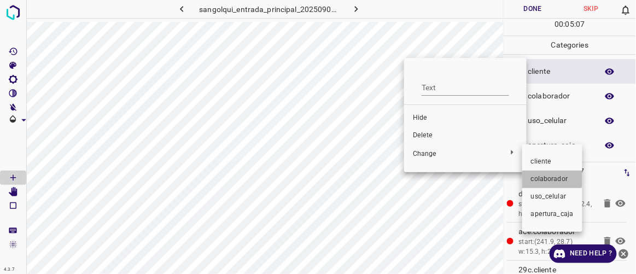
click at [537, 174] on li "colaborador" at bounding box center [553, 180] width 60 height 18
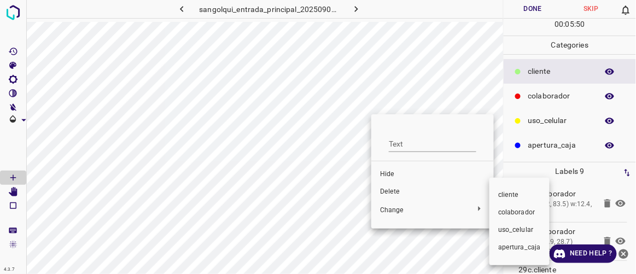
click at [512, 211] on span "colaborador" at bounding box center [520, 213] width 43 height 10
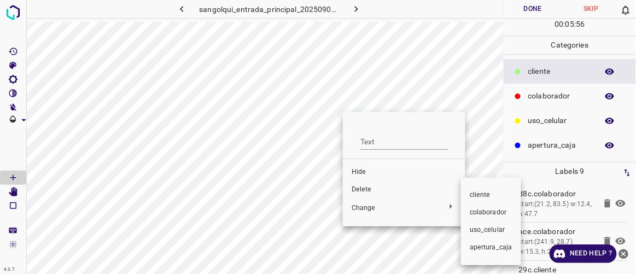
click at [363, 189] on div at bounding box center [318, 137] width 636 height 274
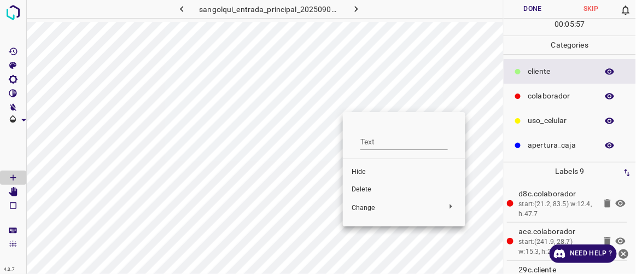
click at [362, 189] on span "Delete" at bounding box center [404, 190] width 105 height 10
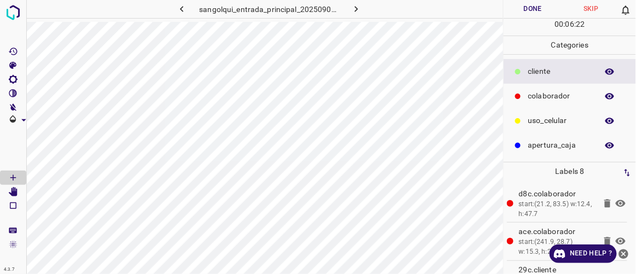
click at [532, 11] on button "Done" at bounding box center [533, 9] width 58 height 18
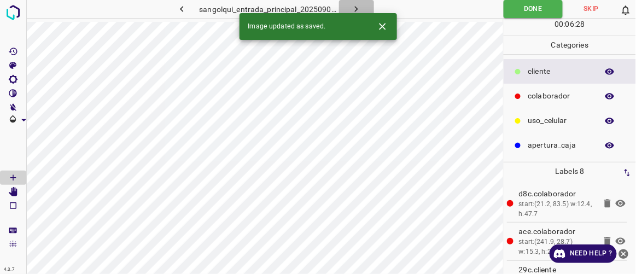
click at [356, 5] on icon "button" at bounding box center [356, 8] width 11 height 11
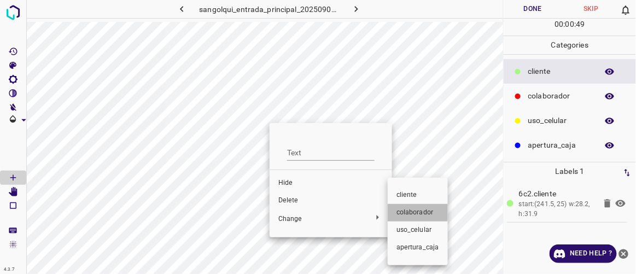
click at [412, 211] on span "colaborador" at bounding box center [418, 213] width 43 height 10
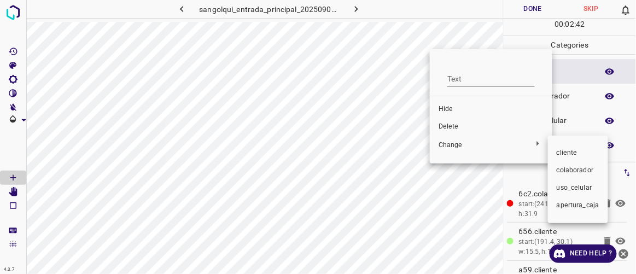
click at [571, 172] on span "colaborador" at bounding box center [578, 171] width 43 height 10
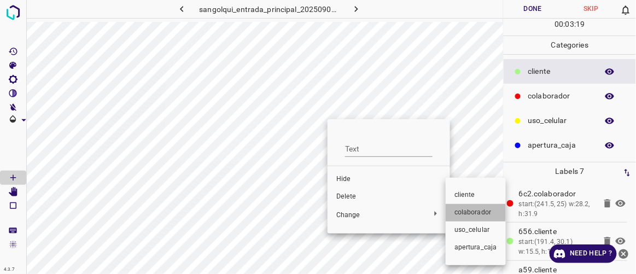
click at [460, 213] on span "colaborador" at bounding box center [476, 213] width 43 height 10
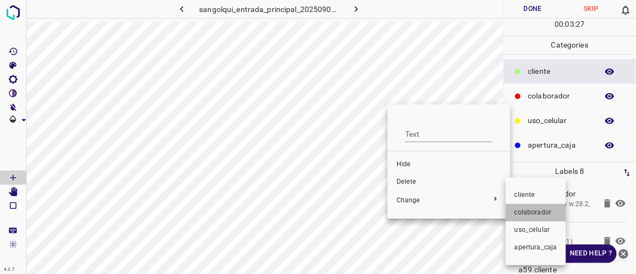
click at [538, 215] on span "colaborador" at bounding box center [536, 213] width 43 height 10
